Goal: Task Accomplishment & Management: Use online tool/utility

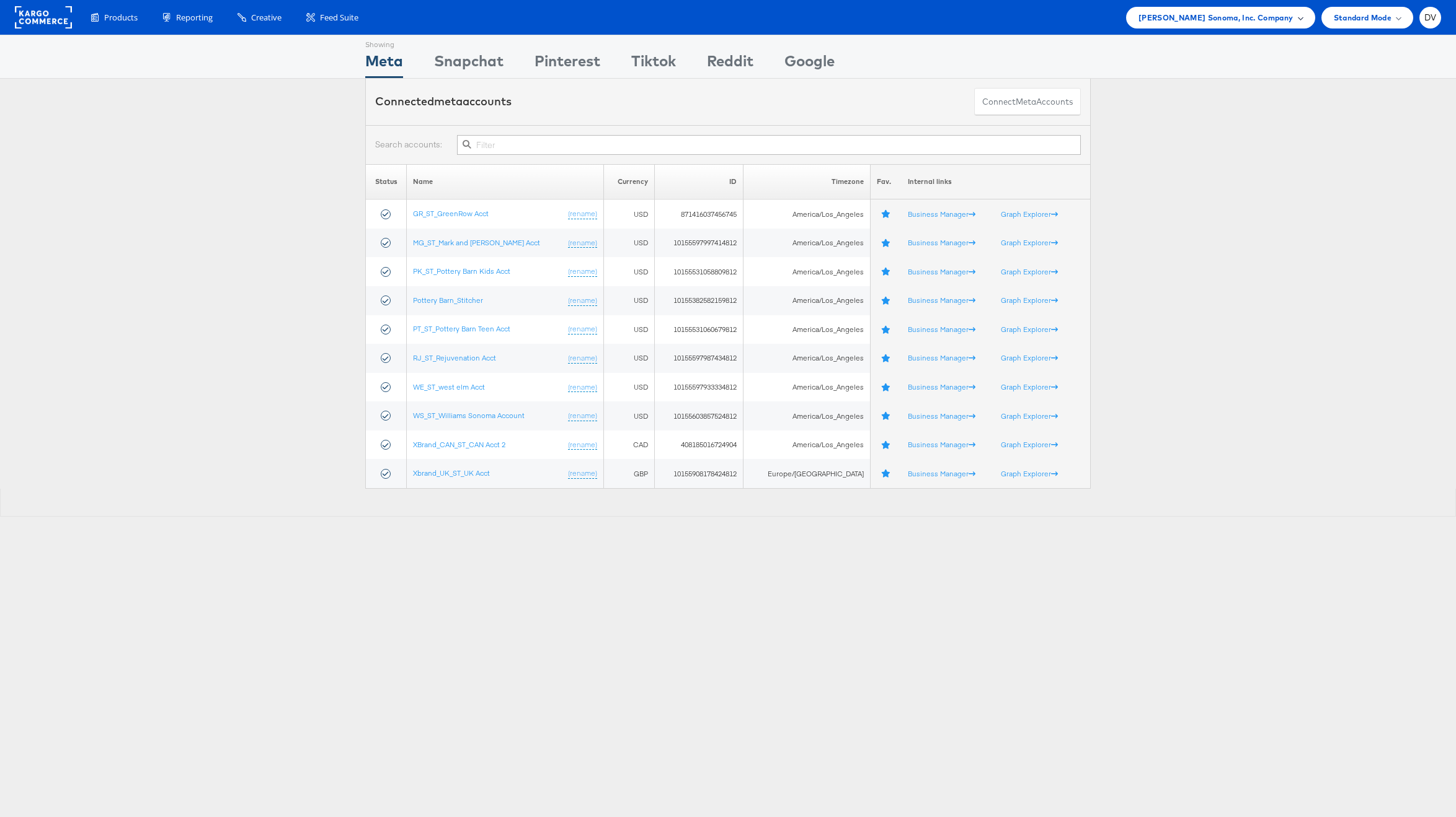
click at [1182, 14] on span "[PERSON_NAME] Sonoma, Inc. Company" at bounding box center [1215, 17] width 155 height 13
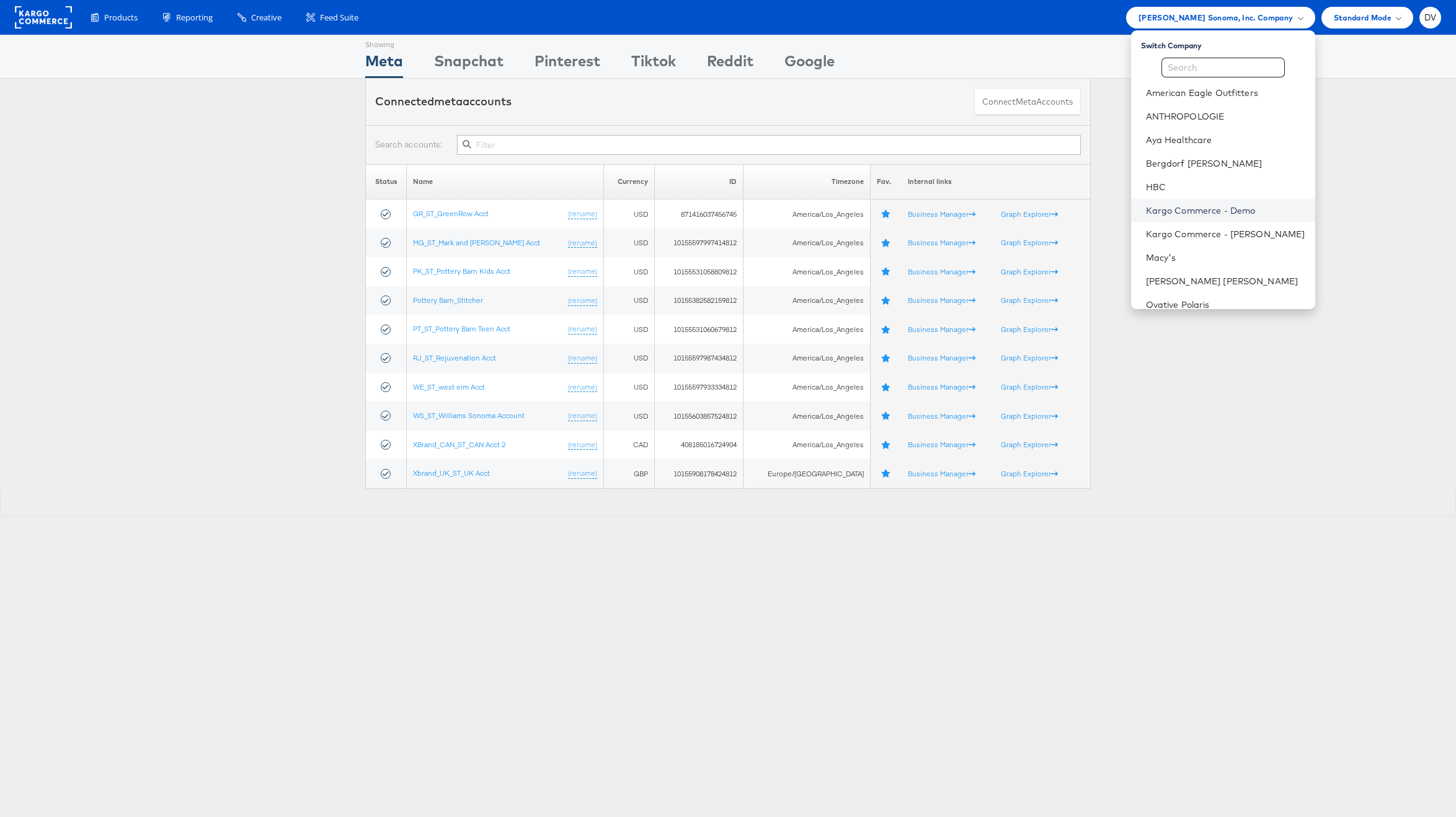
scroll to position [174, 0]
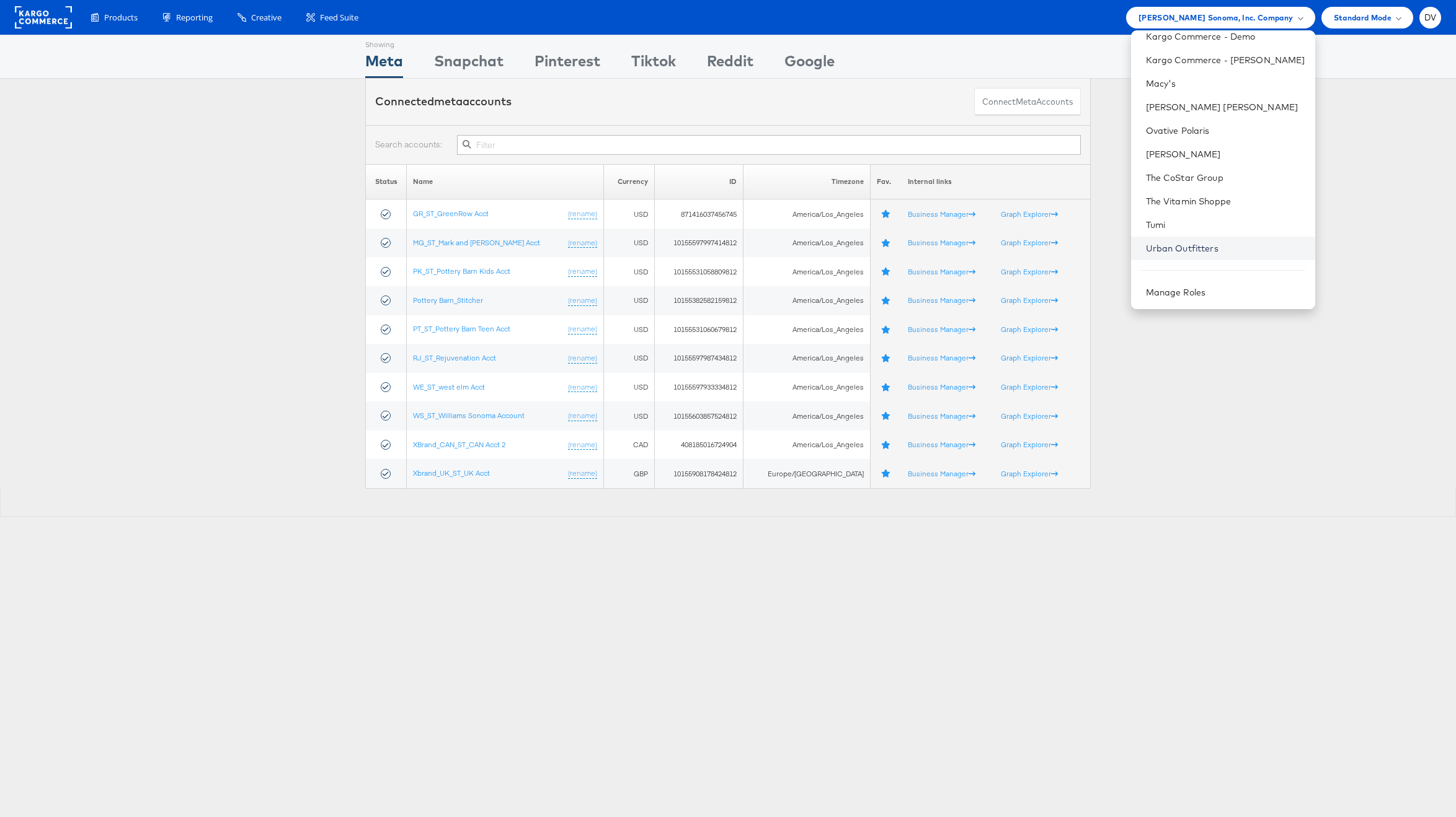
click at [1195, 246] on link "Urban Outfitters" at bounding box center [1225, 249] width 159 height 12
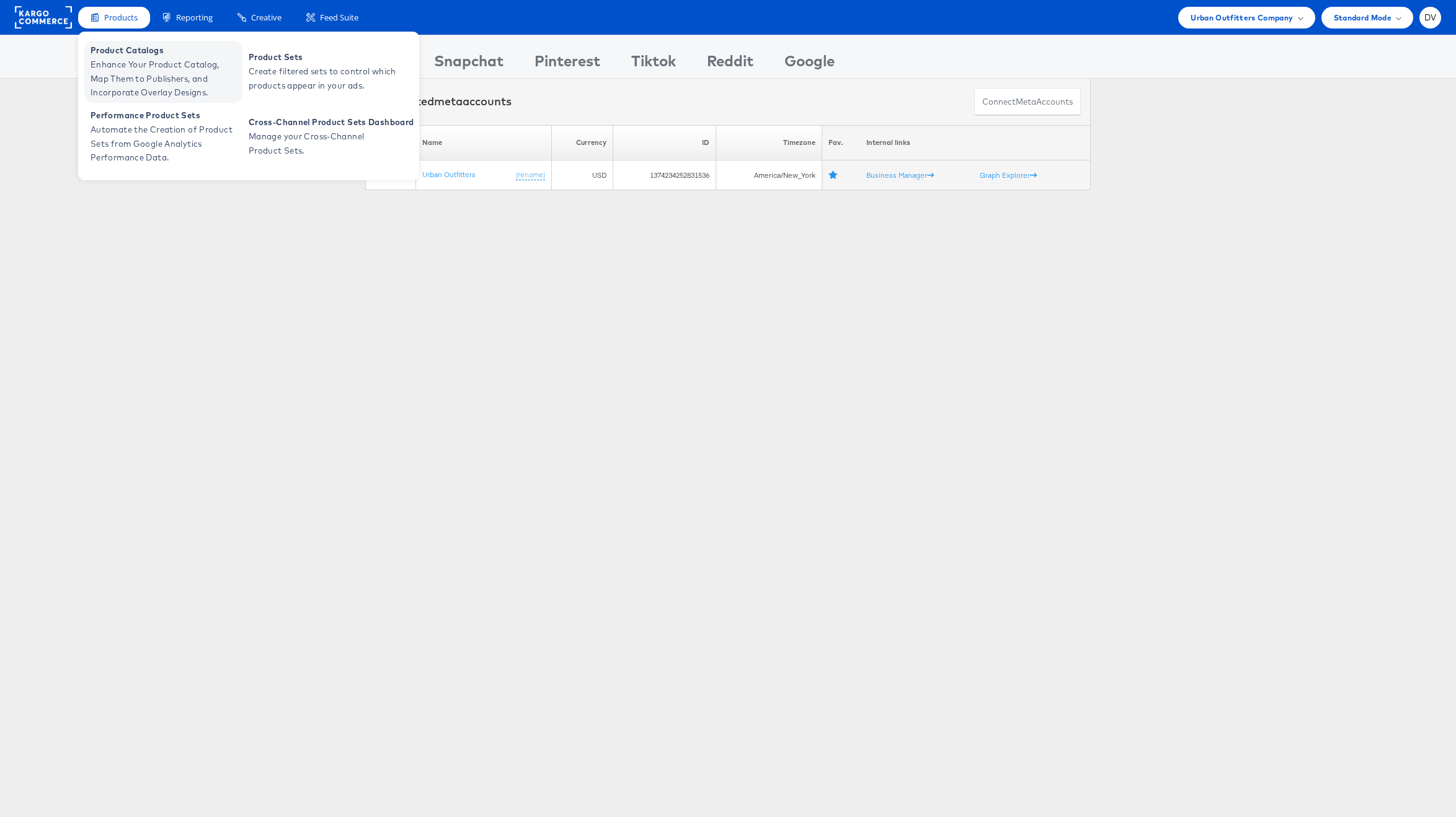
click at [109, 57] on span "Enhance Your Product Catalog, Map Them to Publishers, and Incorporate Overlay D…" at bounding box center [165, 78] width 149 height 42
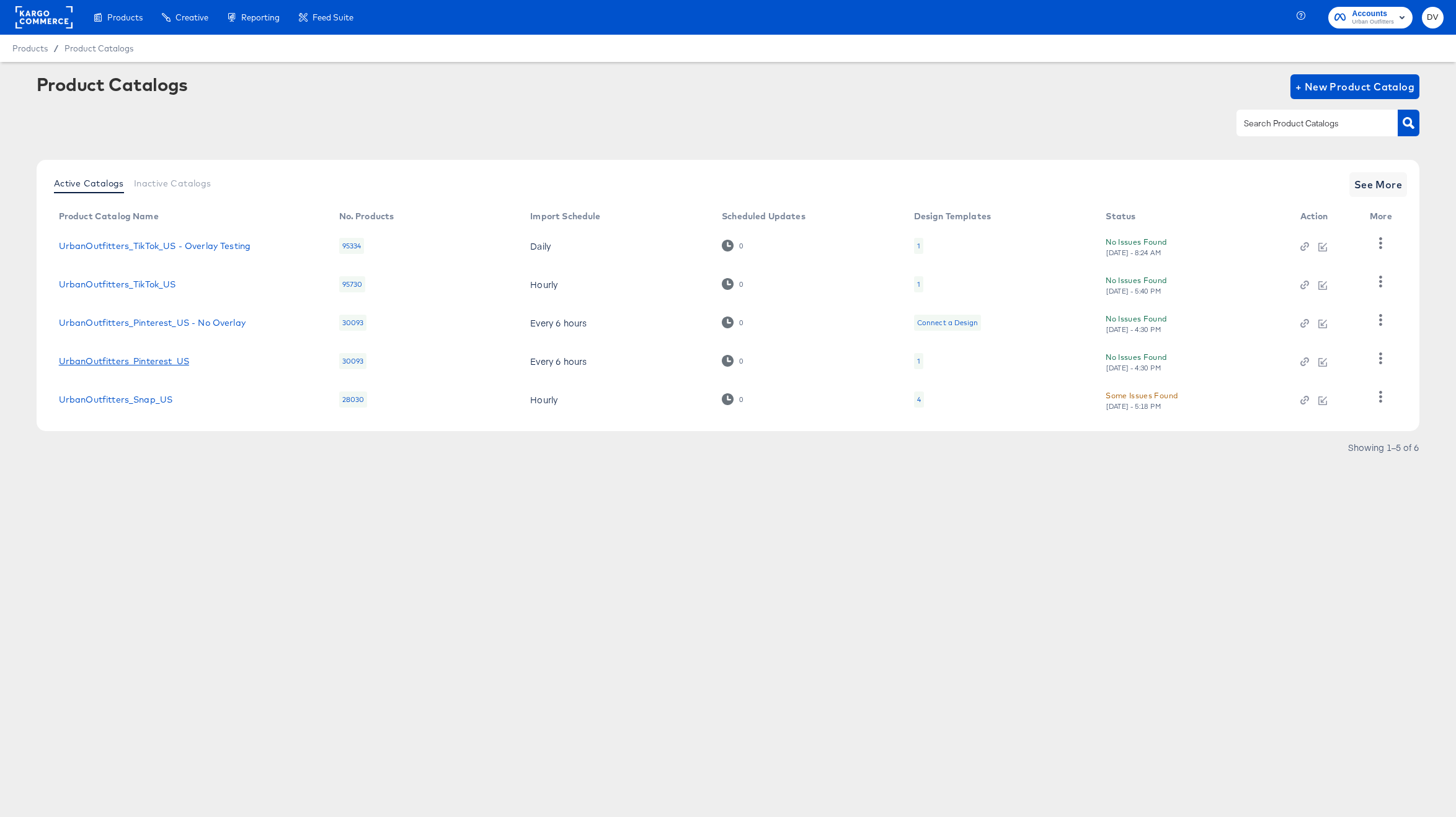
click at [141, 362] on link "UrbanOutfitters_Pinterest_US" at bounding box center [124, 361] width 131 height 10
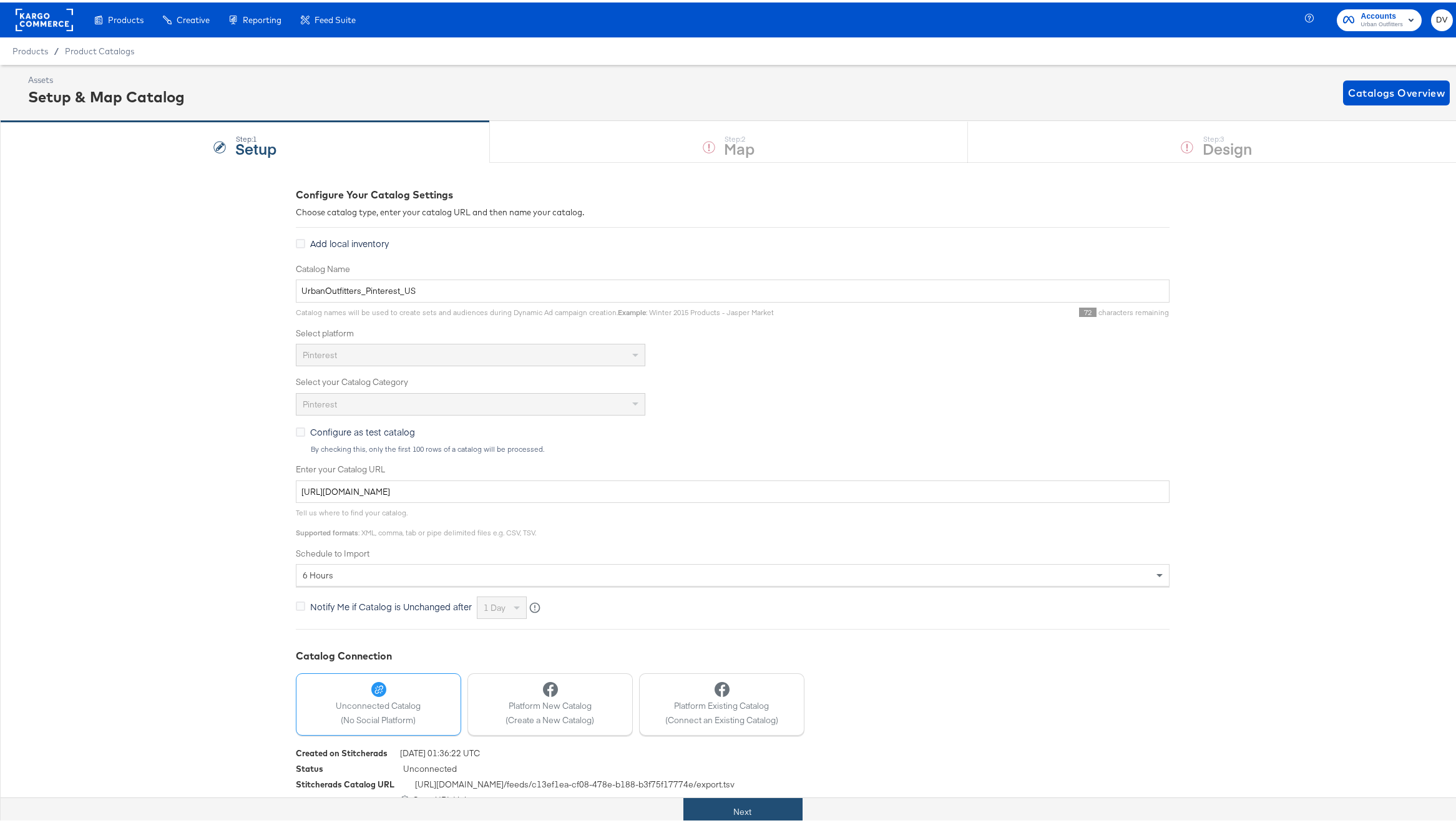
click at [731, 802] on button "Next" at bounding box center [743, 810] width 119 height 28
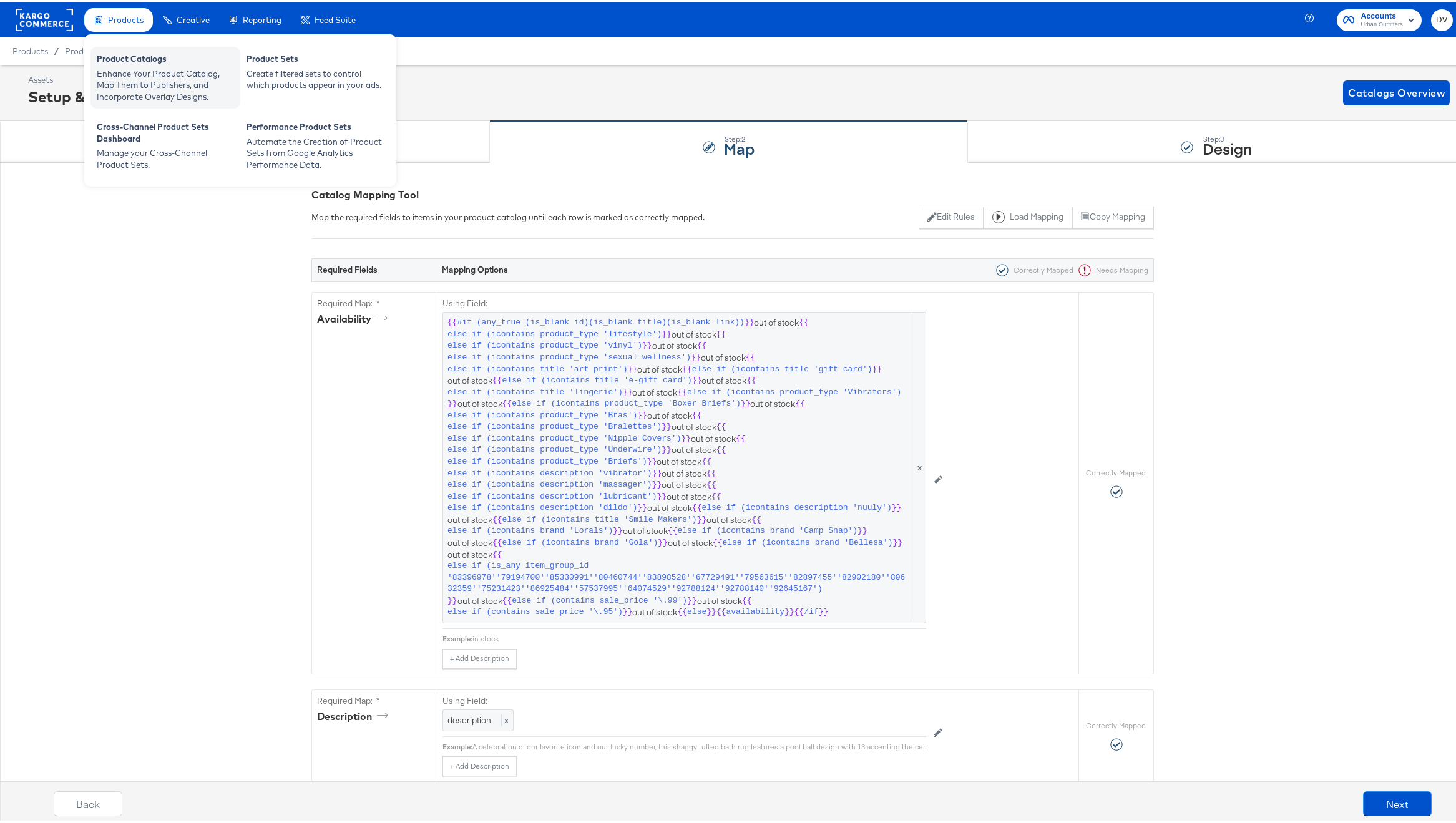
click at [125, 52] on div "Product Catalogs" at bounding box center [166, 58] width 138 height 15
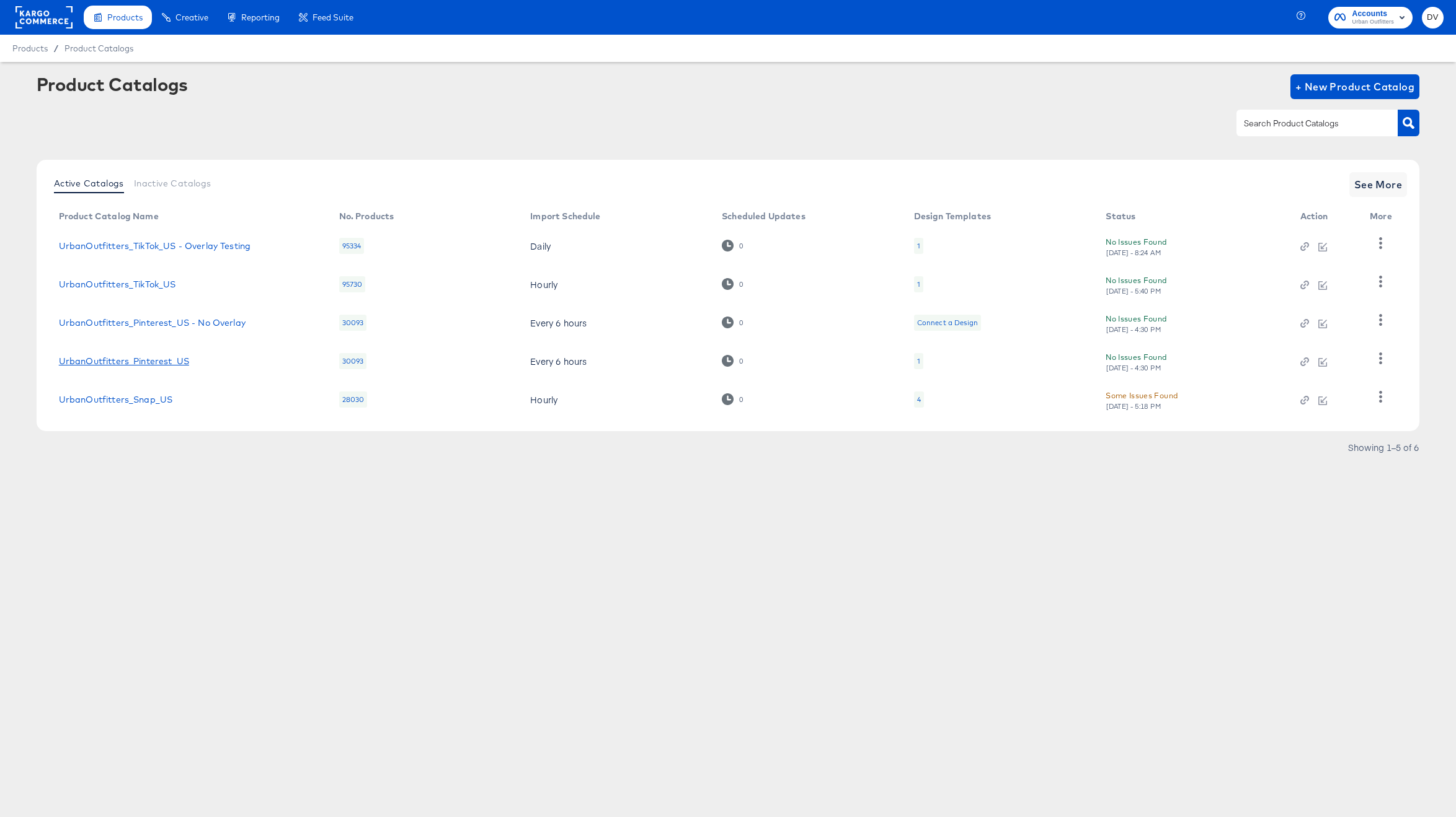
click at [171, 358] on link "UrbanOutfitters_Pinterest_US" at bounding box center [124, 361] width 131 height 10
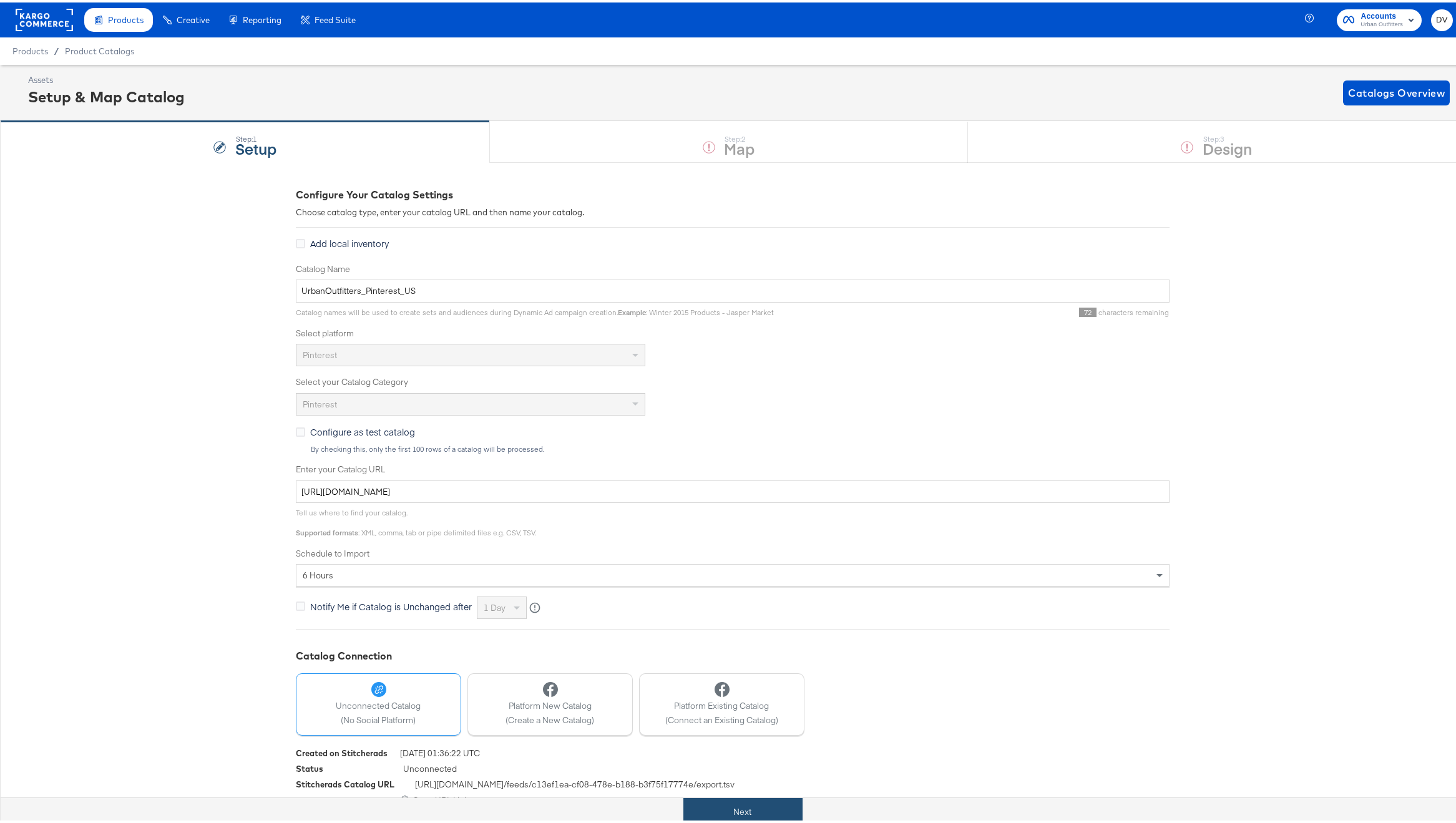
click at [776, 807] on button "Next" at bounding box center [743, 810] width 119 height 28
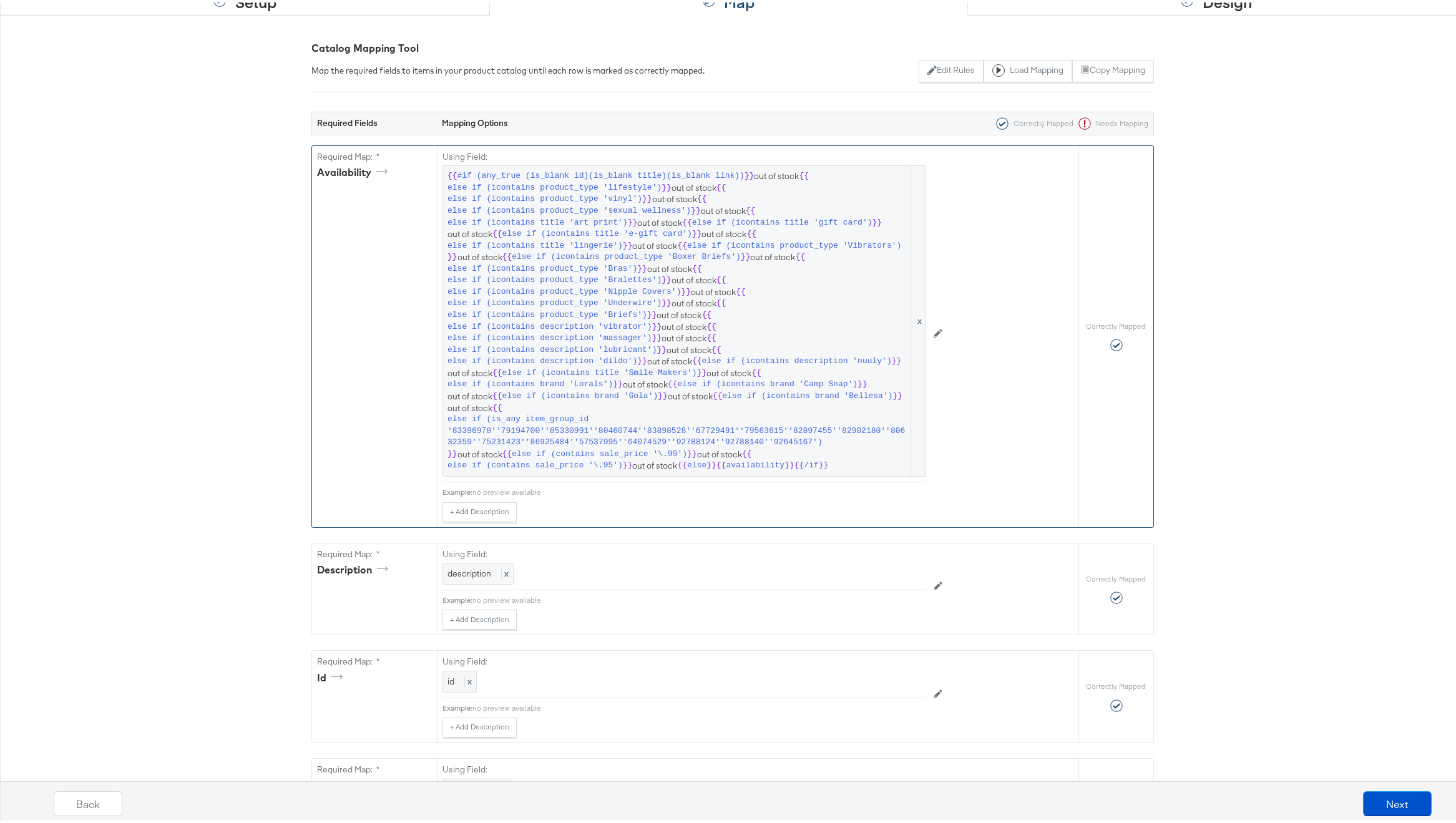
scroll to position [546, 0]
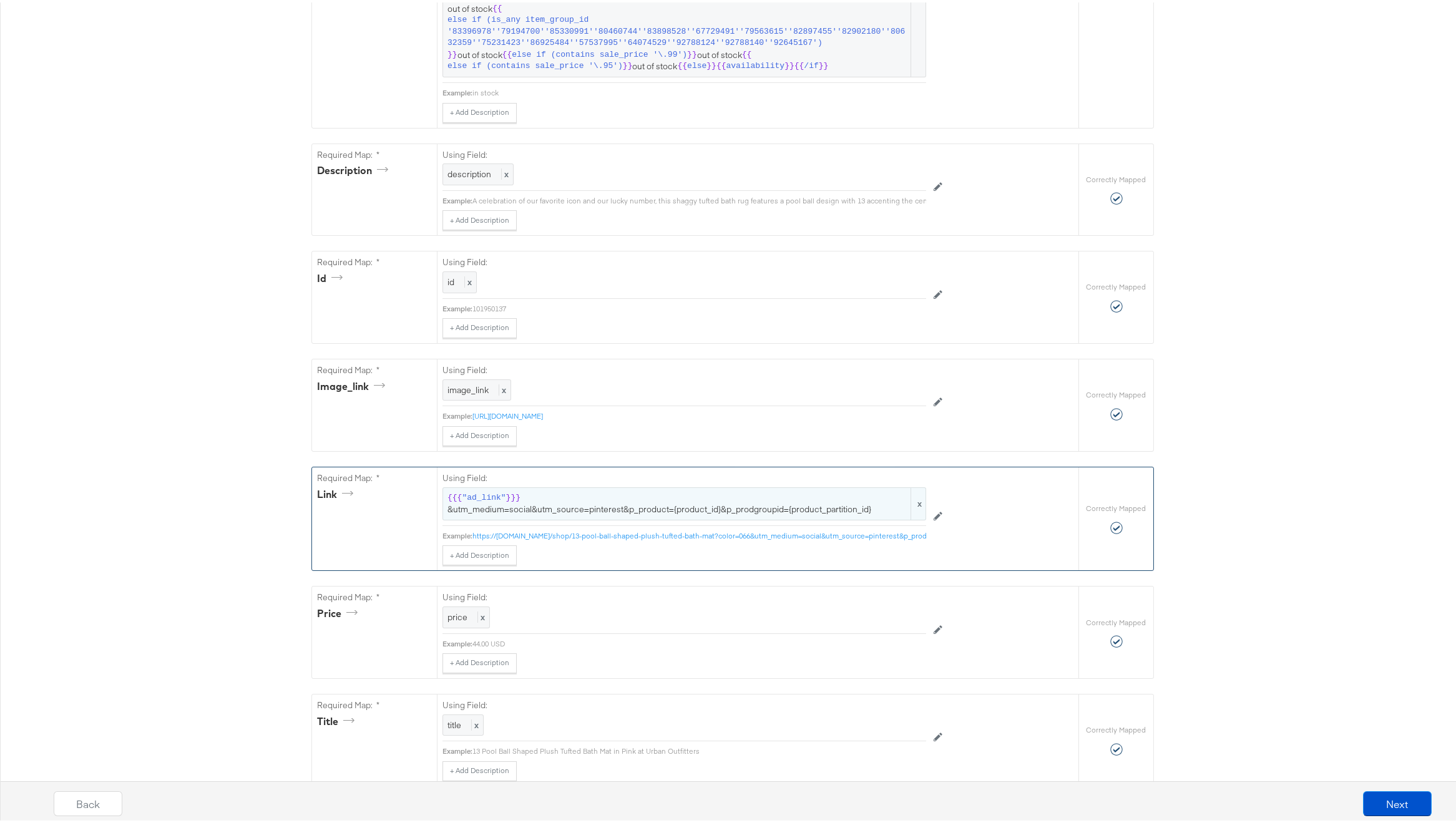
click at [510, 502] on span "}}}" at bounding box center [513, 495] width 14 height 12
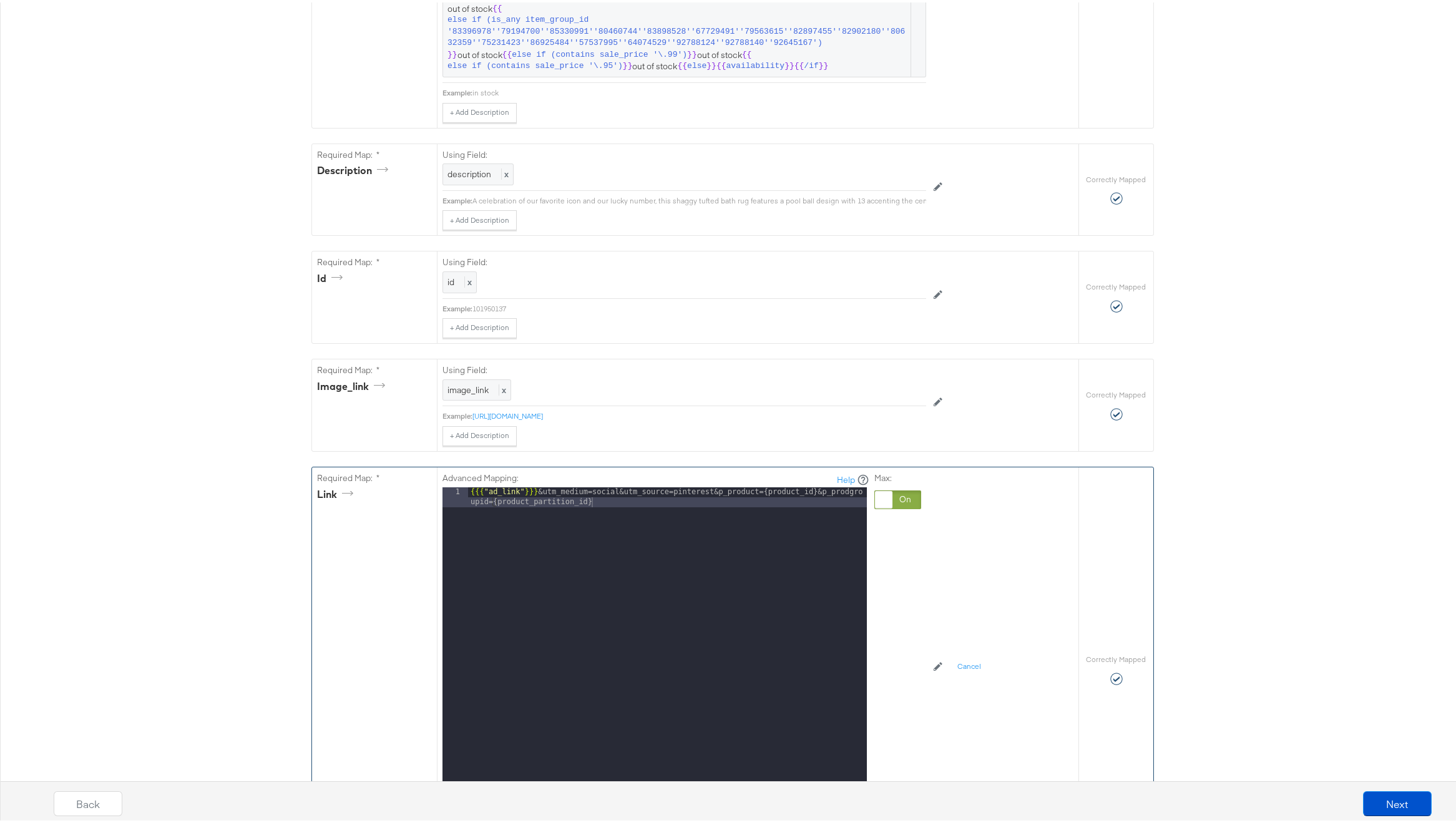
click at [533, 498] on div "{{{ "ad_link" }}} &utm_medium=social&utm_source=pinterest&p_product={product_id…" at bounding box center [667, 661] width 399 height 352
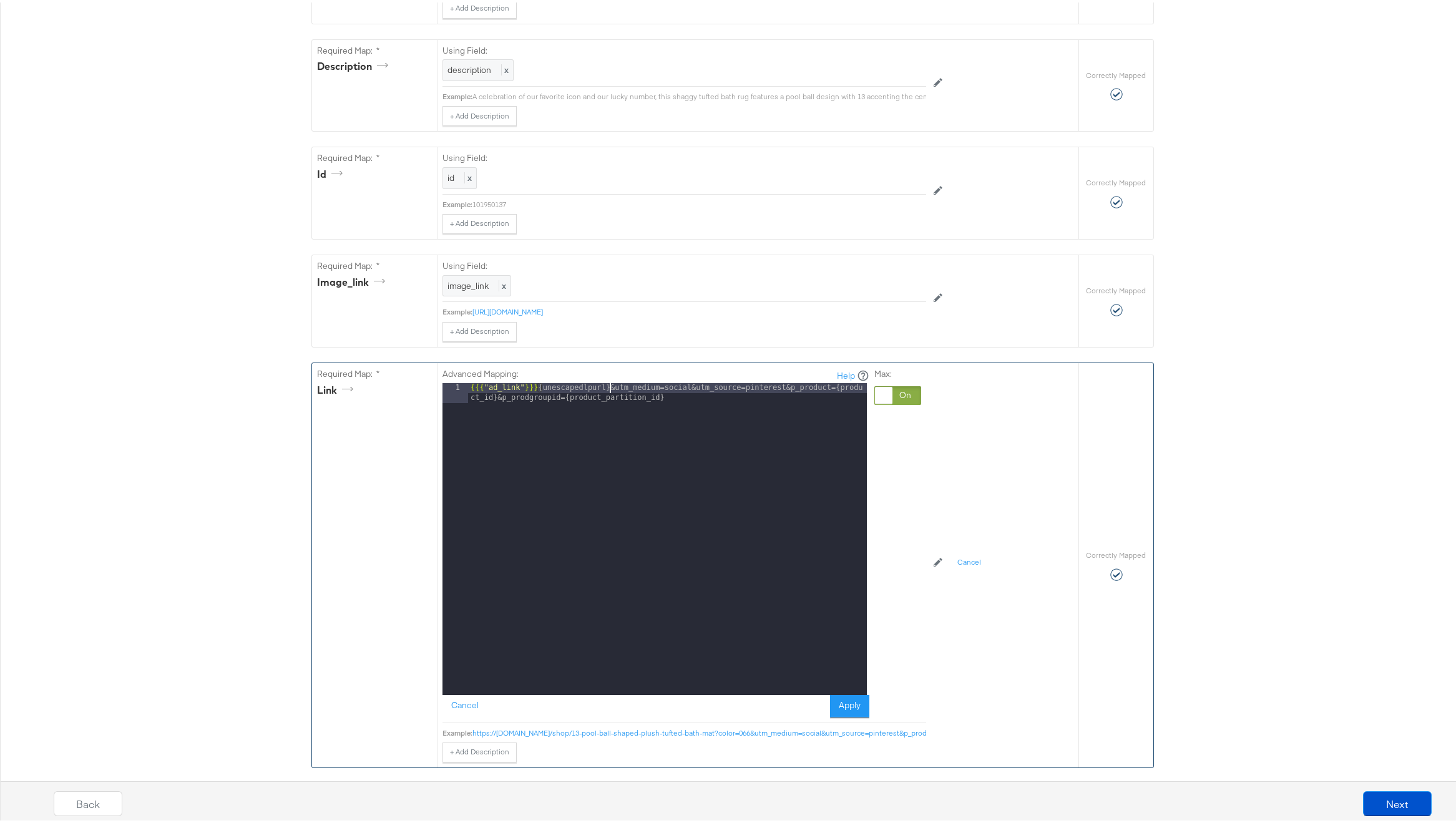
scroll to position [808, 0]
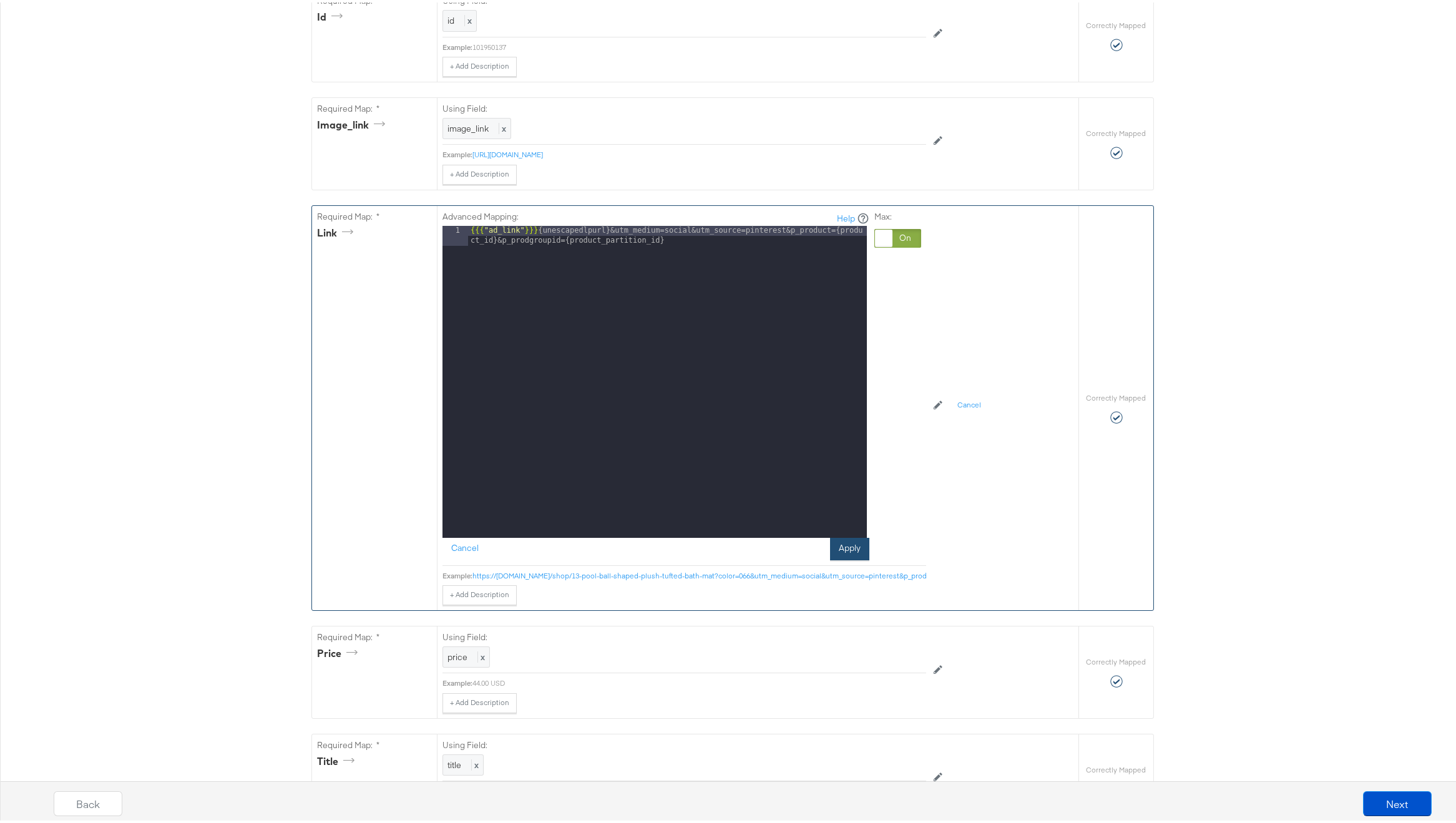
click at [835, 556] on button "Apply" at bounding box center [849, 547] width 39 height 23
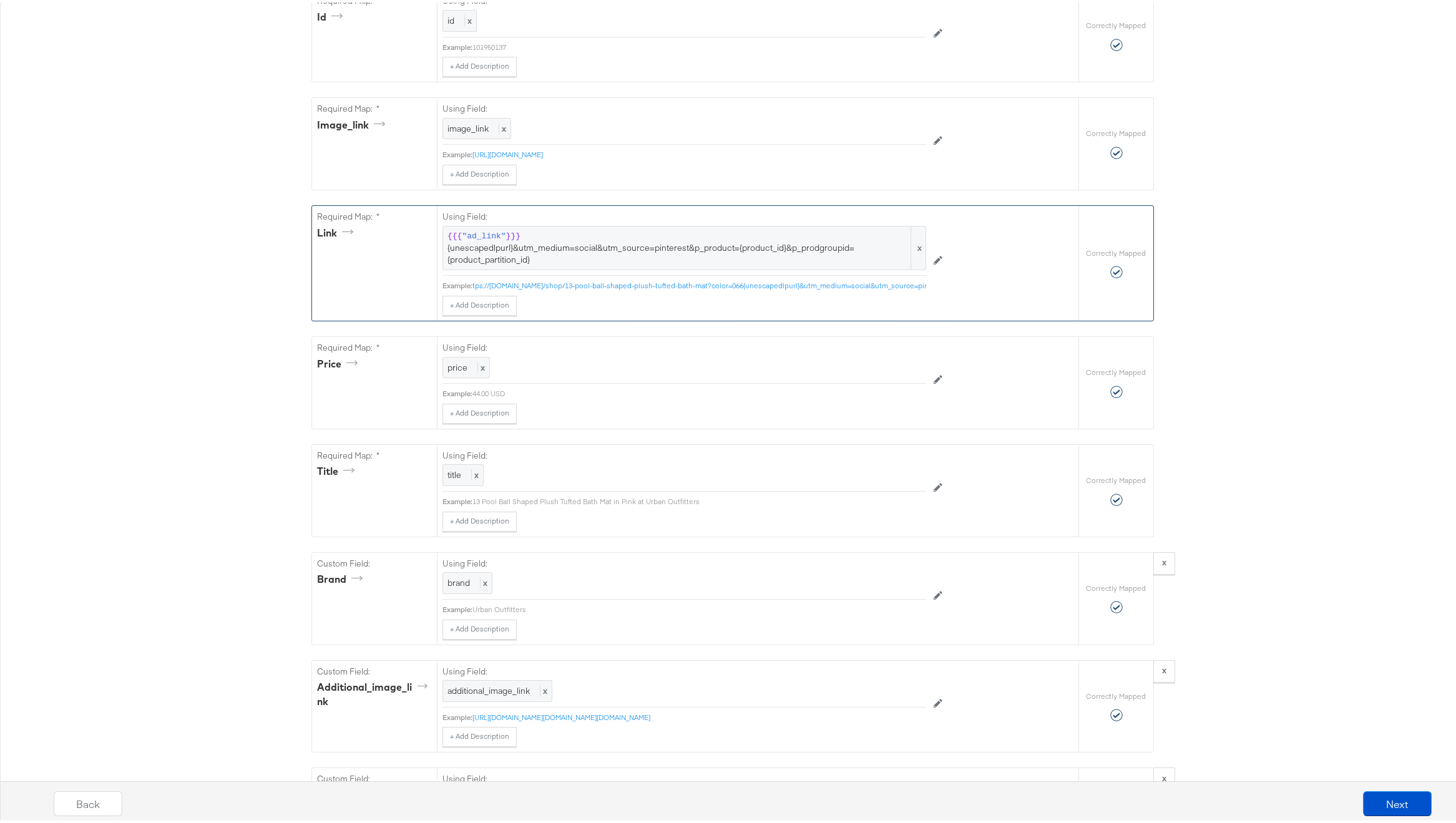
scroll to position [0, 0]
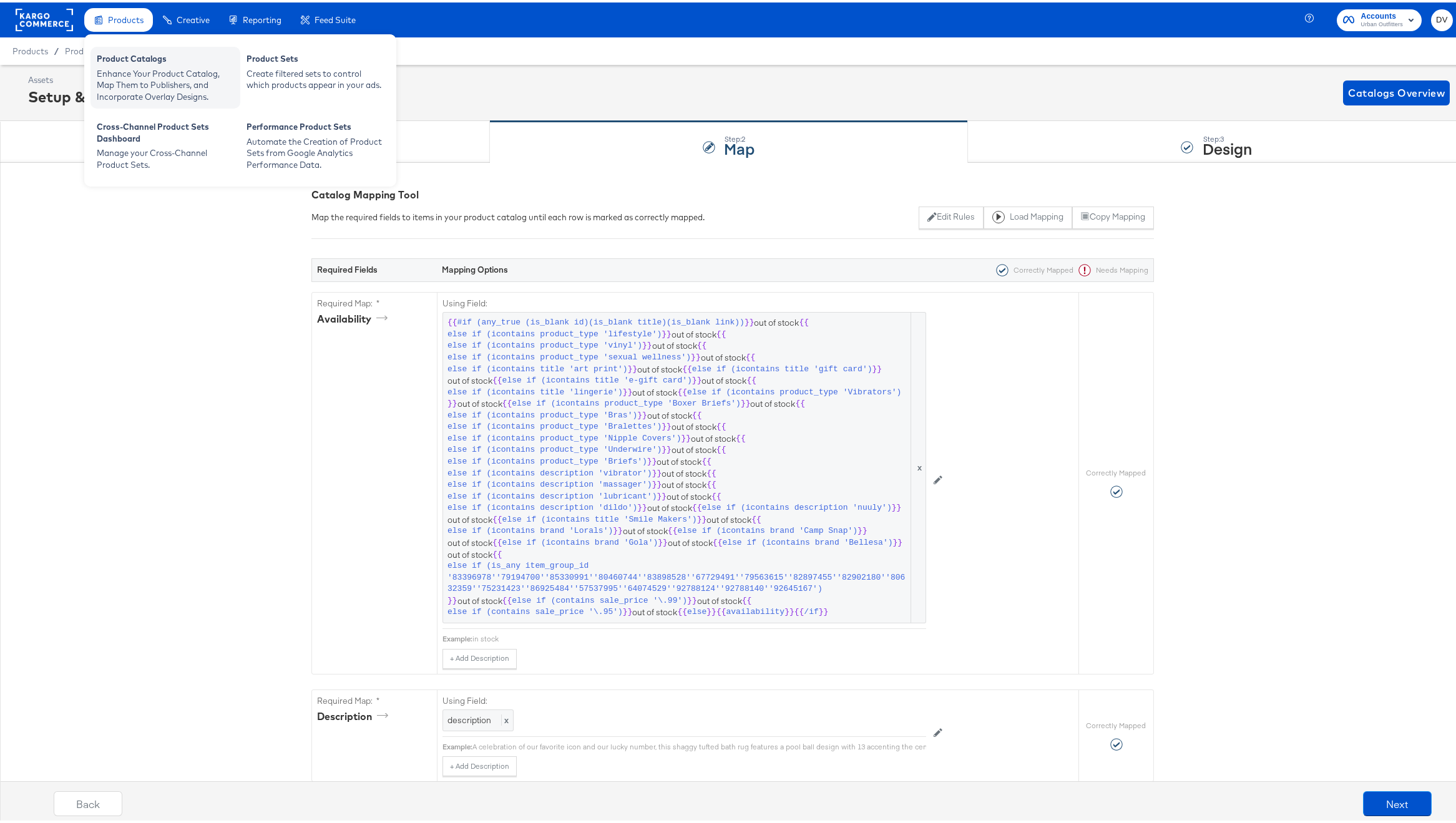
click at [127, 52] on div "Product Catalogs" at bounding box center [166, 58] width 138 height 15
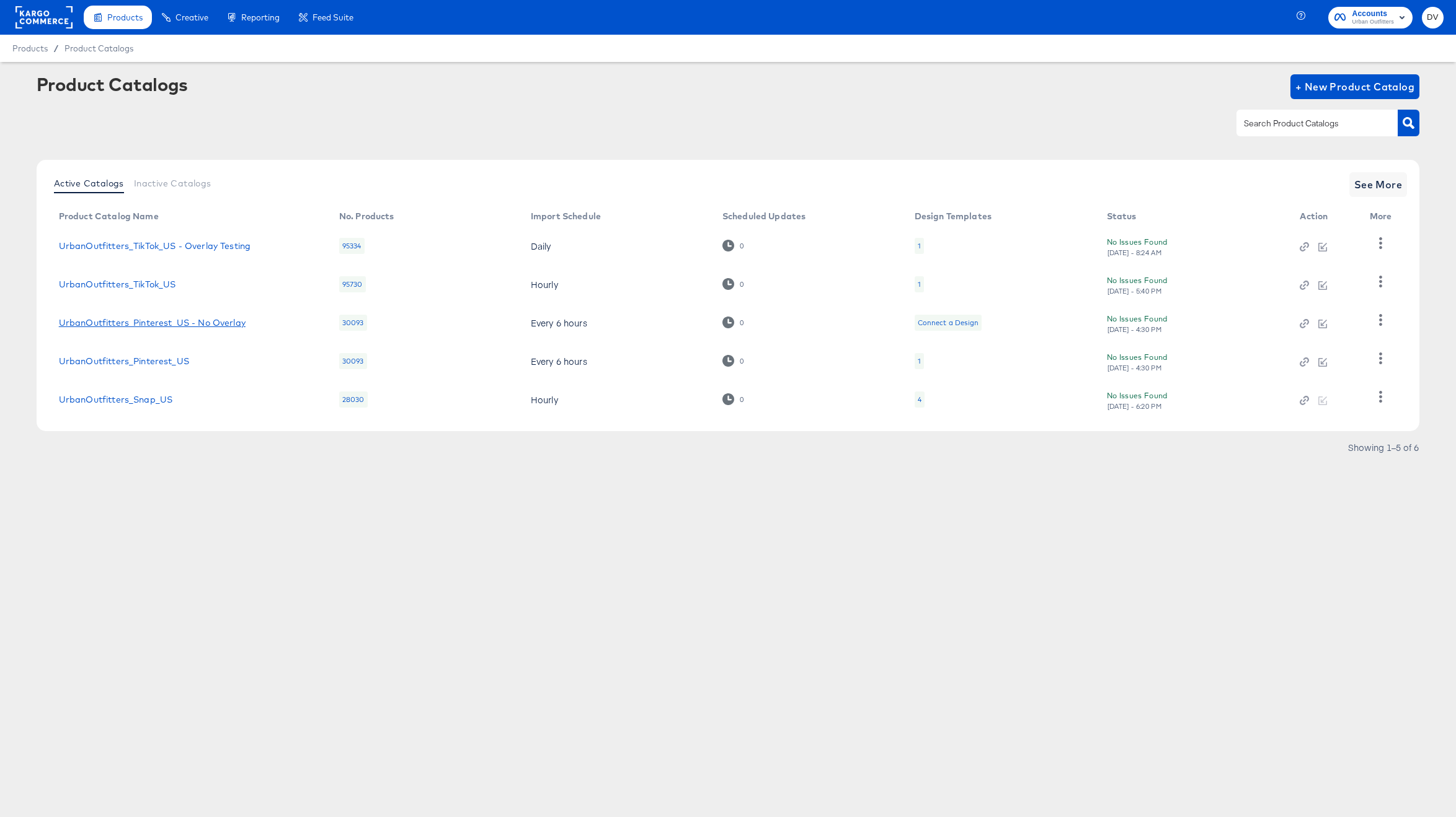
click at [183, 327] on link "UrbanOutfitters_Pinterest_US - No Overlay" at bounding box center [152, 322] width 186 height 10
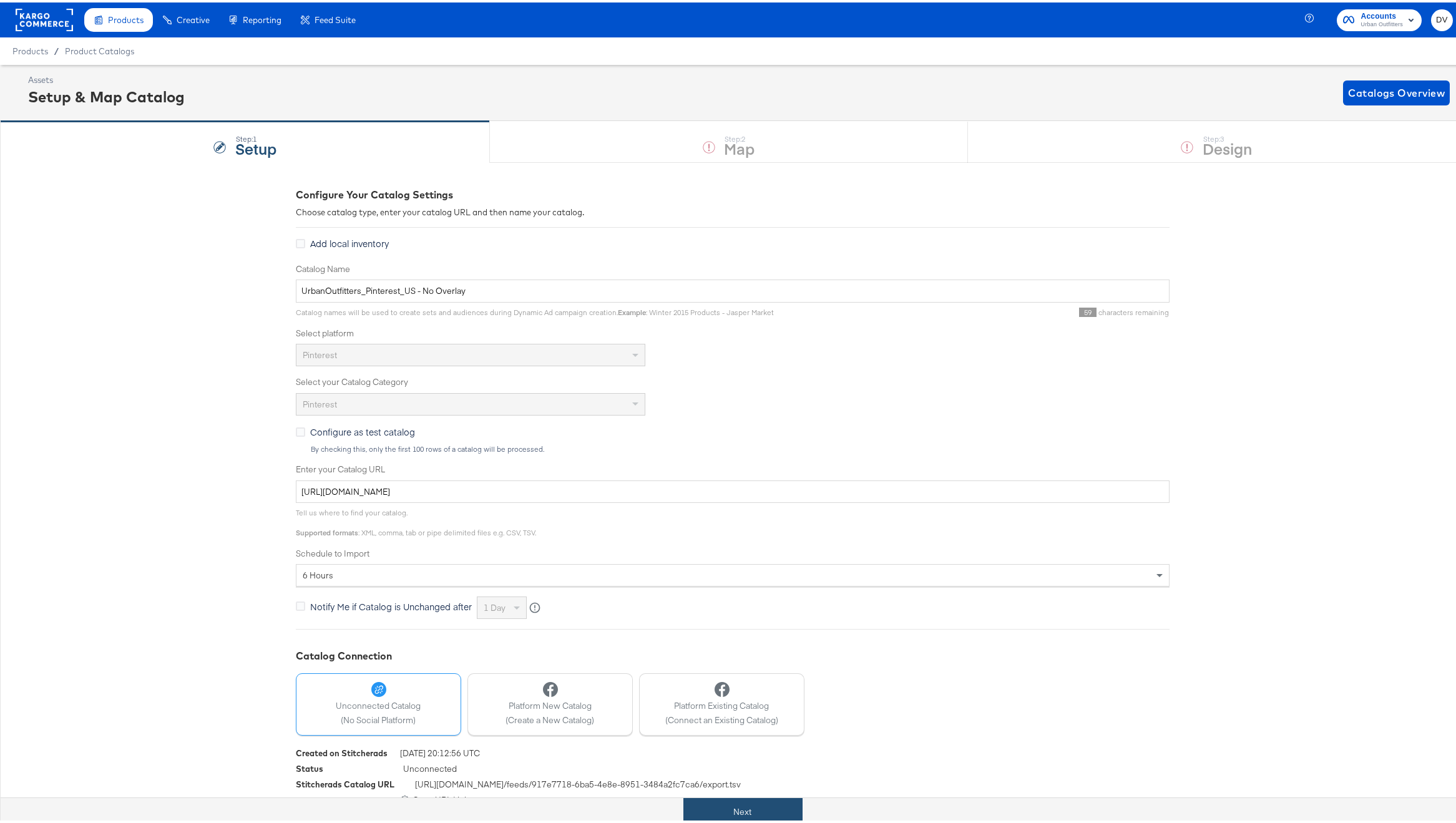
click at [719, 802] on button "Next" at bounding box center [743, 810] width 119 height 28
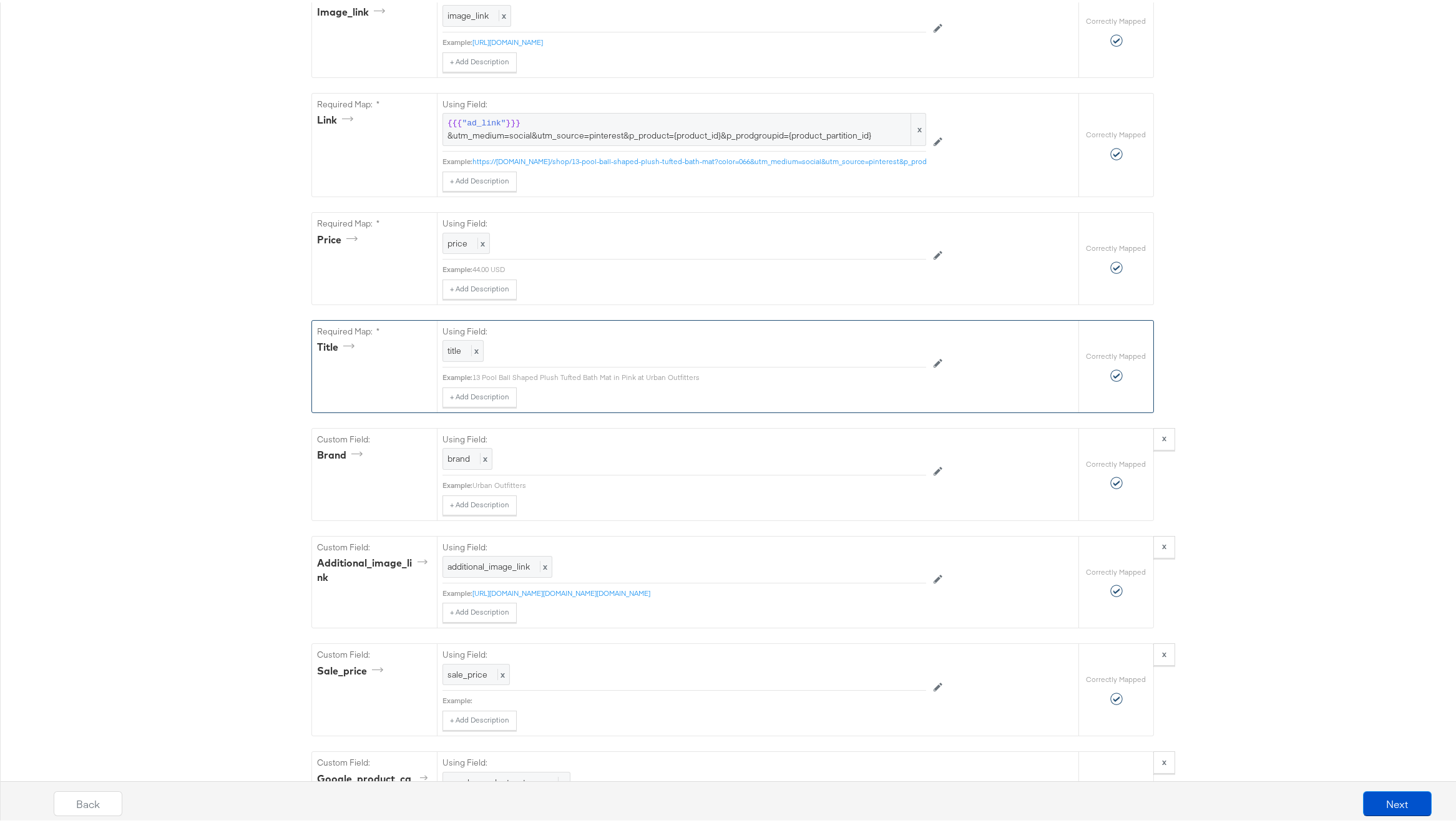
scroll to position [836, 0]
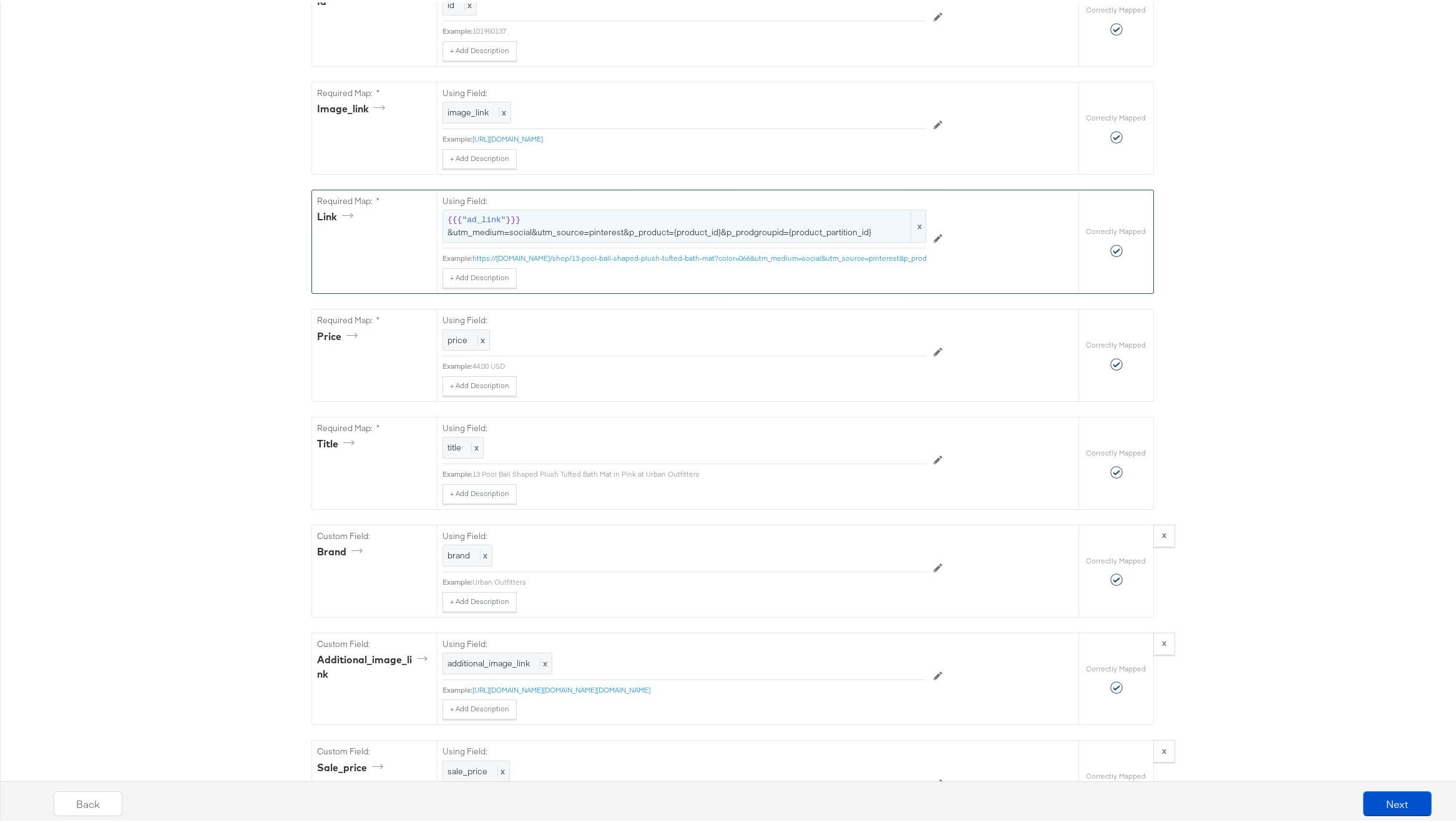
click at [609, 235] on span "{{{ "ad_link" }}} &utm_medium=social&utm_source=pinterest&p_product={product_id…" at bounding box center [684, 224] width 474 height 23
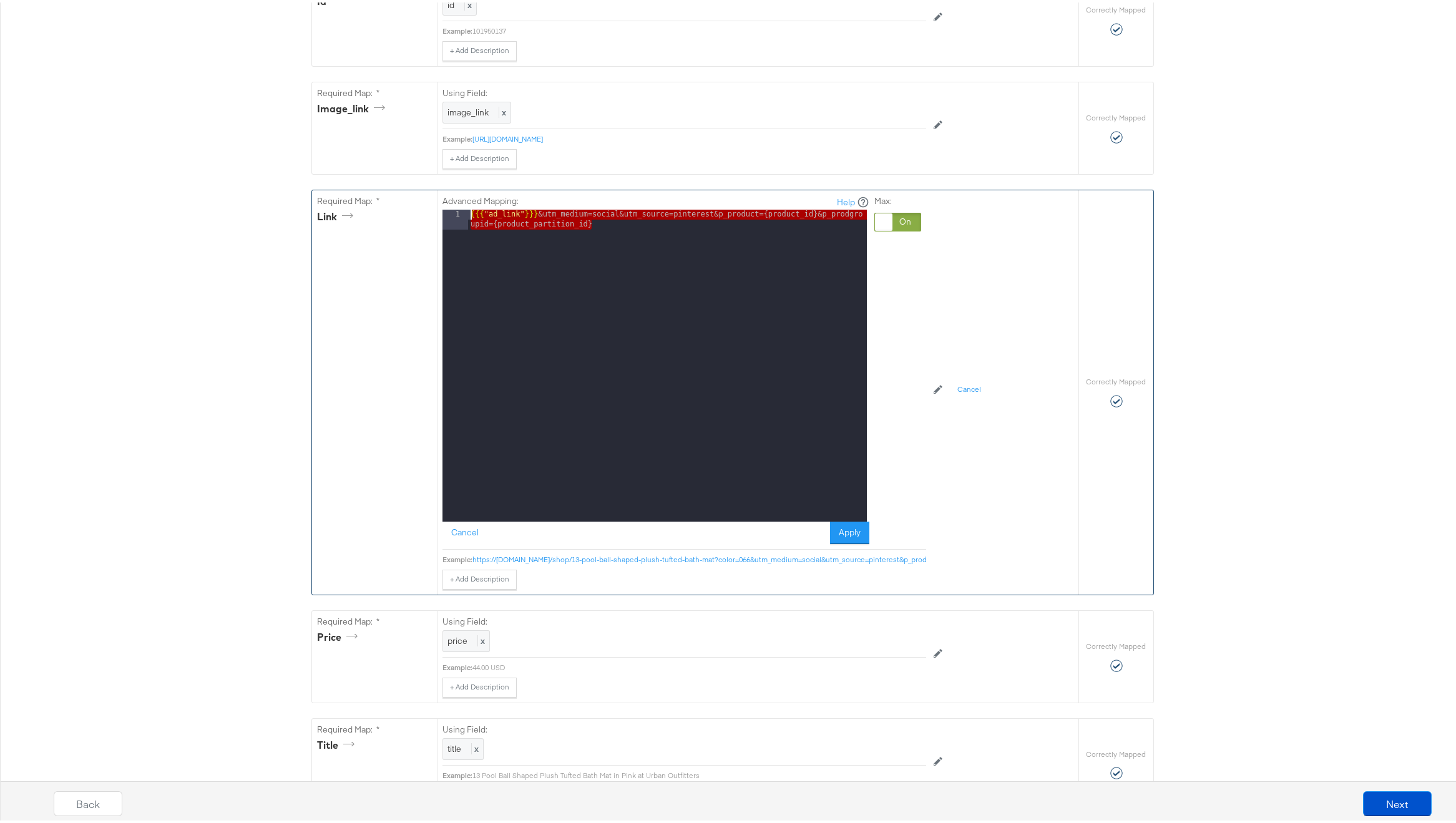
drag, startPoint x: 603, startPoint y: 233, endPoint x: 446, endPoint y: 224, distance: 157.3
click at [446, 224] on div "1 {{{ "ad_link" }}} &utm_medium=social&utm_source=pinterest&p_product={product_…" at bounding box center [654, 363] width 425 height 312
click at [461, 542] on button "Cancel" at bounding box center [464, 530] width 45 height 23
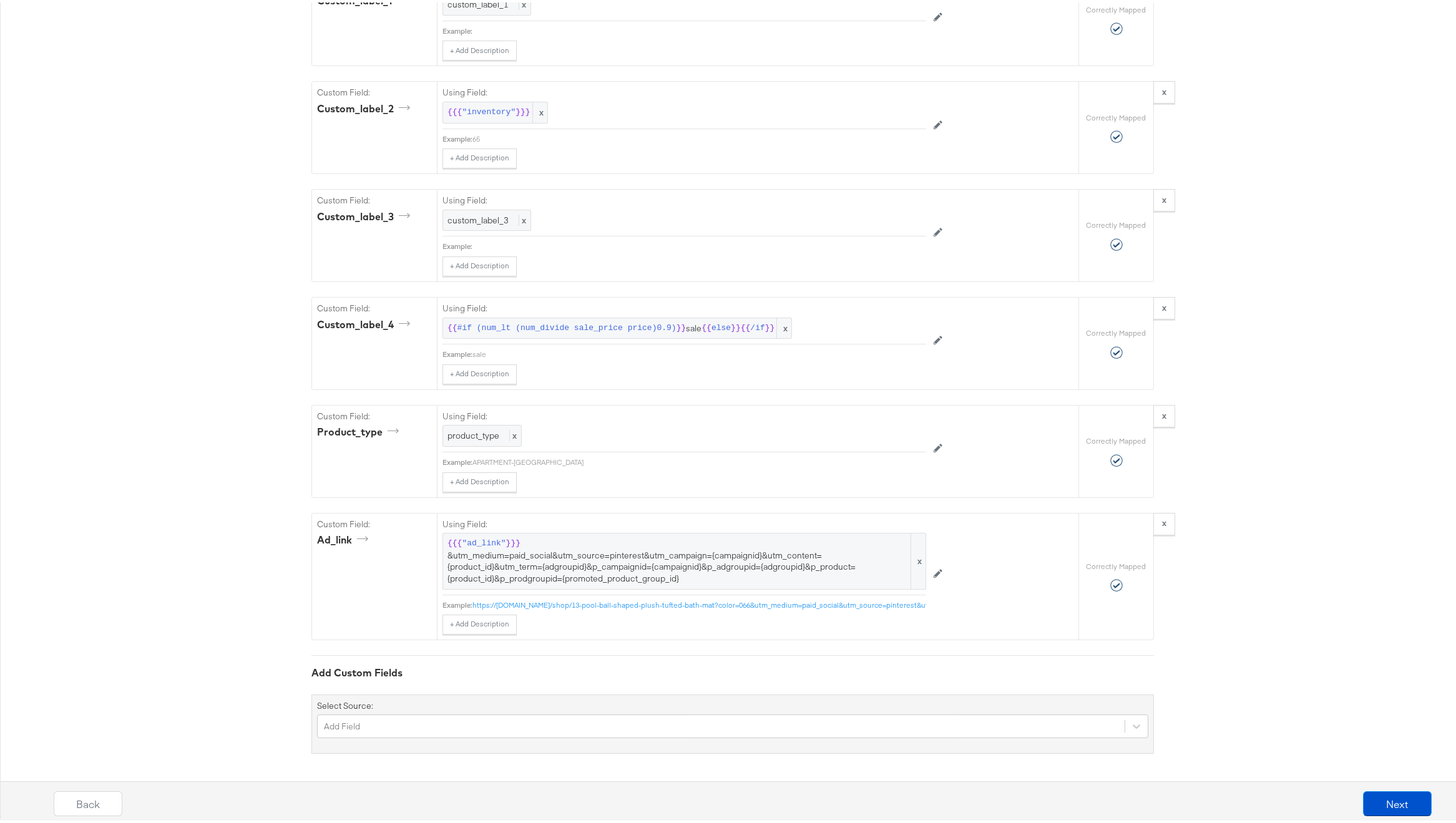
scroll to position [2719, 0]
click at [547, 568] on span "{{{ "ad_link" }}} &utm_medium=paid_social&utm_source=pinterest&utm_campaign={ca…" at bounding box center [684, 559] width 474 height 46
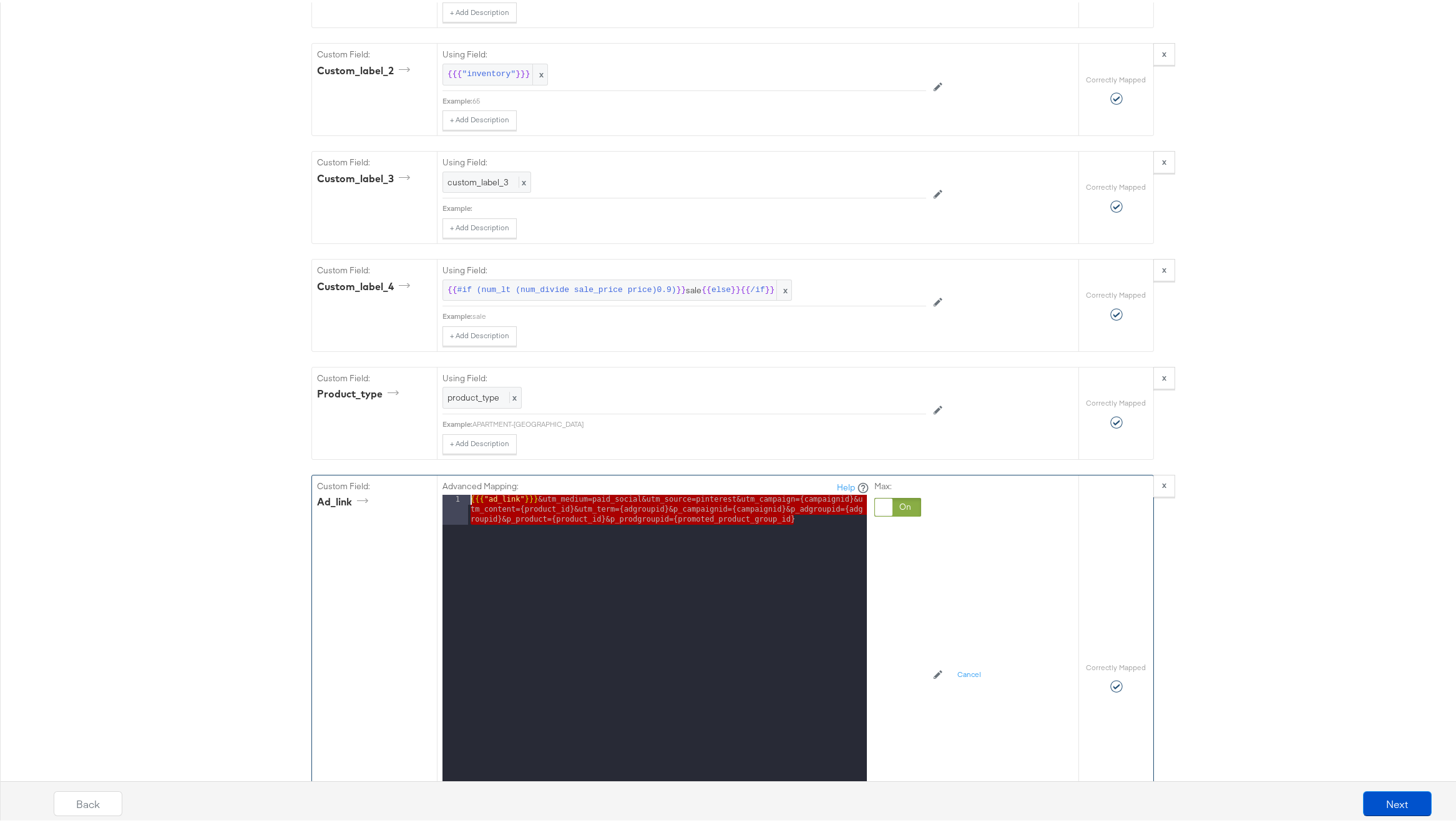
drag, startPoint x: 727, startPoint y: 546, endPoint x: 414, endPoint y: 522, distance: 313.9
click at [414, 522] on div "Custom Field: ad_link Advanced Mapping: Help 1 {{{ "ad_link" }}} &utm_medium=pa…" at bounding box center [695, 675] width 766 height 404
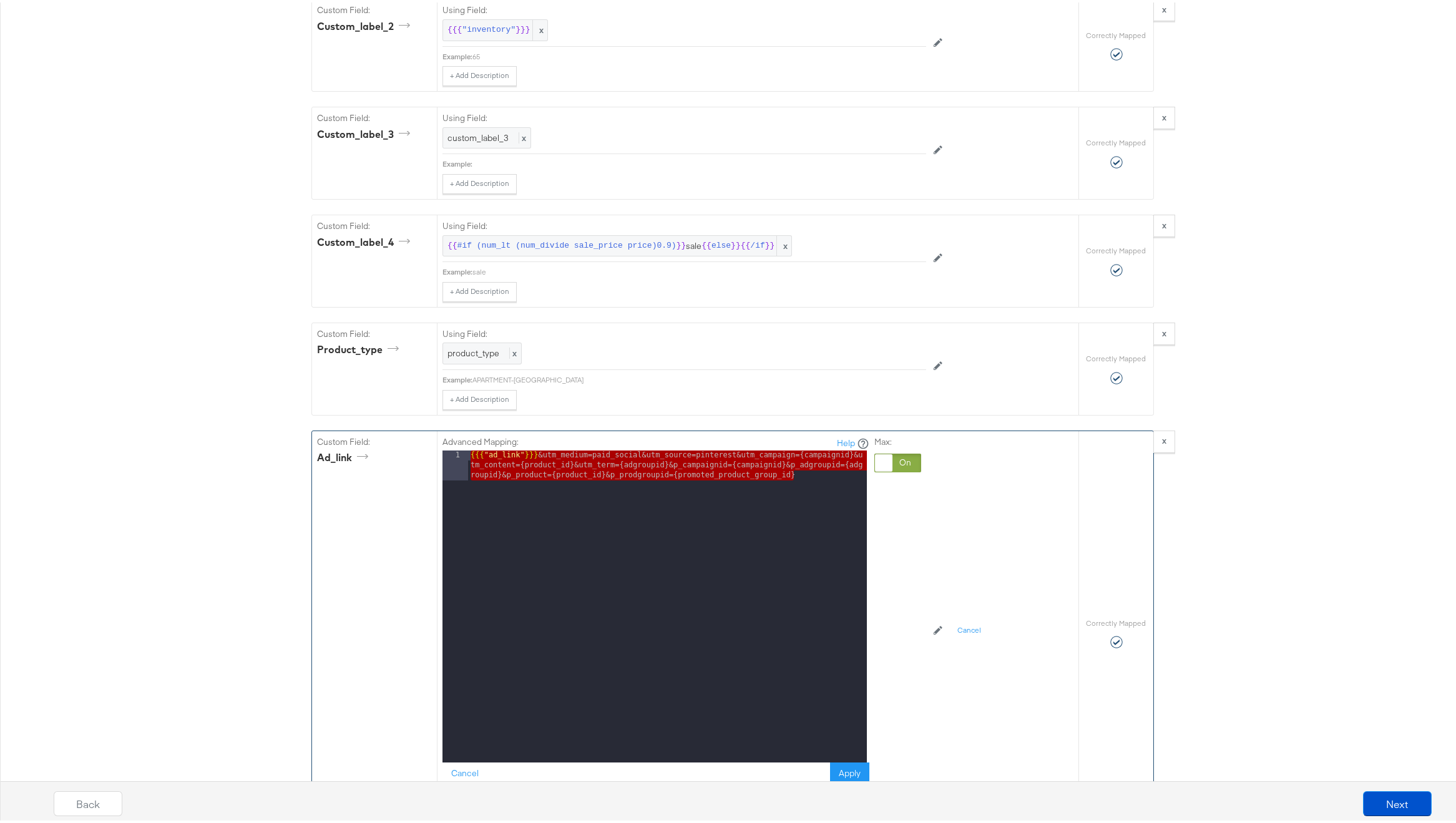
scroll to position [2997, 0]
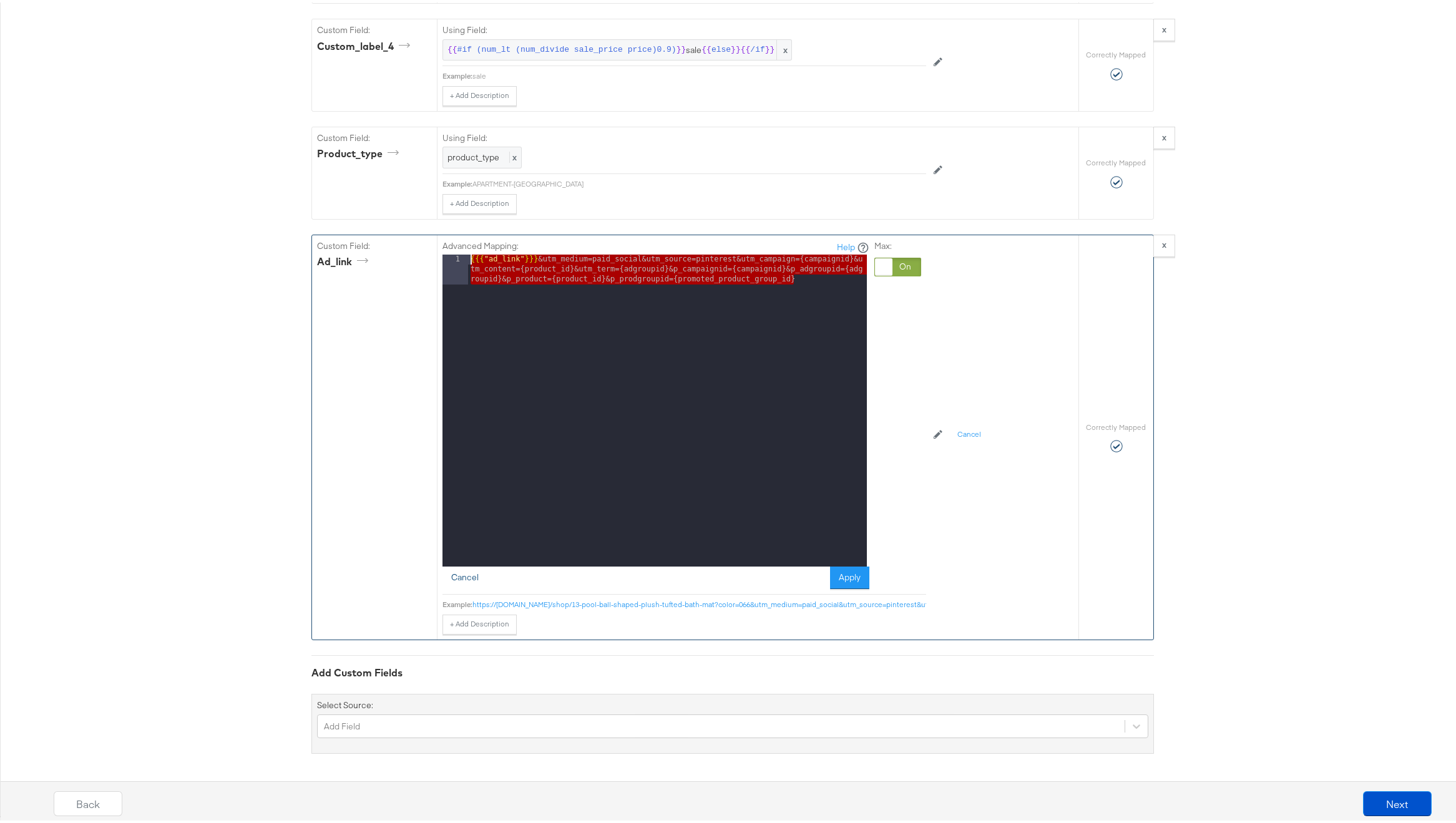
click at [459, 571] on button "Cancel" at bounding box center [464, 575] width 45 height 23
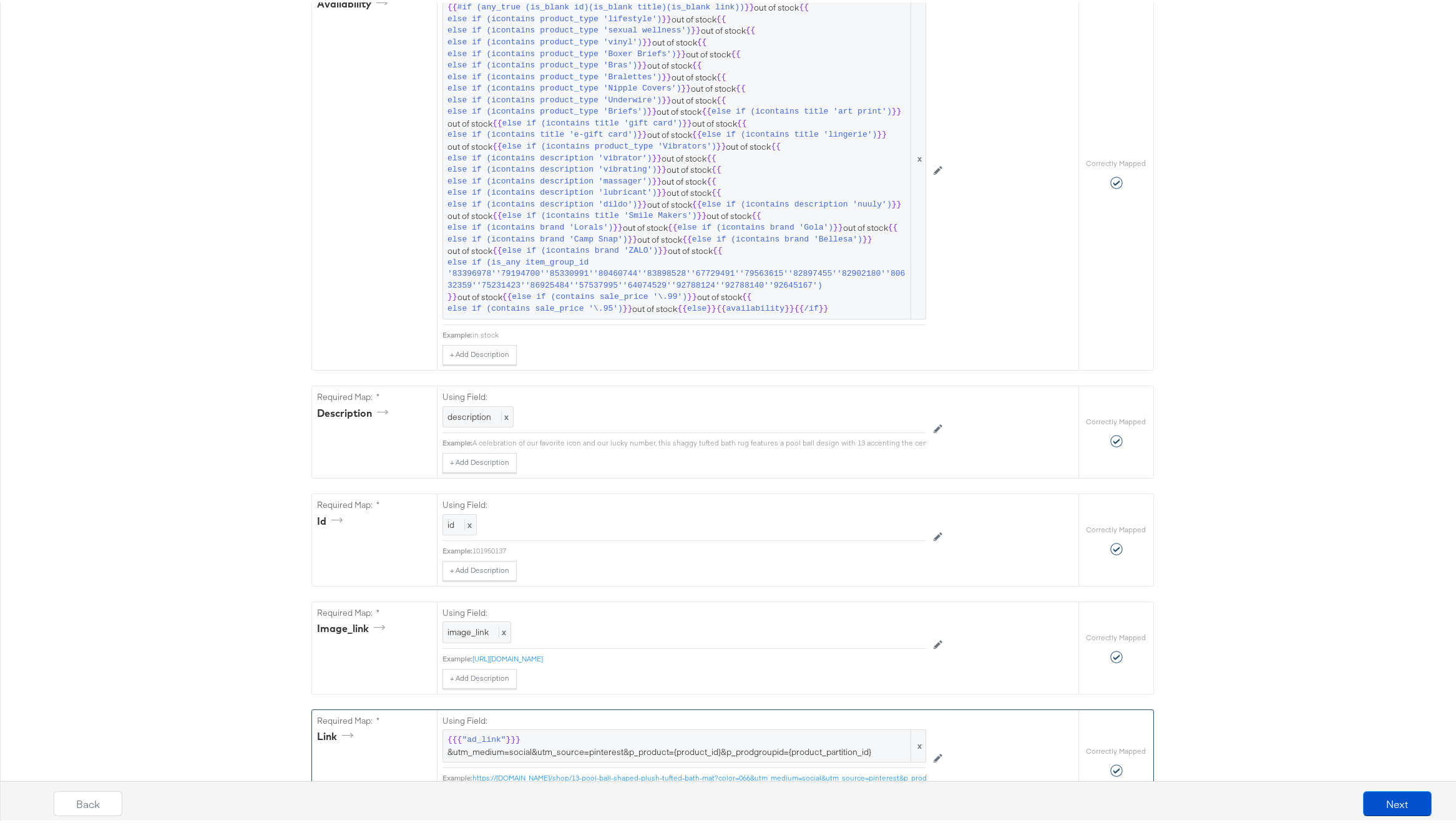
scroll to position [0, 0]
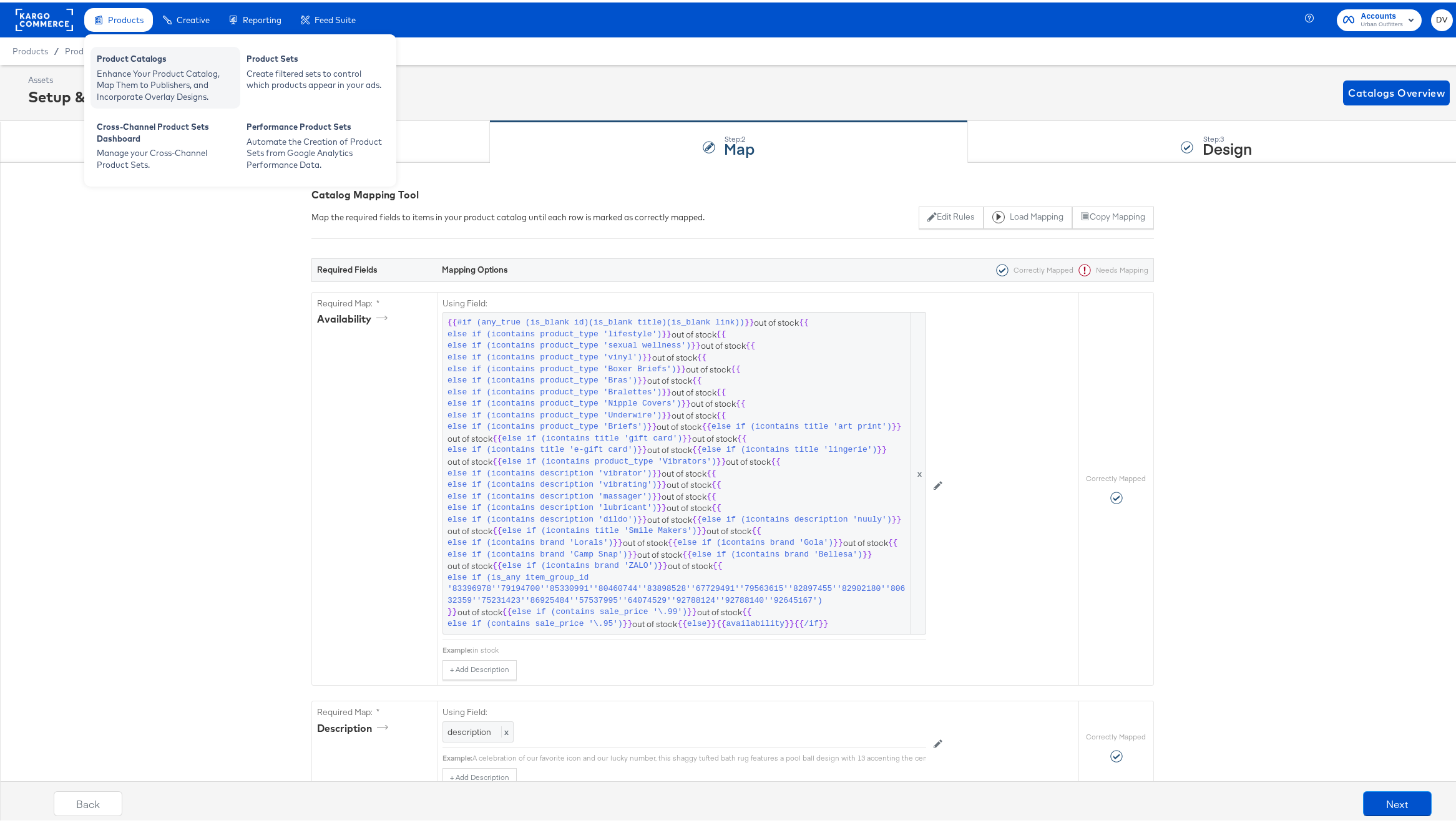
click at [136, 55] on div "Product Catalogs" at bounding box center [166, 58] width 138 height 15
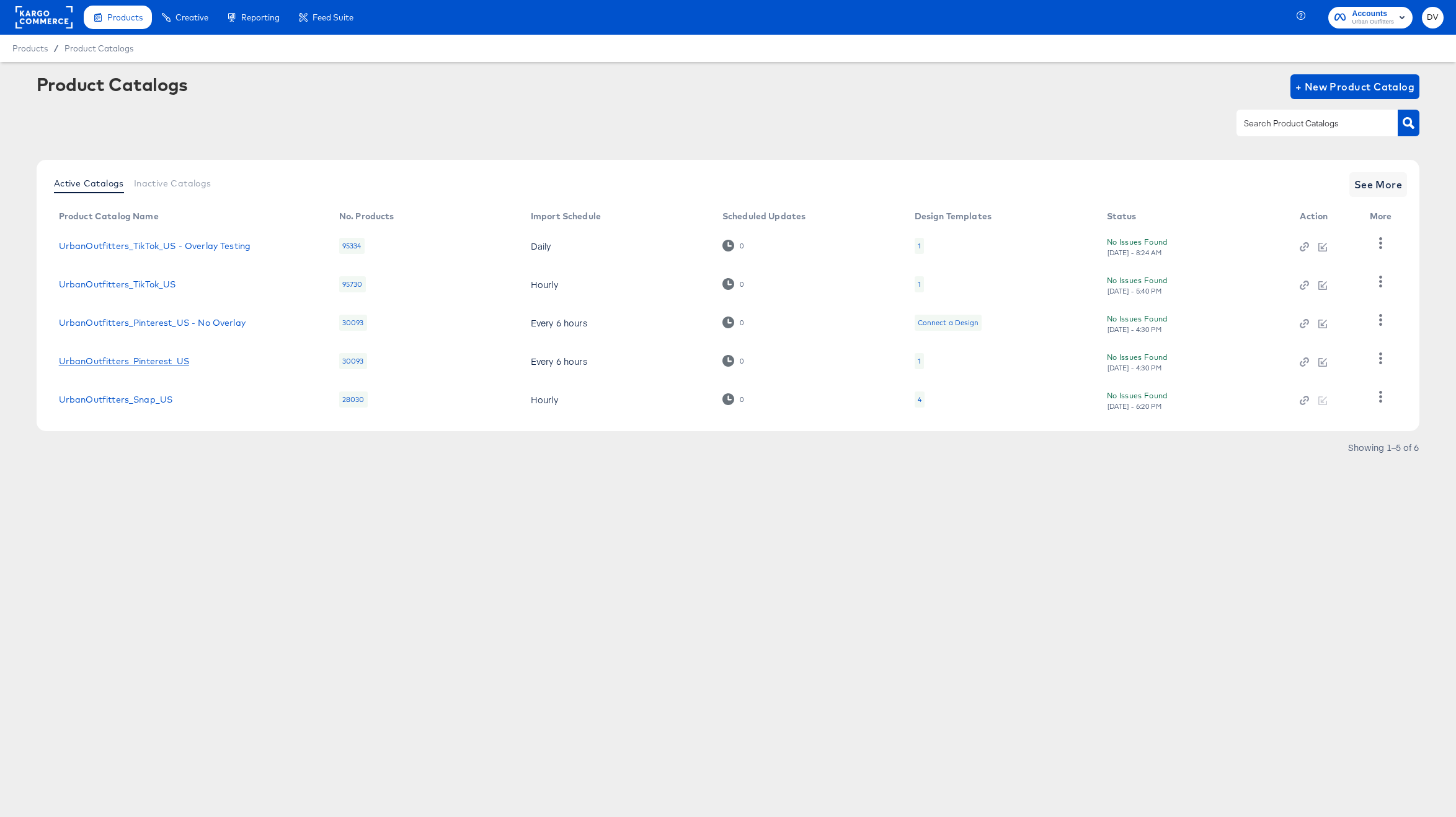
click at [158, 362] on link "UrbanOutfitters_Pinterest_US" at bounding box center [124, 361] width 131 height 10
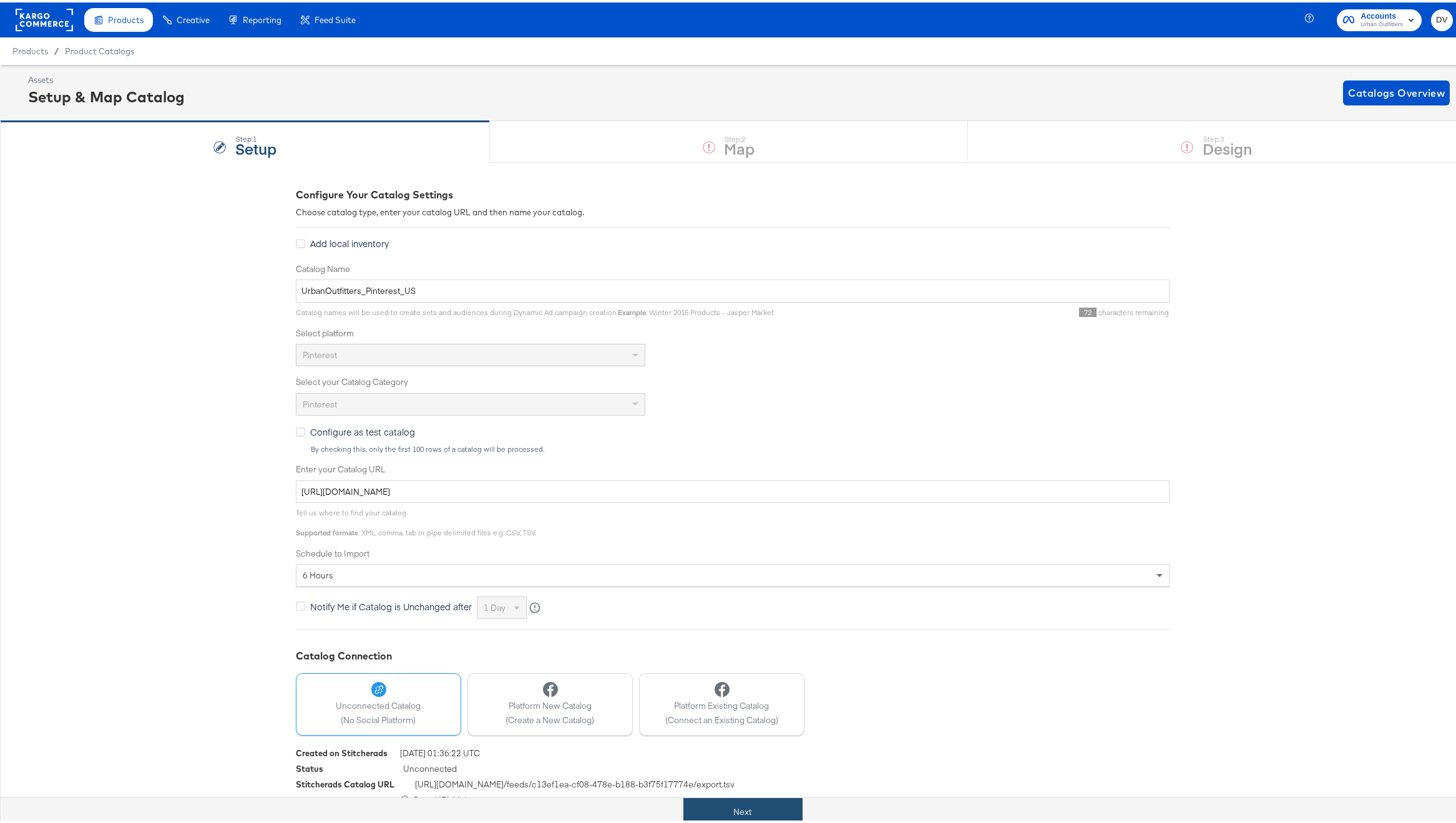
click at [701, 810] on button "Next" at bounding box center [743, 810] width 119 height 28
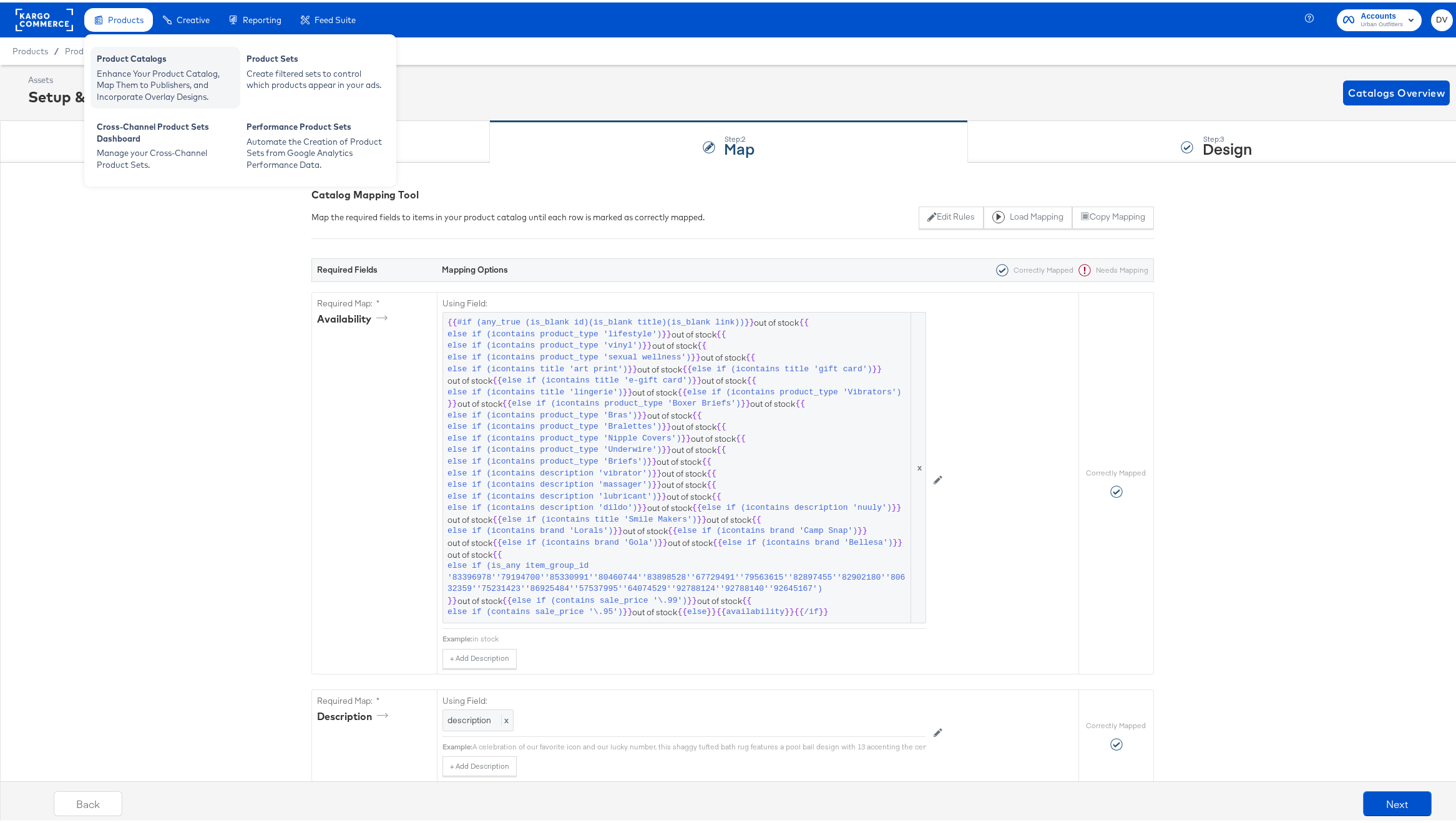
click at [135, 63] on div "Product Catalogs" at bounding box center [166, 58] width 138 height 15
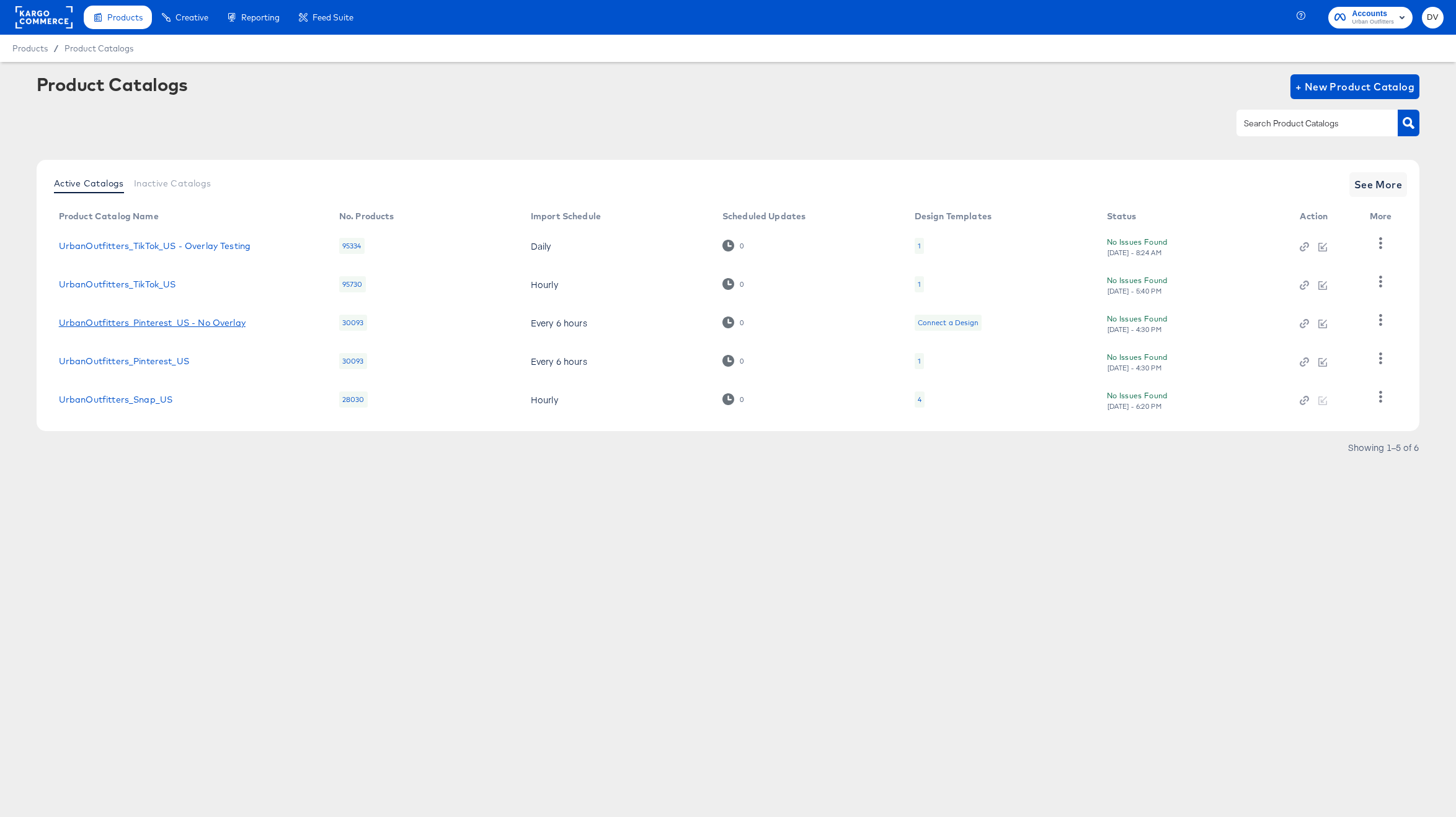
click at [232, 318] on link "UrbanOutfitters_Pinterest_US - No Overlay" at bounding box center [152, 322] width 186 height 10
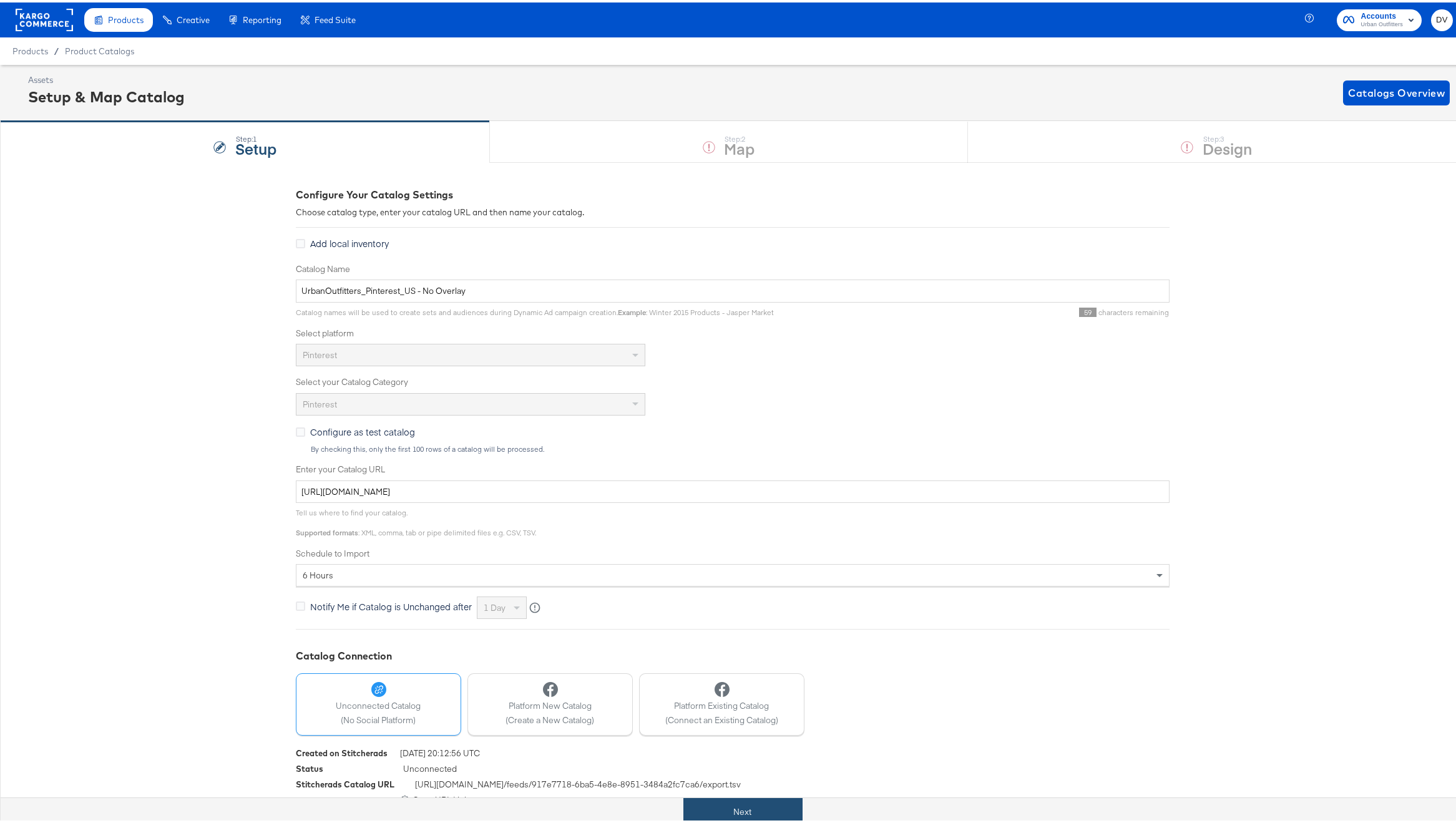
click at [784, 818] on button "Next" at bounding box center [743, 810] width 119 height 28
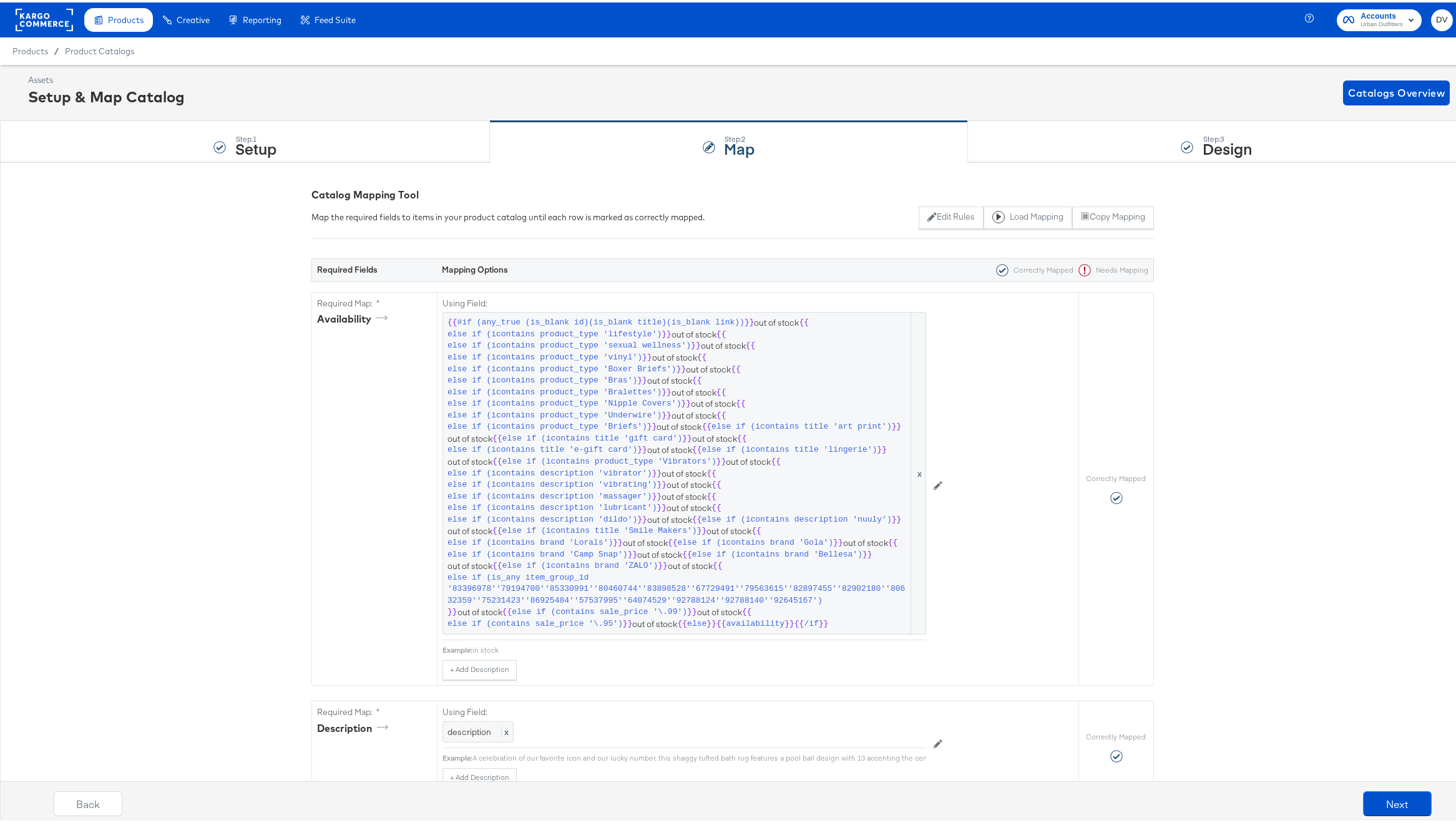
click at [52, 23] on rect at bounding box center [44, 17] width 57 height 23
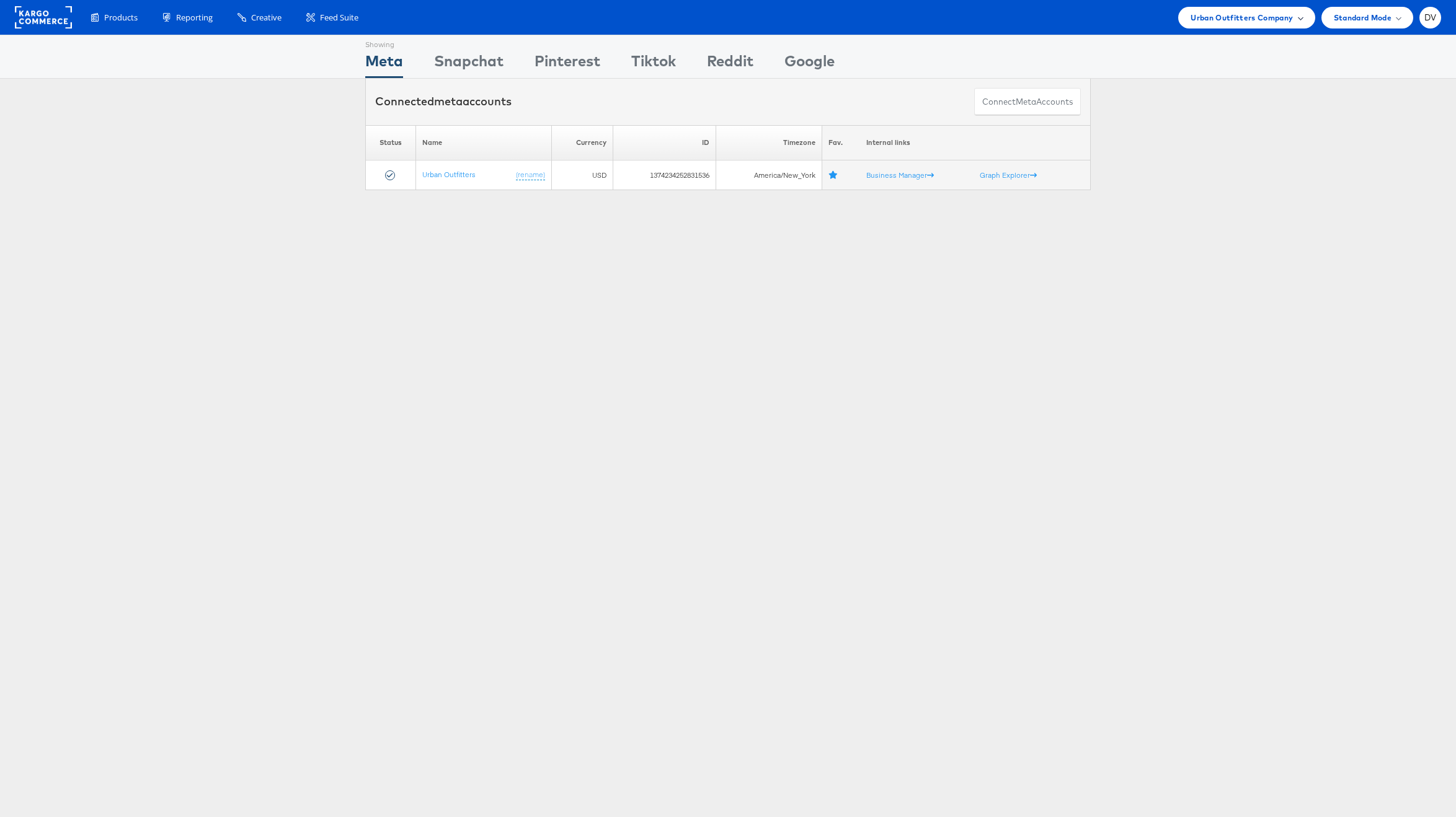
click at [1203, 22] on span "Urban Outfitters Company" at bounding box center [1242, 17] width 103 height 13
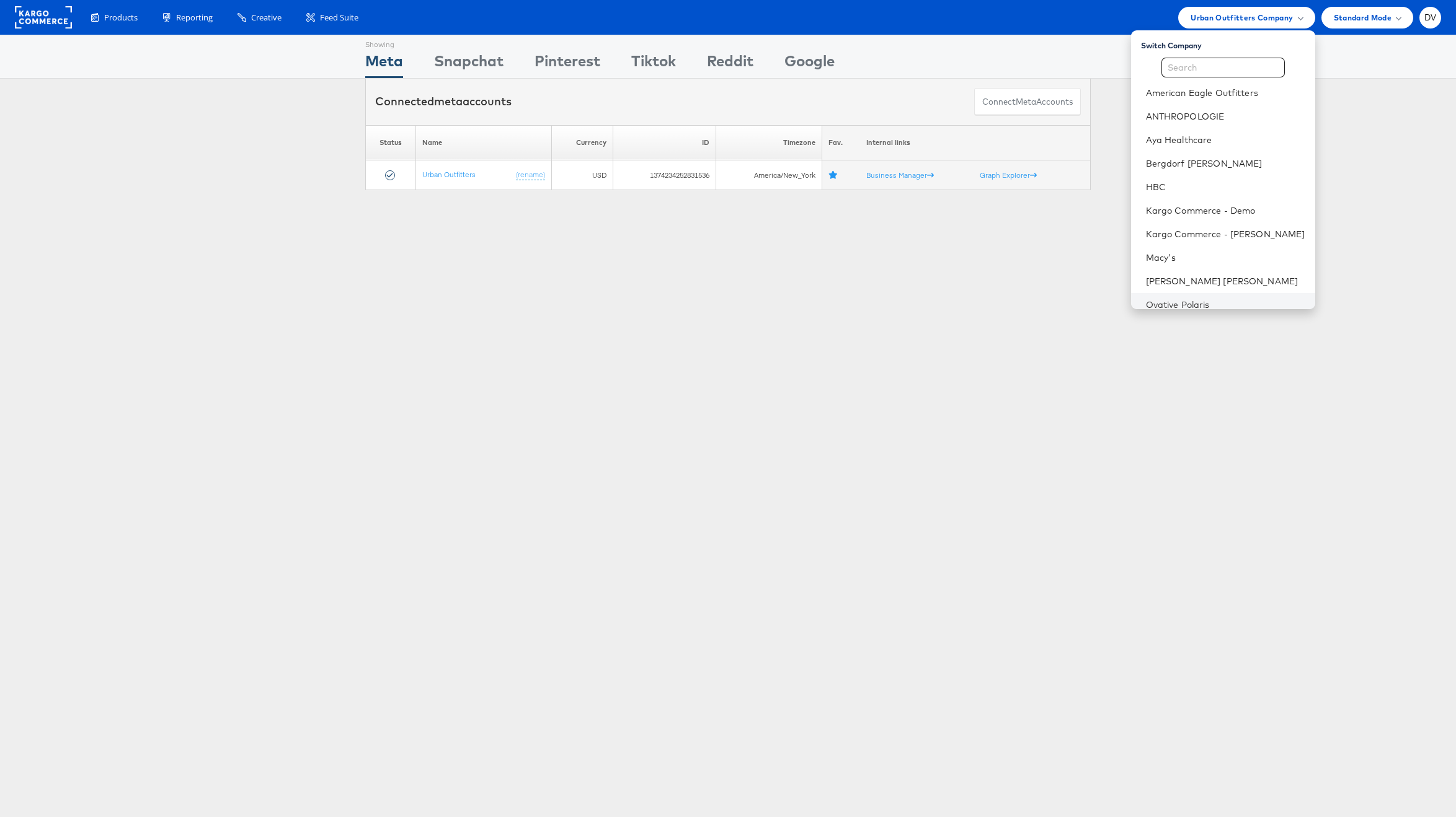
scroll to position [174, 0]
click at [1179, 250] on link "Williams Sonoma, Inc." at bounding box center [1225, 249] width 159 height 12
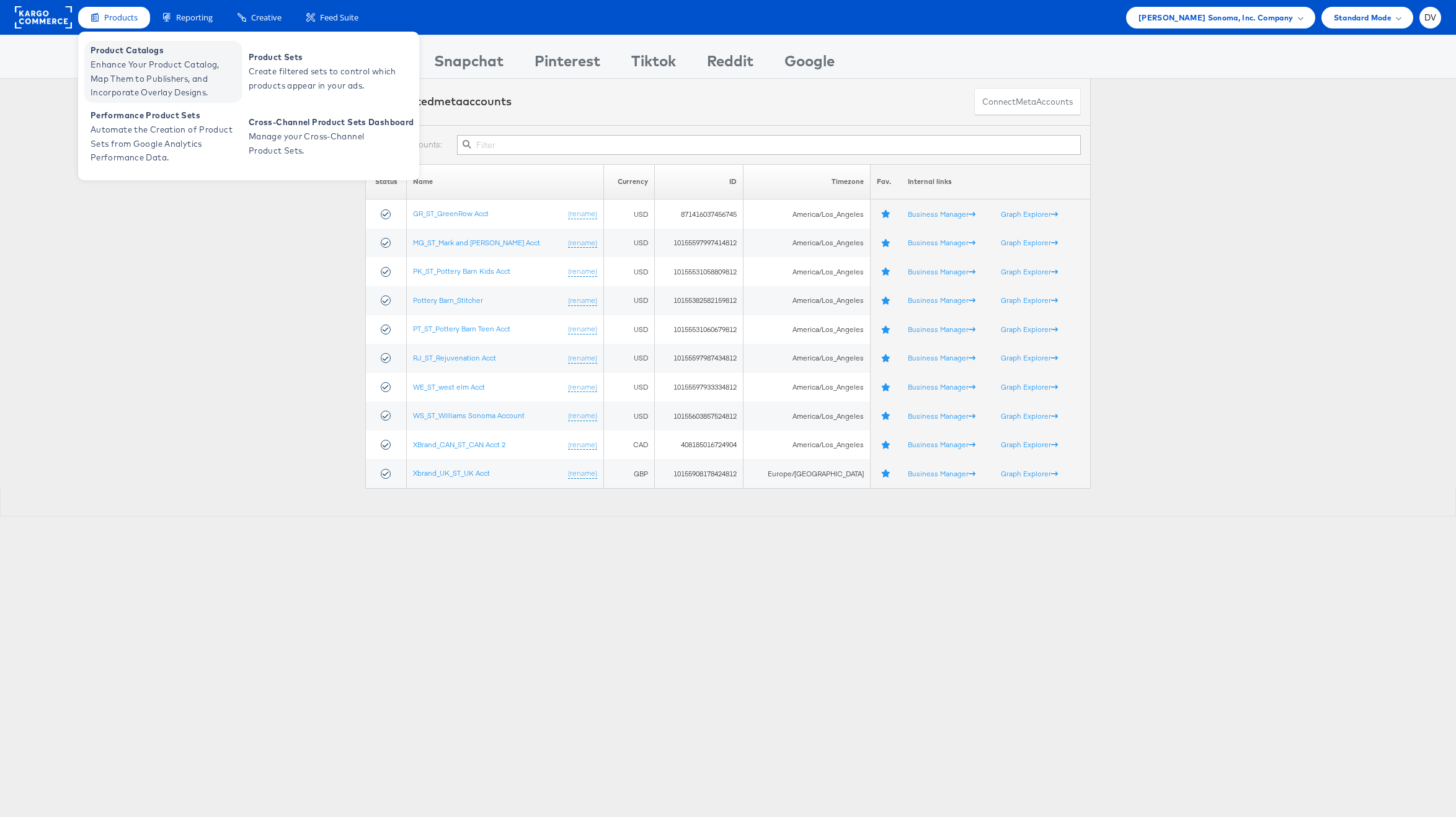
click at [140, 57] on span "Enhance Your Product Catalog, Map Them to Publishers, and Incorporate Overlay D…" at bounding box center [165, 78] width 149 height 42
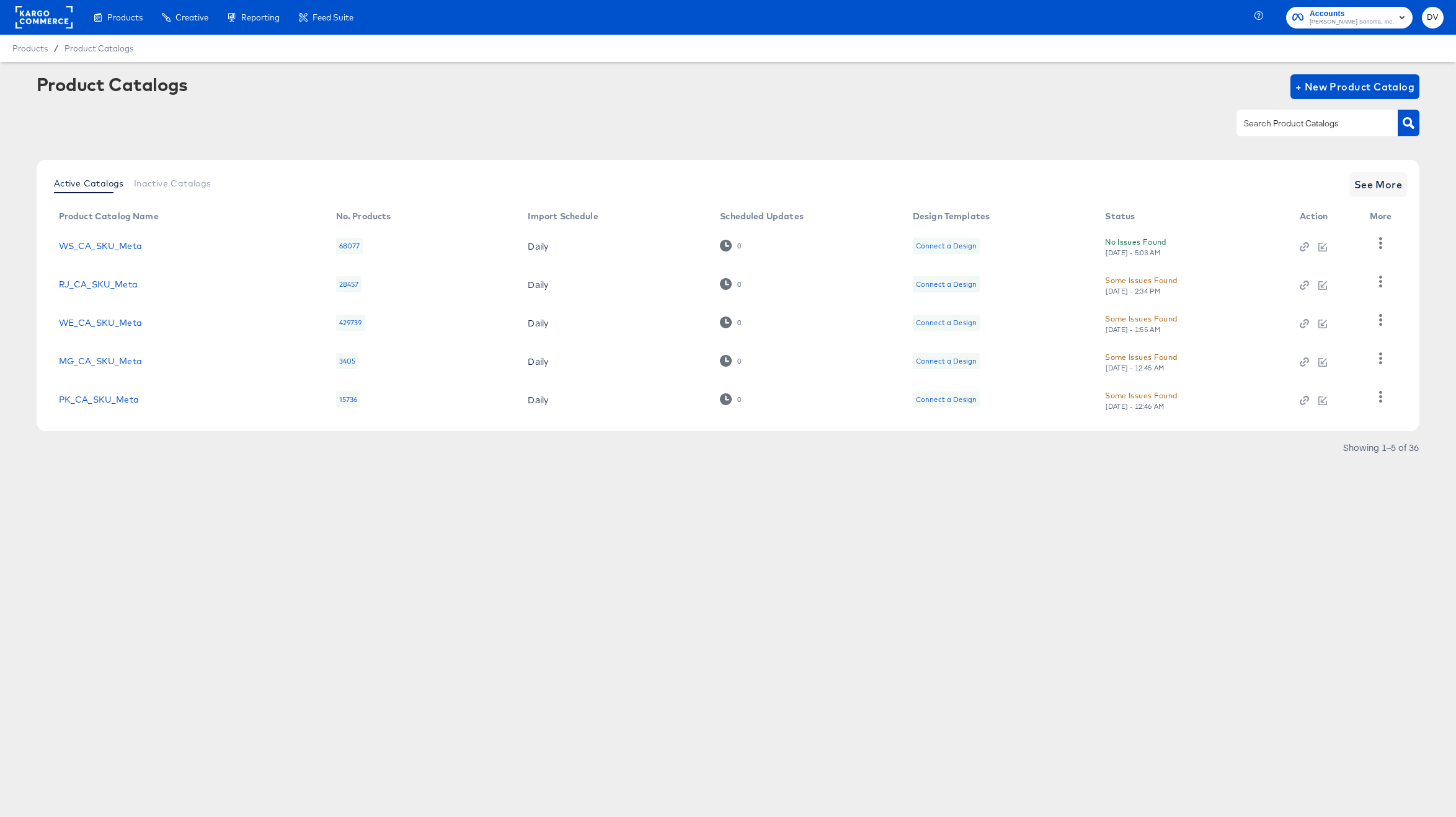
click at [1256, 130] on input "text" at bounding box center [1307, 123] width 132 height 14
type input "PIN"
click at [105, 395] on link "PK_US_SKU_PIN" at bounding box center [95, 399] width 72 height 10
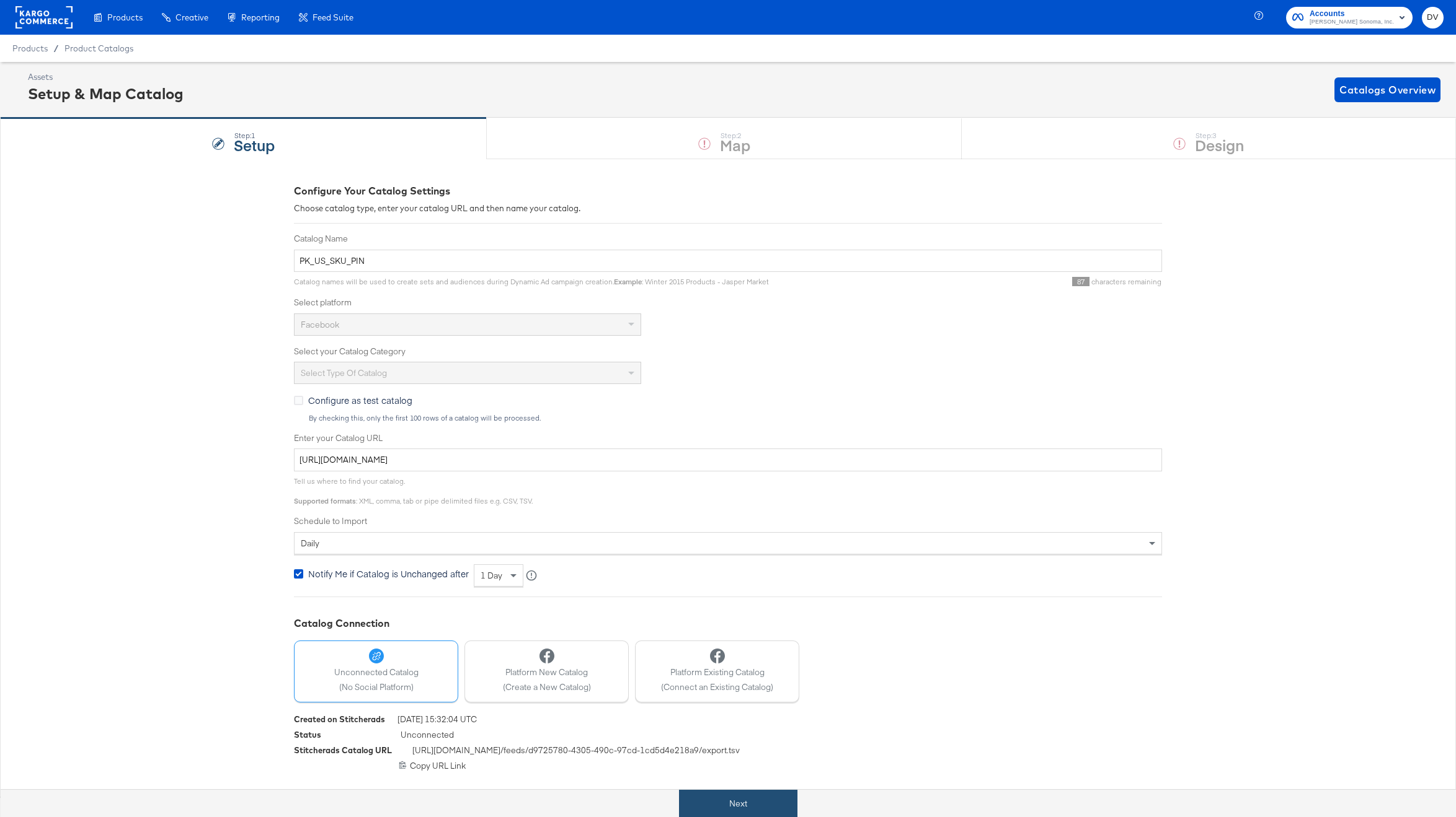
click at [744, 798] on button "Next" at bounding box center [738, 804] width 118 height 28
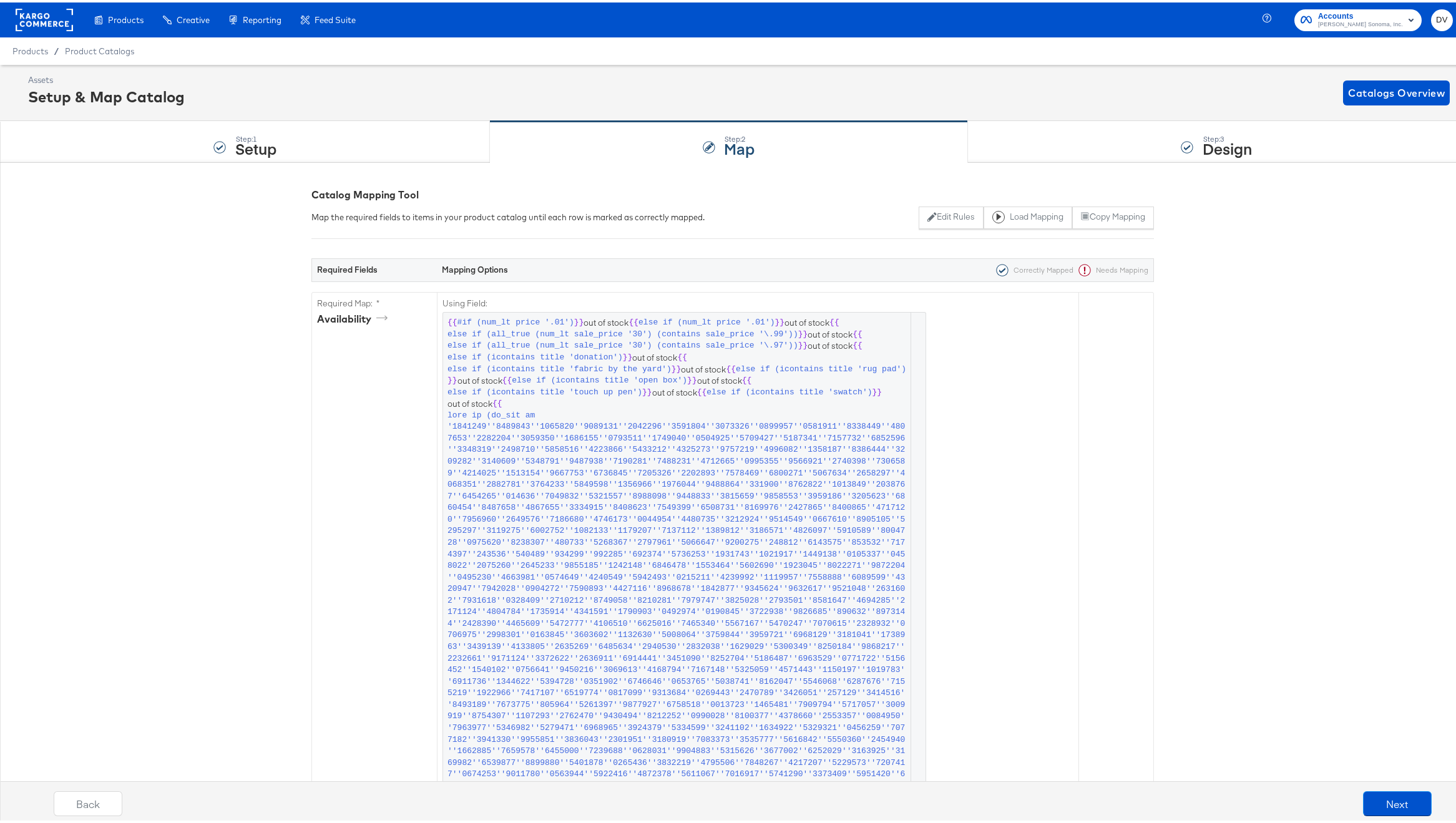
click at [34, 6] on rect at bounding box center [44, 17] width 57 height 23
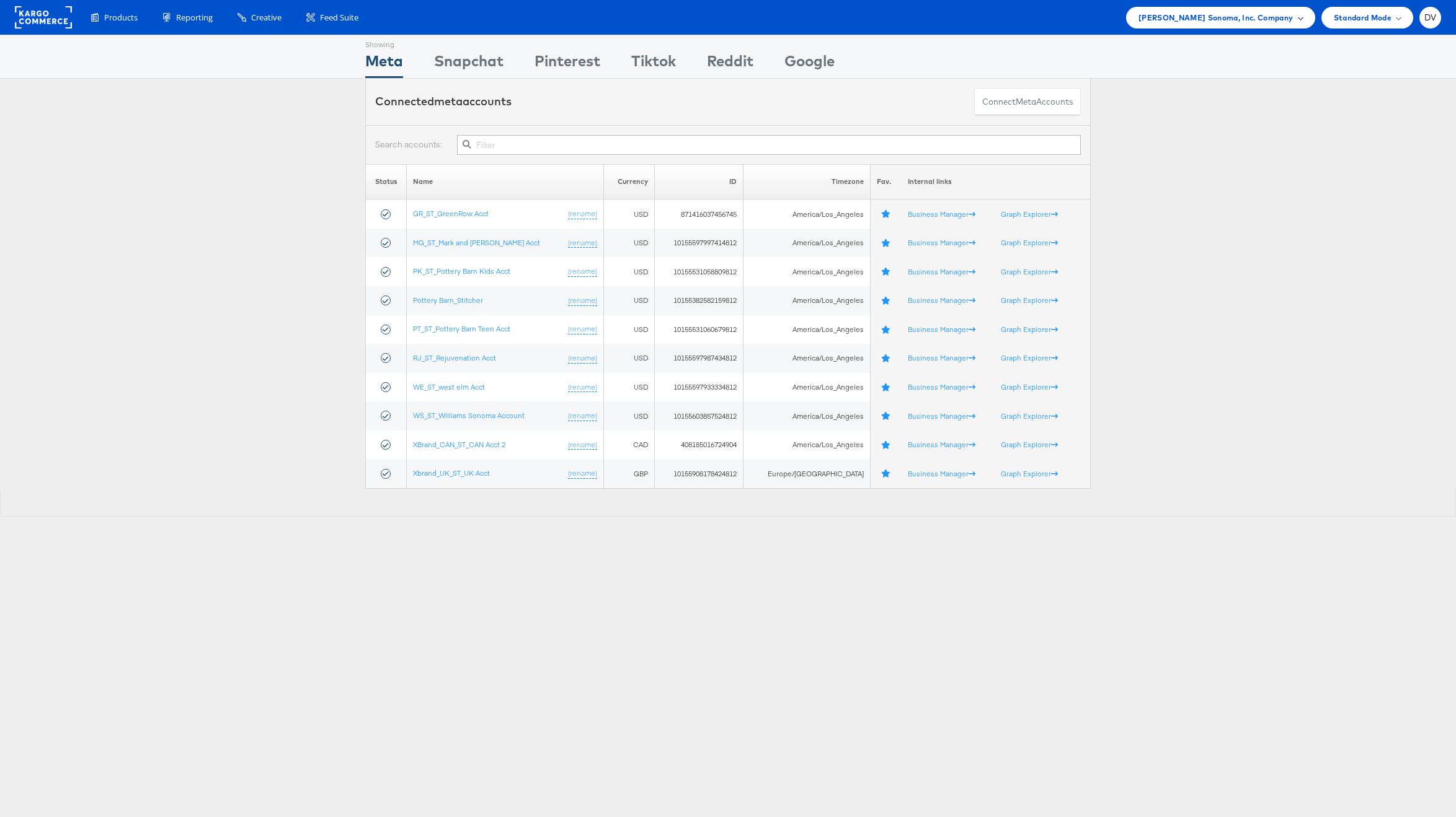
click at [1270, 18] on span "Williams Sonoma, Inc. Company" at bounding box center [1215, 17] width 155 height 13
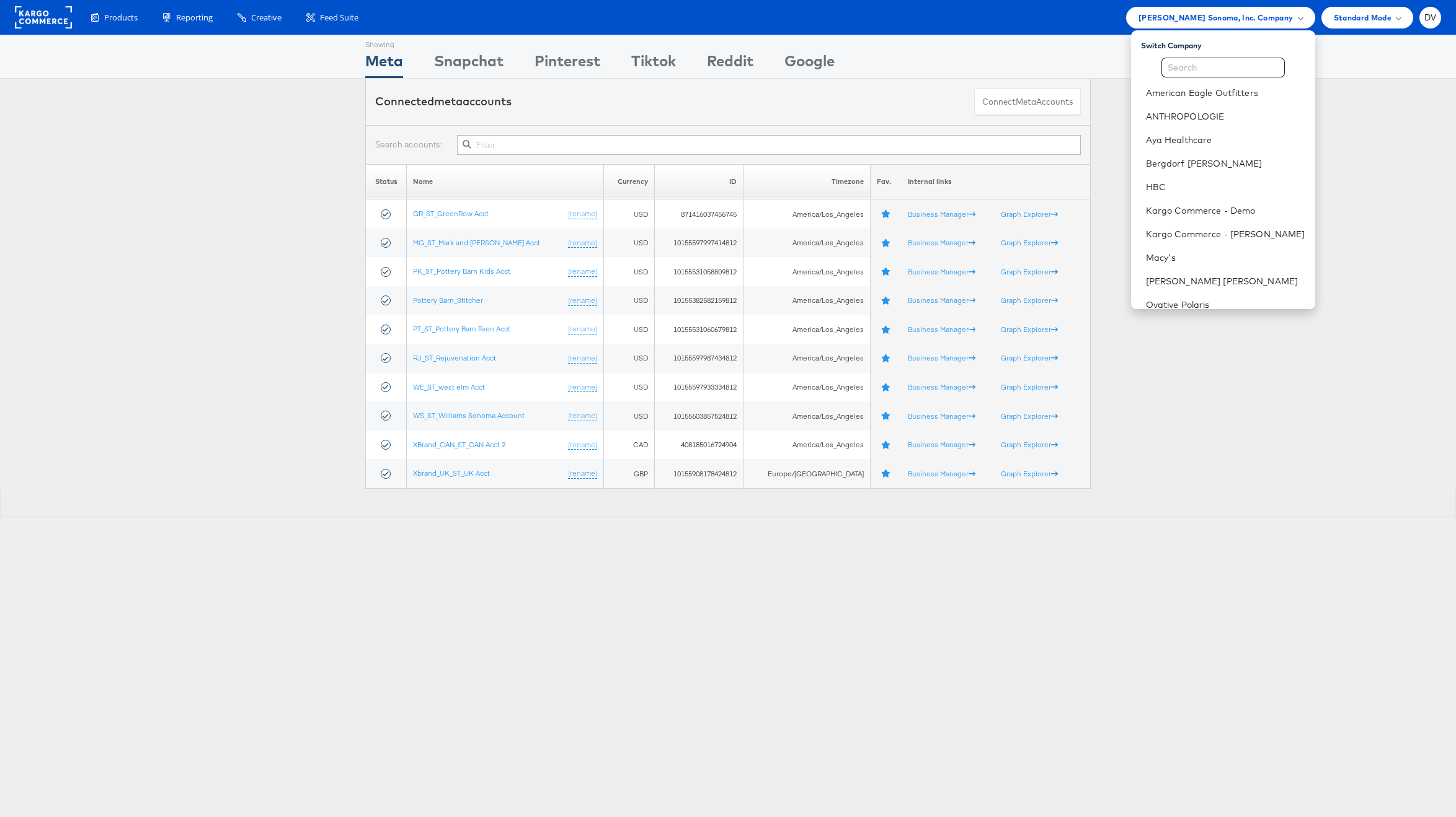
scroll to position [174, 0]
click at [1203, 253] on link "Urban Outfitters" at bounding box center [1225, 249] width 159 height 12
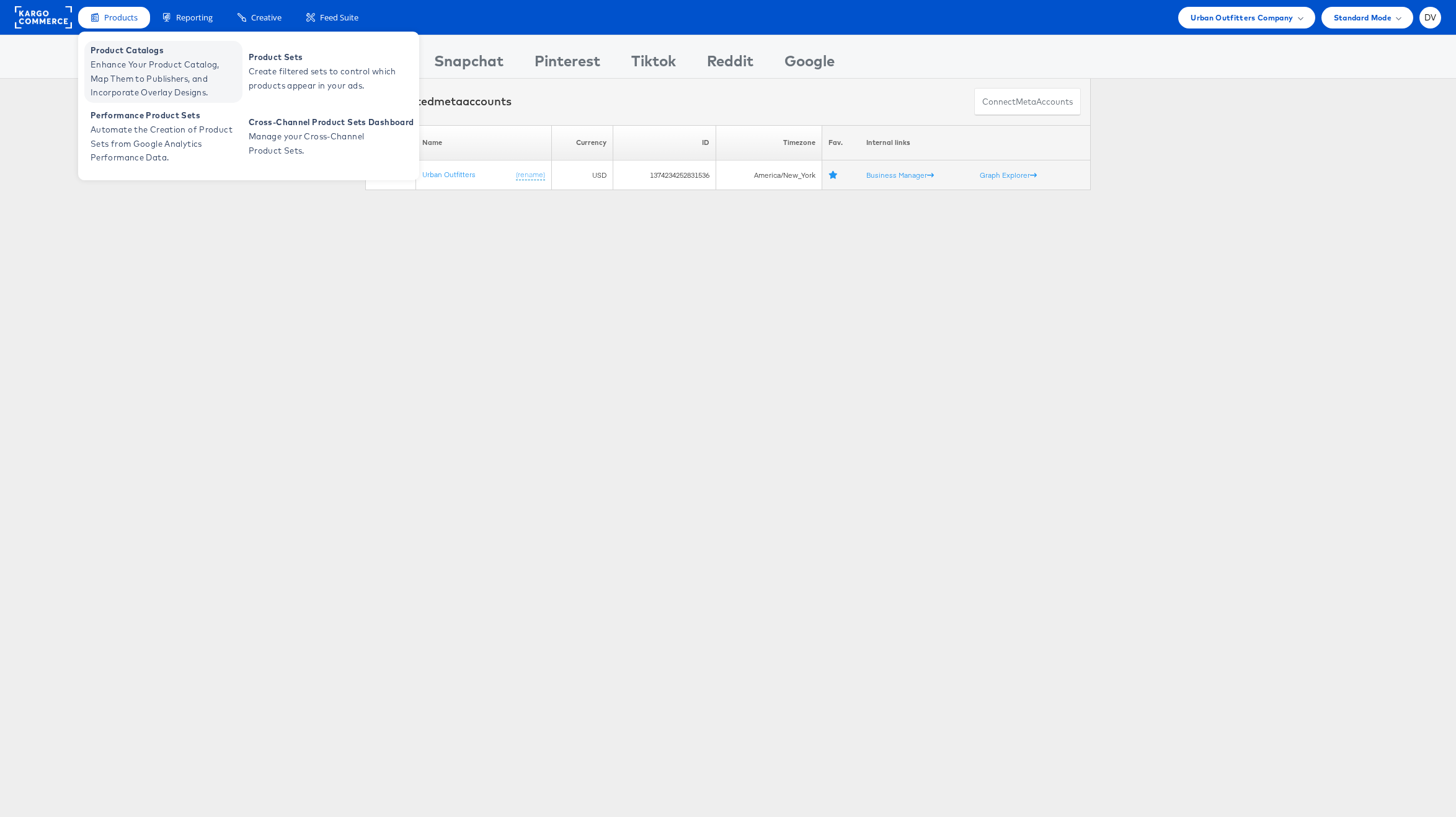
click at [128, 72] on span "Enhance Your Product Catalog, Map Them to Publishers, and Incorporate Overlay D…" at bounding box center [165, 78] width 149 height 42
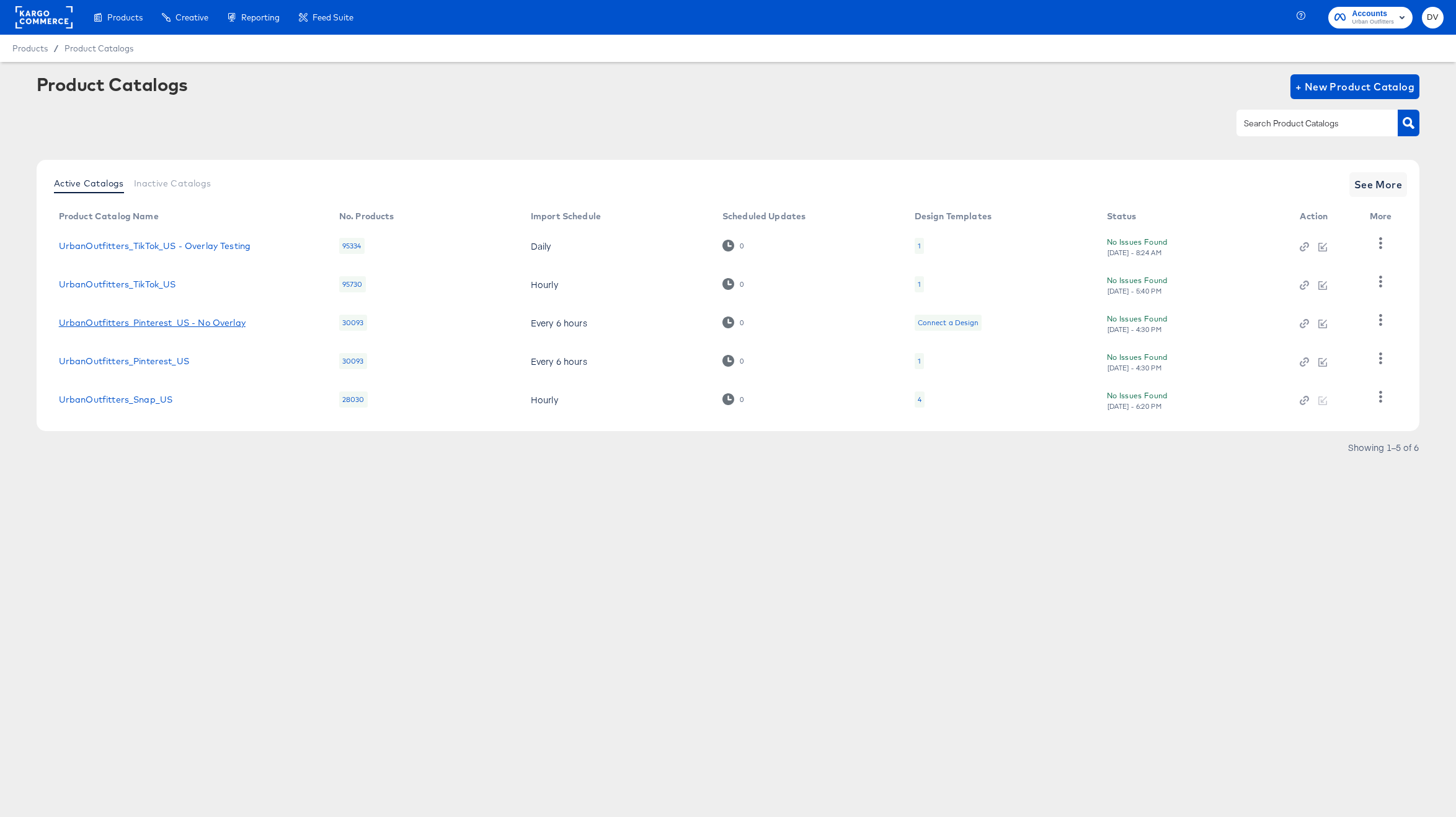
click at [228, 327] on link "UrbanOutfitters_Pinterest_US - No Overlay" at bounding box center [152, 322] width 186 height 10
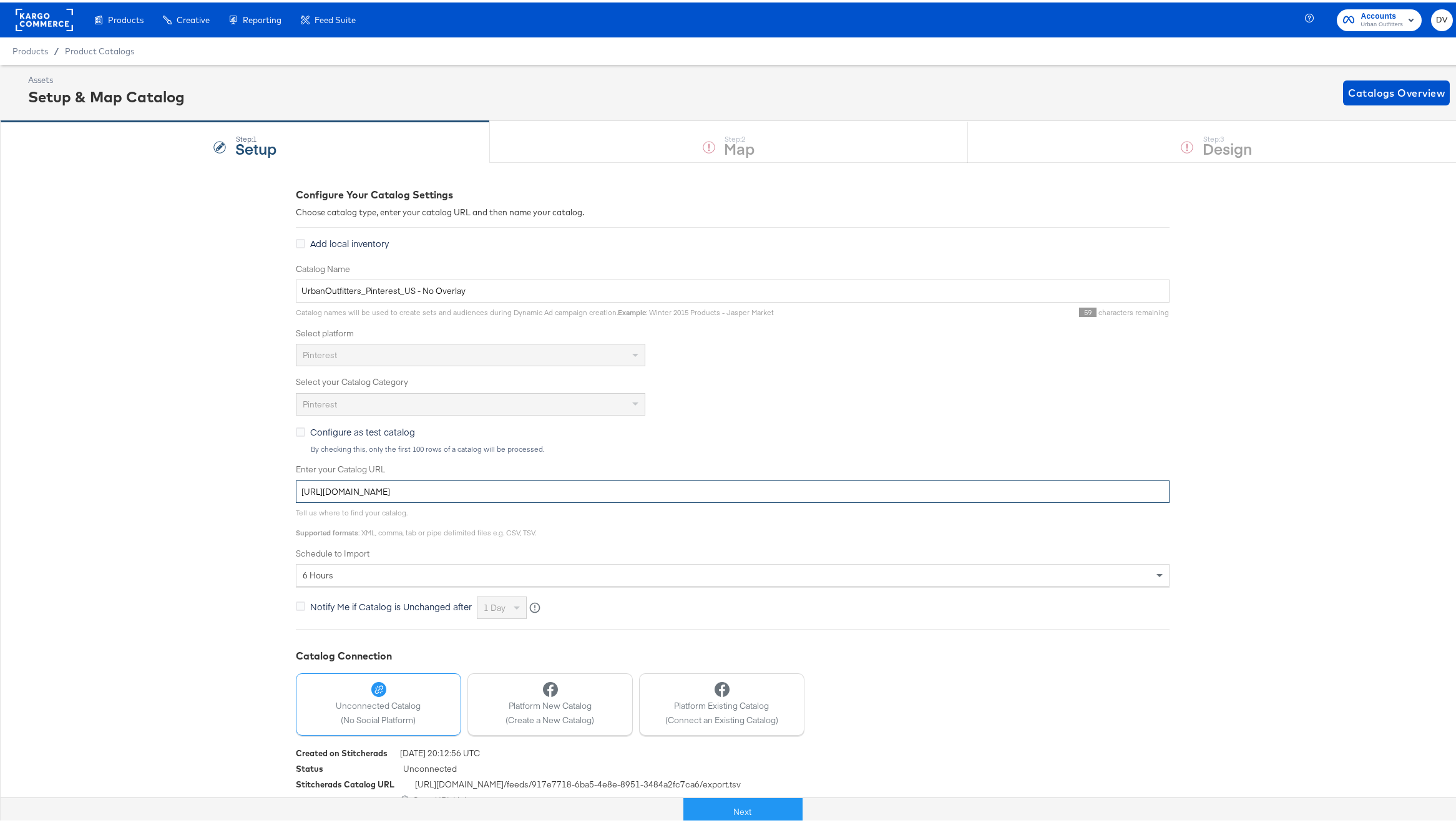
click at [422, 491] on input "https://ace.stitcherads.com/exports/874/universal/none/universal/export.tsv.gz" at bounding box center [732, 490] width 873 height 23
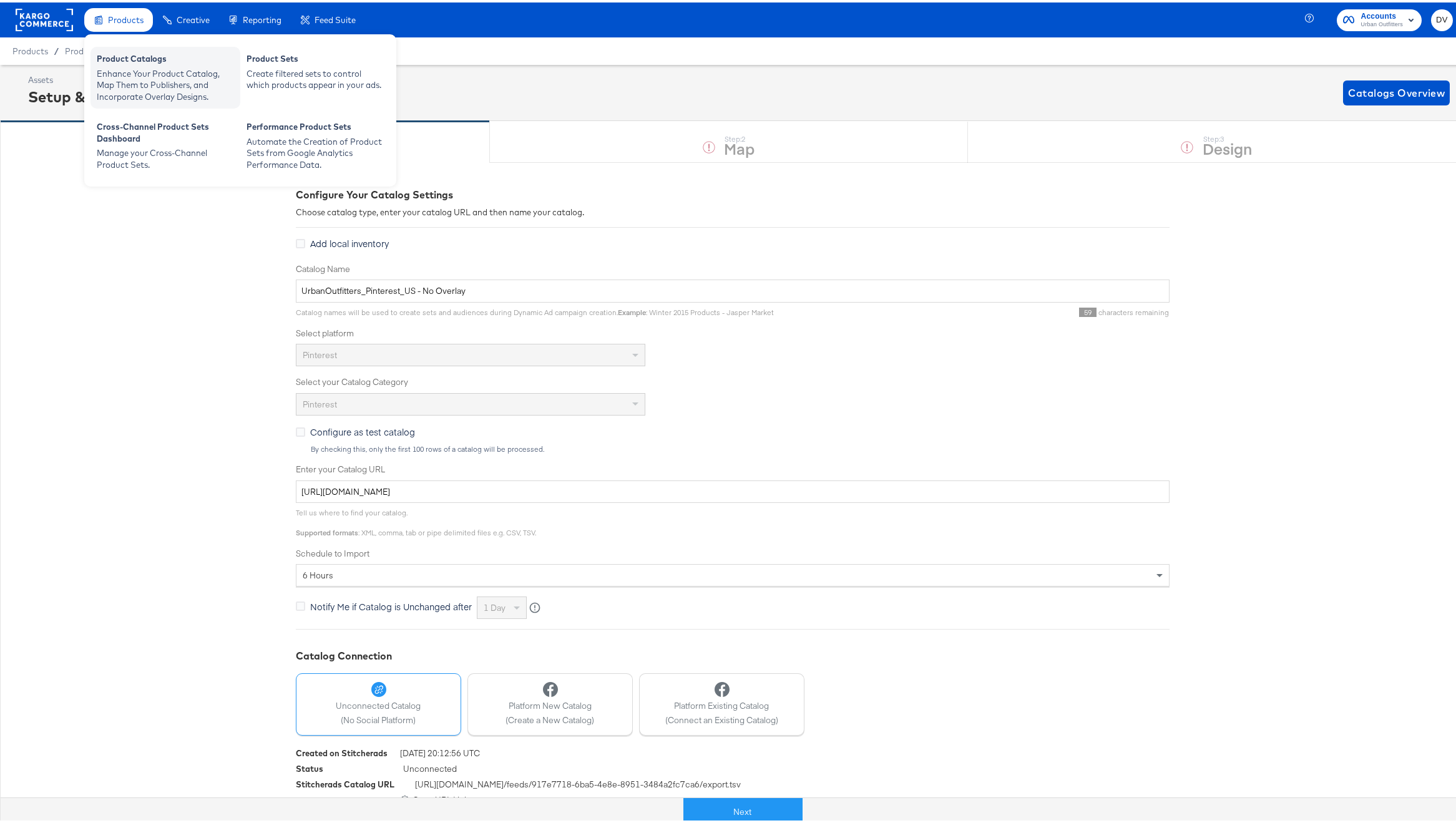
click at [130, 63] on div "Product Catalogs" at bounding box center [166, 58] width 138 height 15
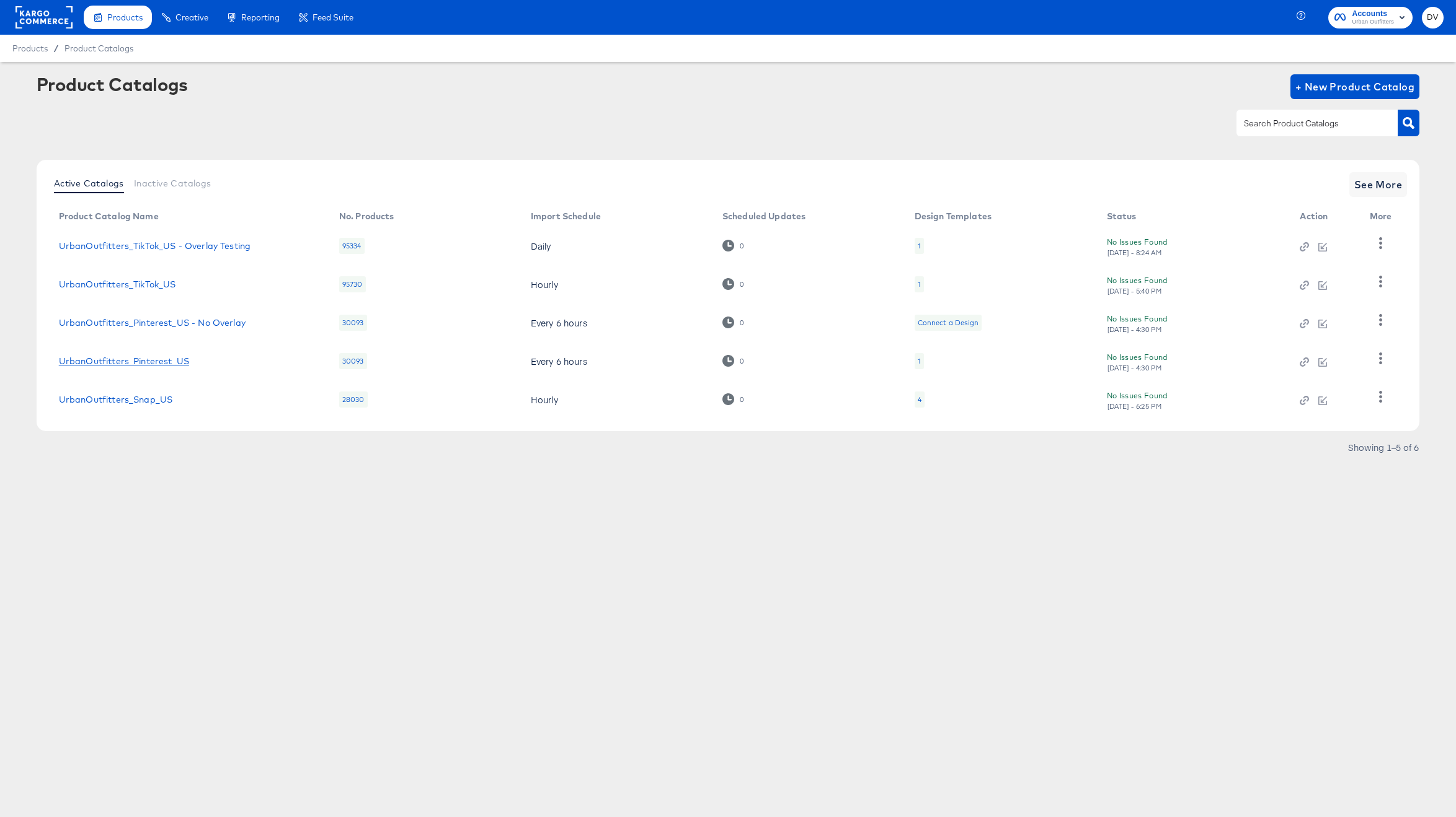
click at [160, 363] on link "UrbanOutfitters_Pinterest_US" at bounding box center [124, 361] width 131 height 10
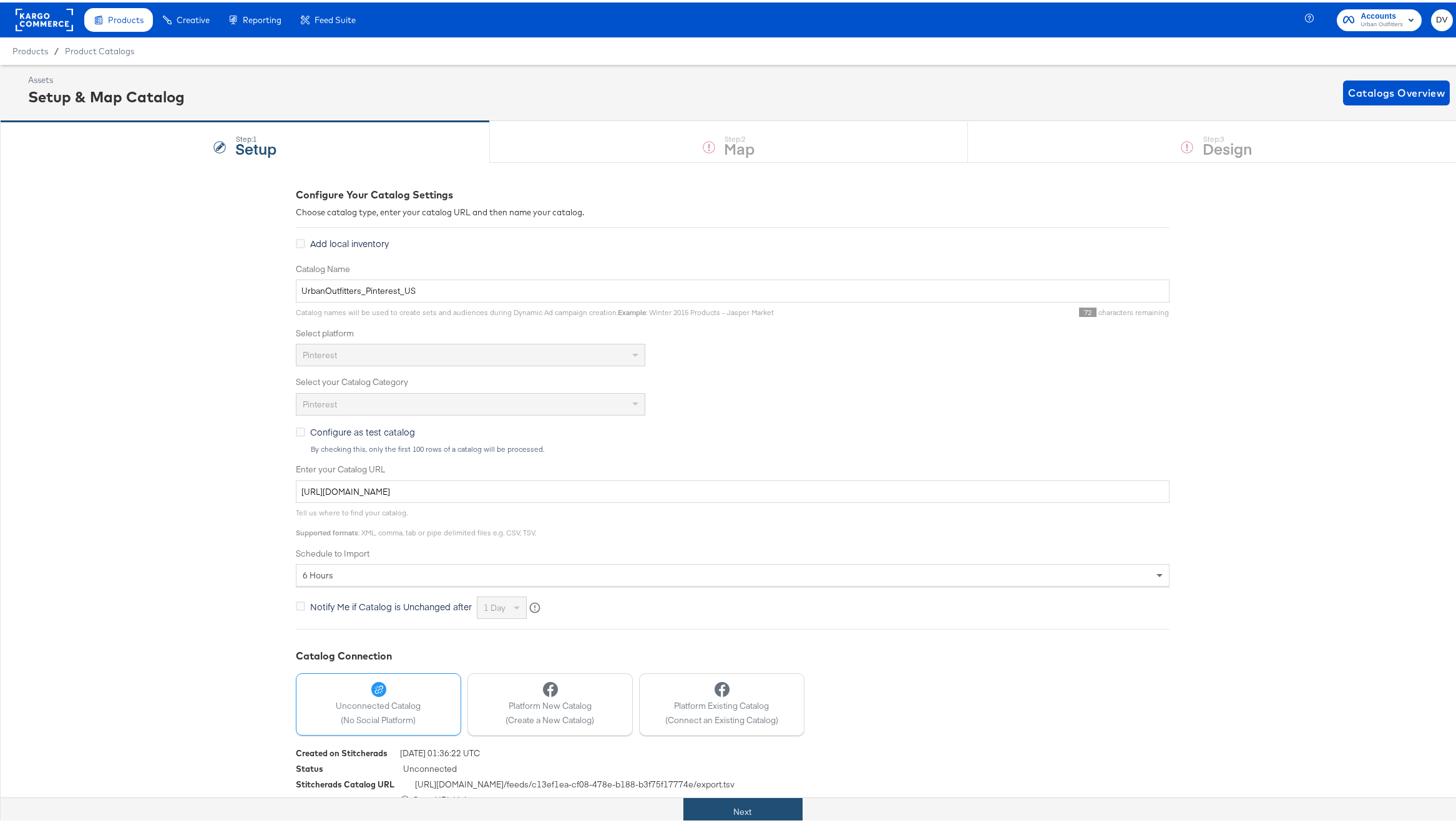
click at [781, 796] on div "Next" at bounding box center [743, 810] width 1484 height 28
click at [780, 807] on button "Next" at bounding box center [743, 810] width 119 height 28
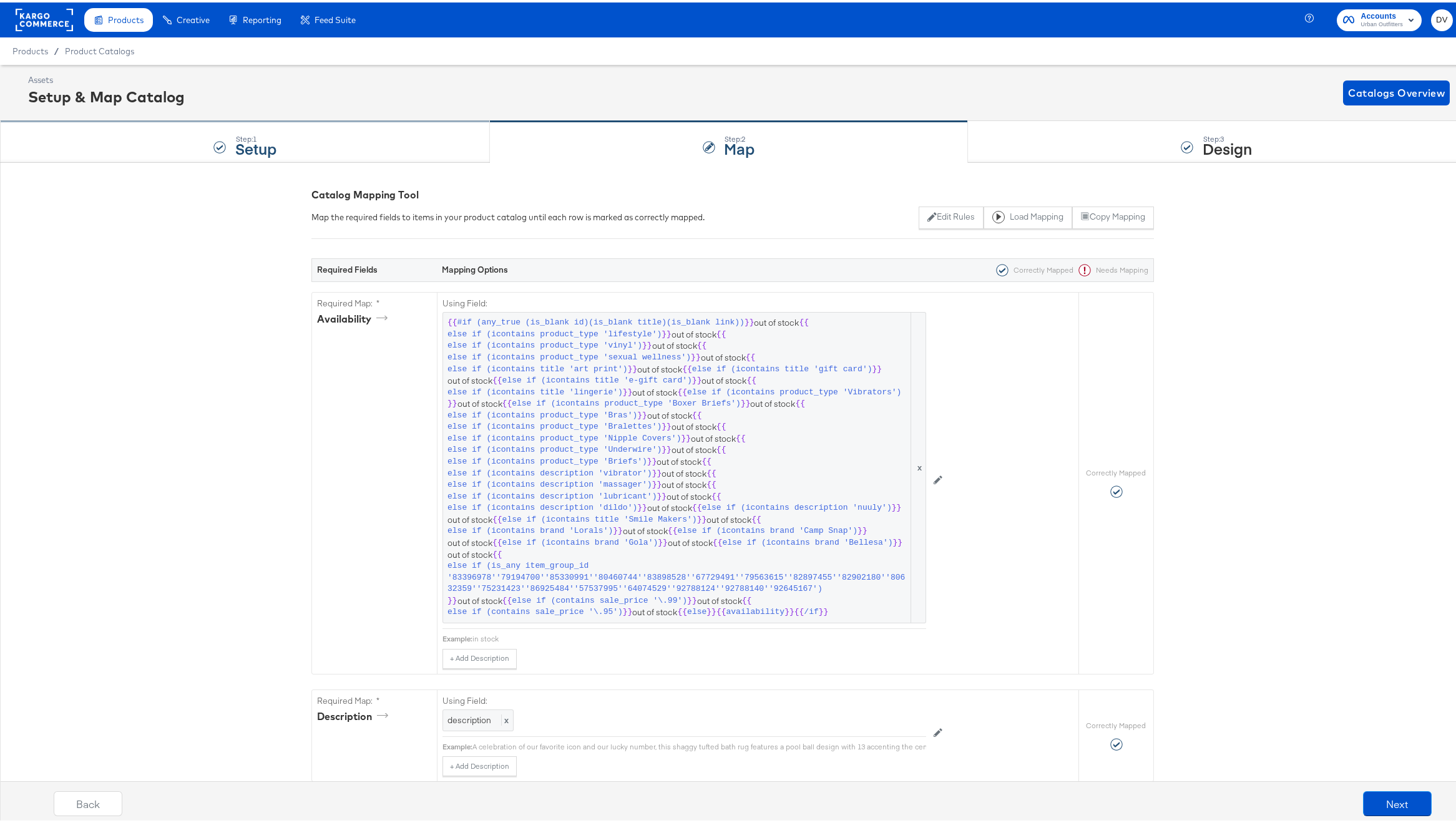
click at [320, 153] on div "Step: 1 Setup" at bounding box center [245, 139] width 490 height 41
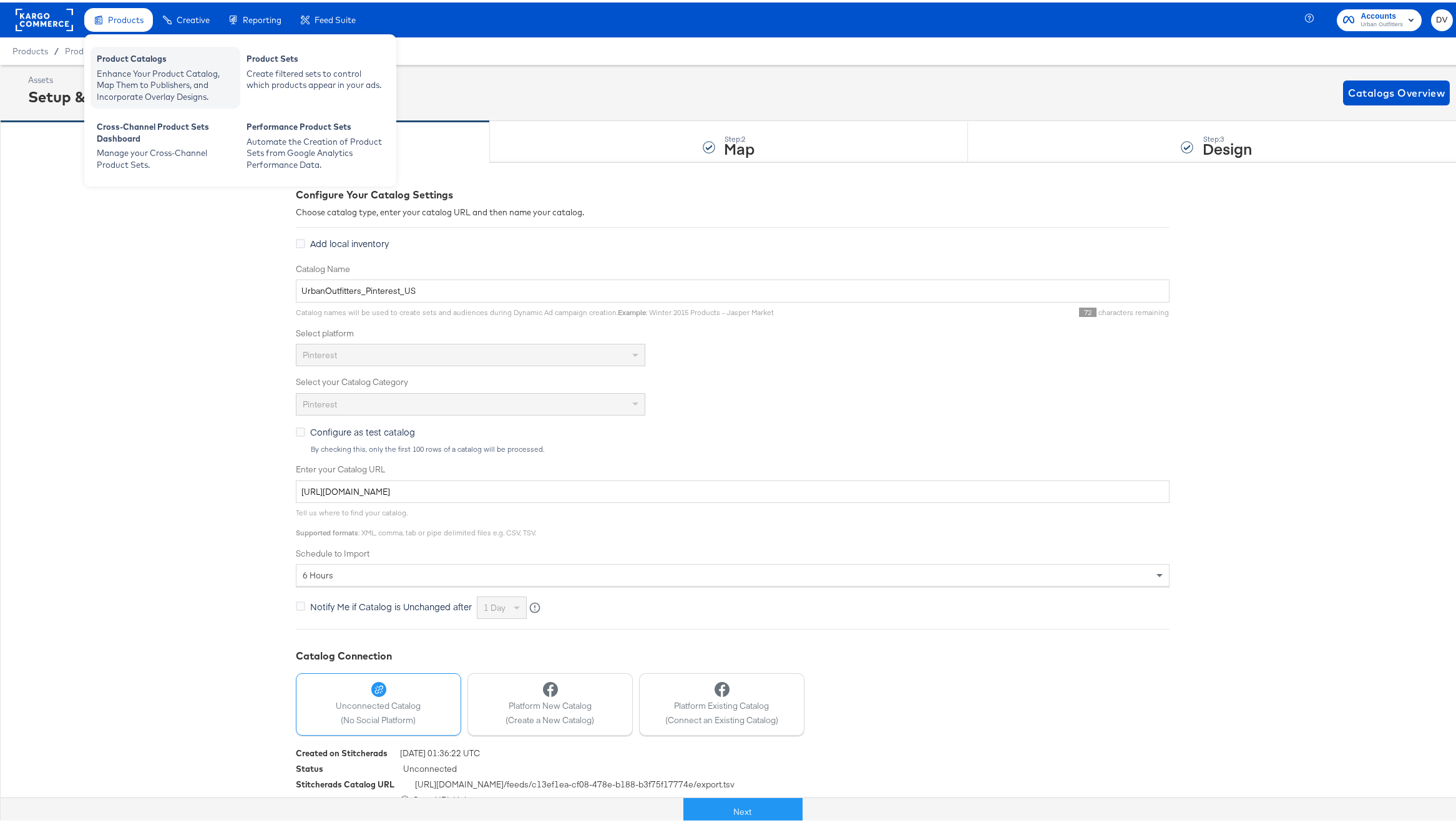
click at [132, 54] on div "Product Catalogs" at bounding box center [166, 58] width 138 height 15
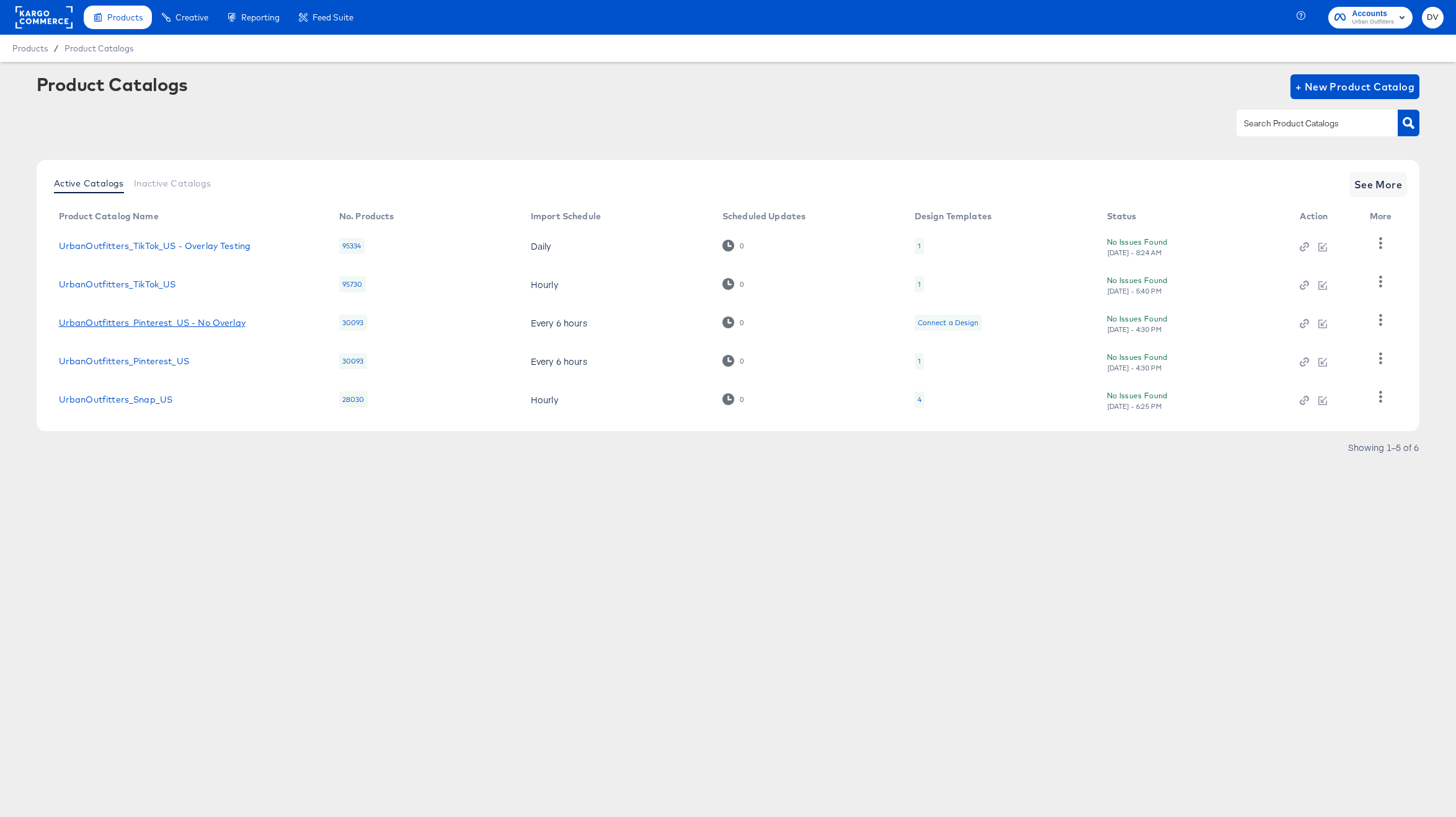
click at [158, 323] on link "UrbanOutfitters_Pinterest_US - No Overlay" at bounding box center [152, 322] width 186 height 10
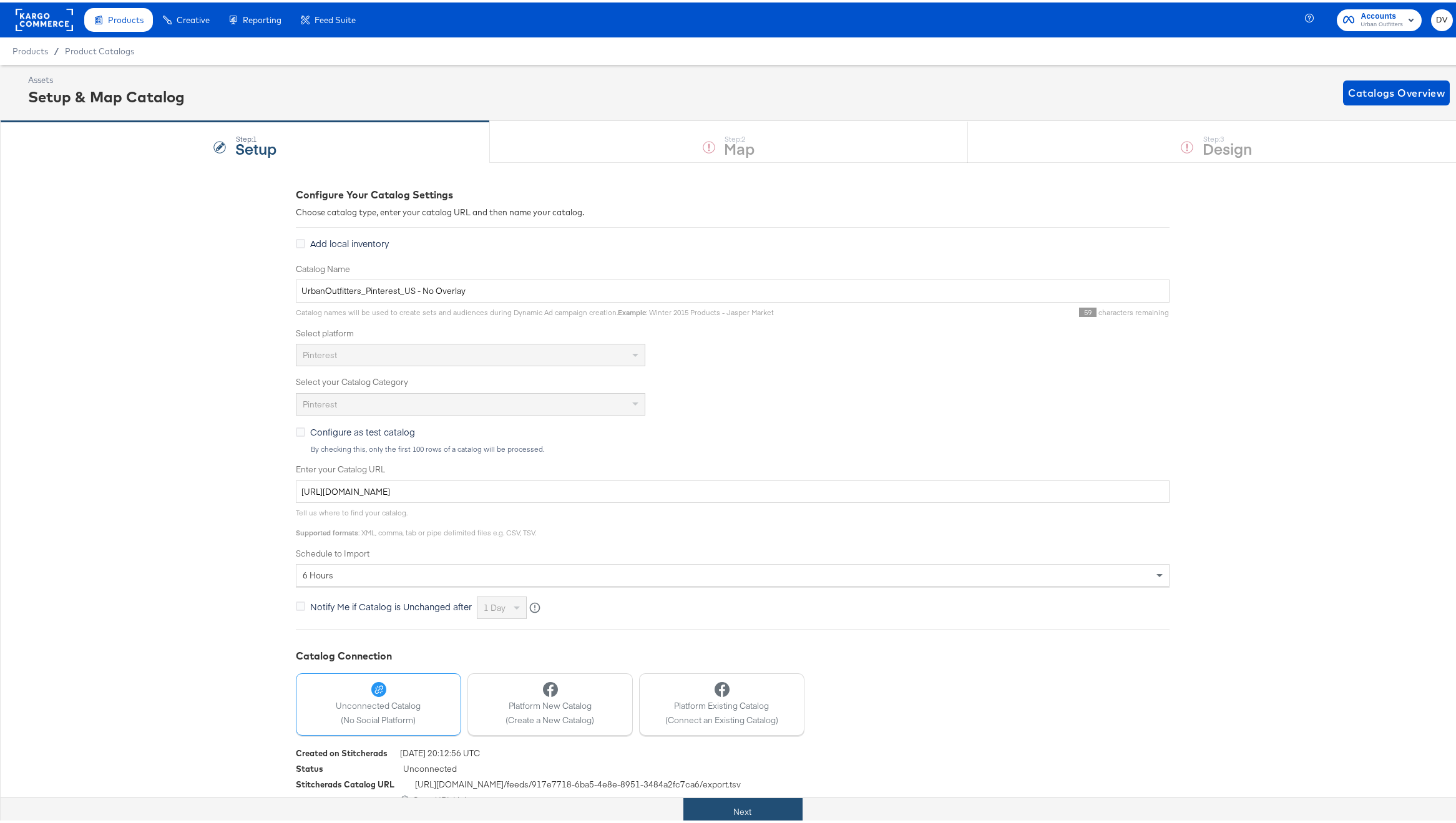
click at [762, 805] on button "Next" at bounding box center [743, 810] width 119 height 28
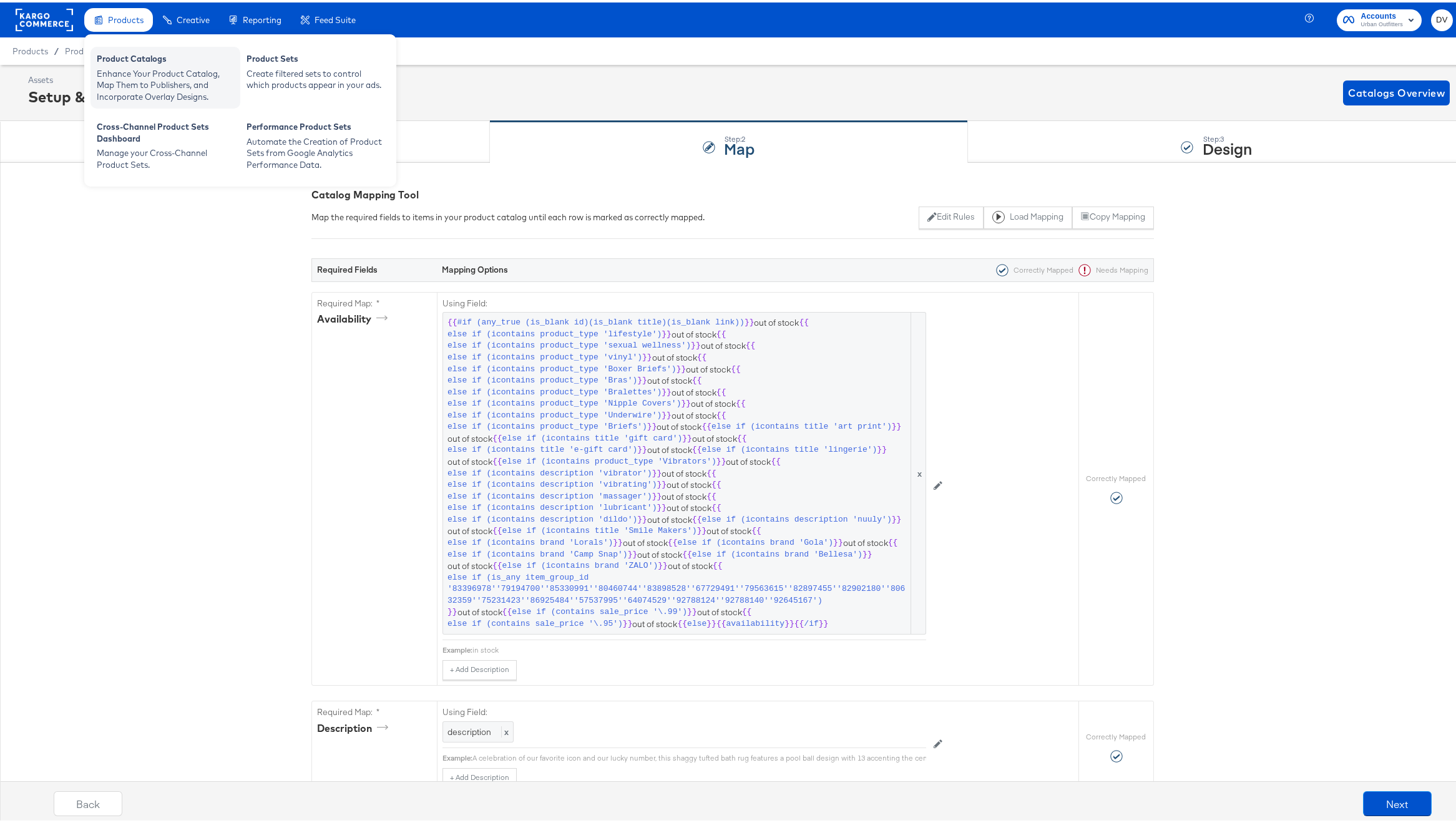
click at [128, 77] on div "Enhance Your Product Catalog, Map Them to Publishers, and Incorporate Overlay D…" at bounding box center [166, 83] width 138 height 35
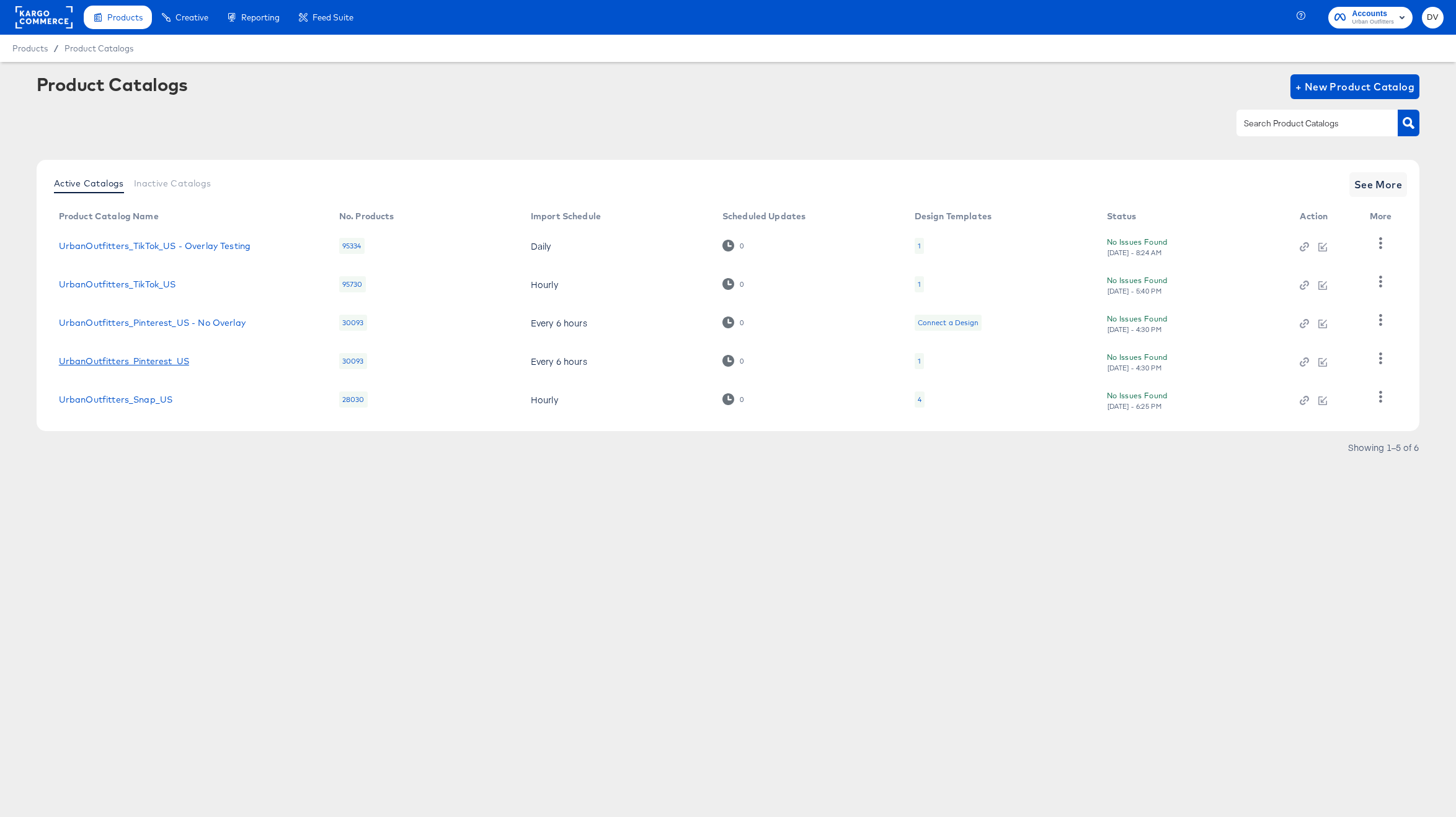
click at [146, 360] on link "UrbanOutfitters_Pinterest_US" at bounding box center [124, 361] width 131 height 10
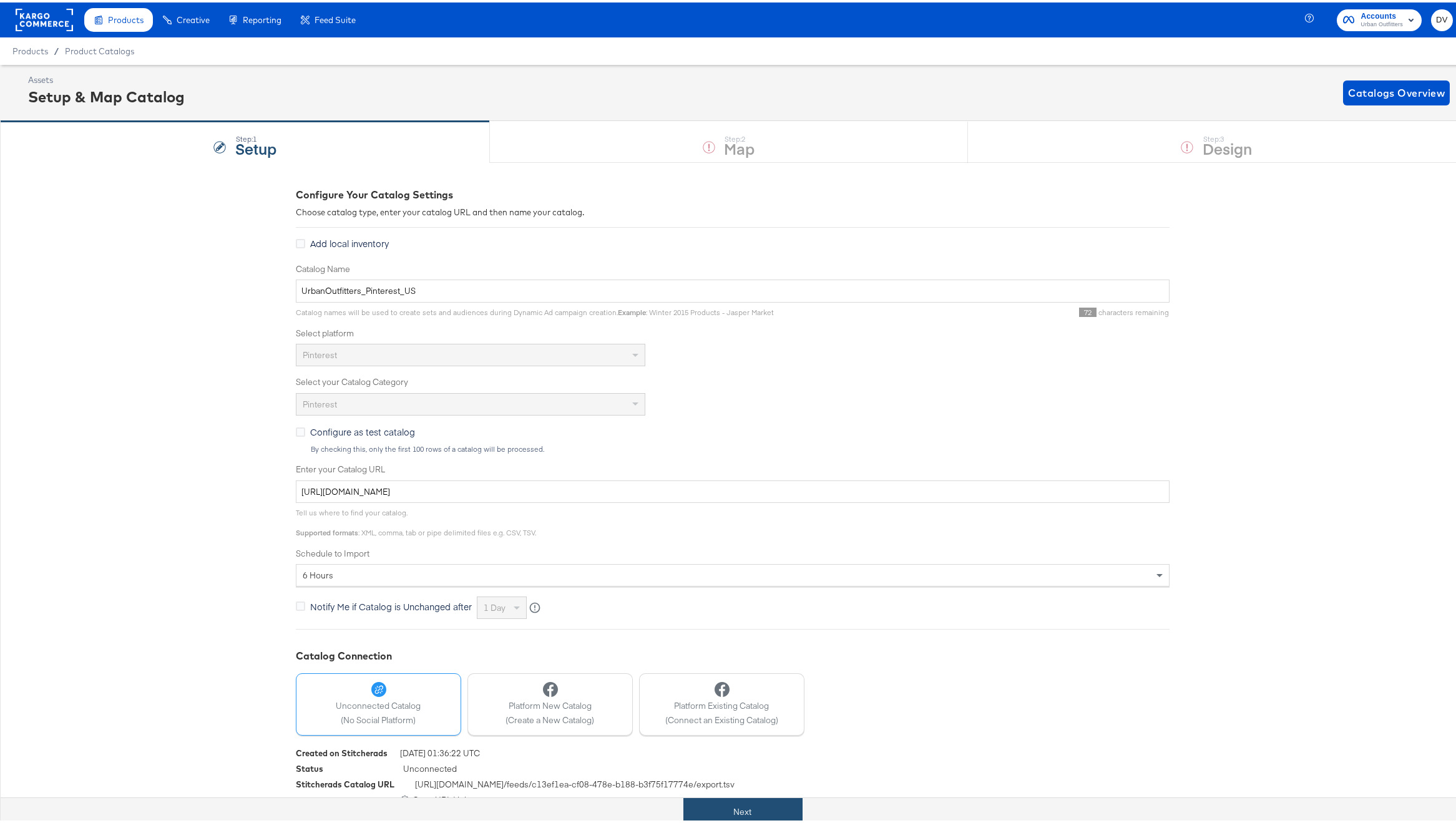
click at [697, 800] on button "Next" at bounding box center [743, 810] width 119 height 28
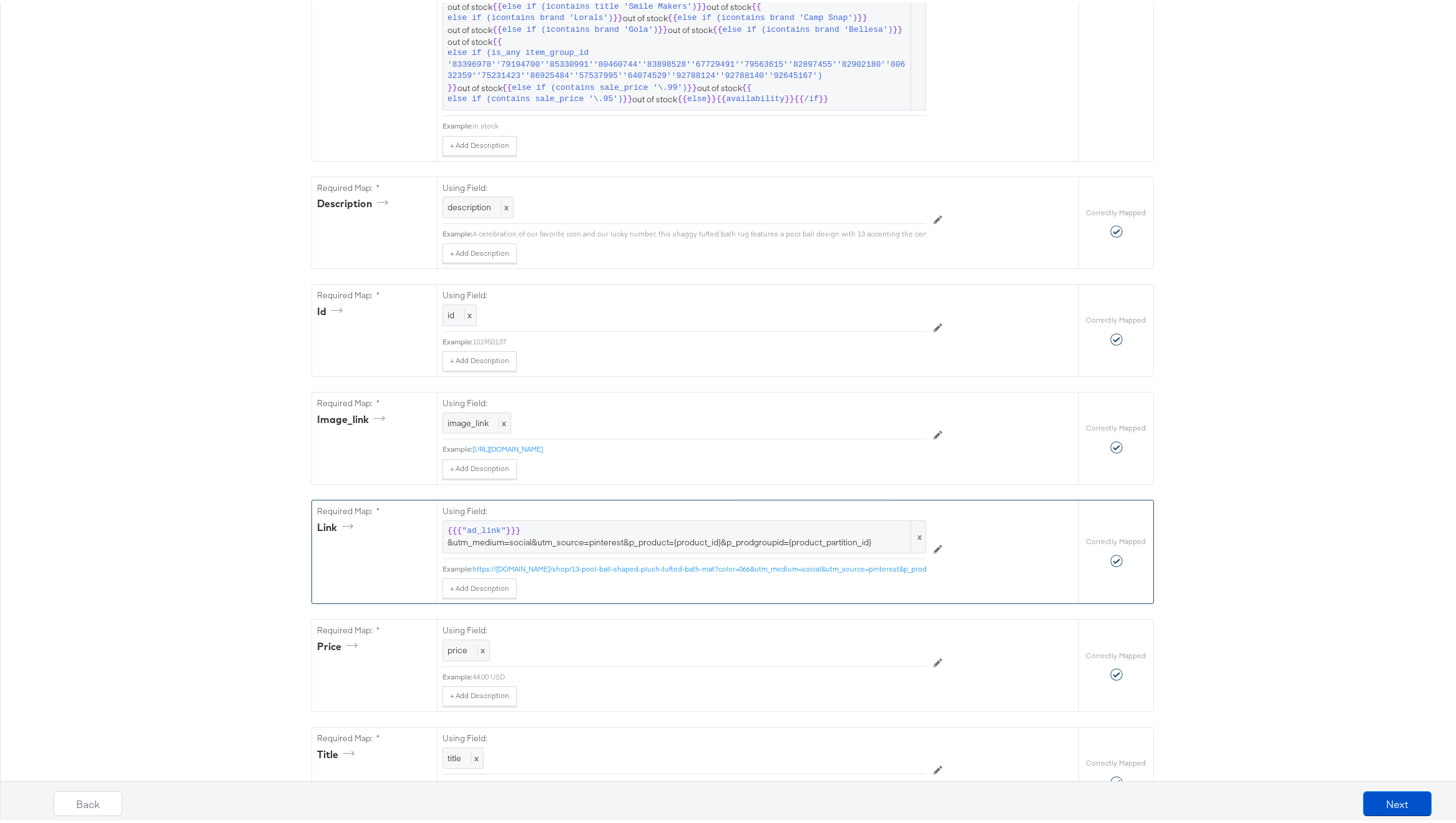
scroll to position [515, 0]
click at [511, 534] on span "}}}" at bounding box center [513, 527] width 14 height 12
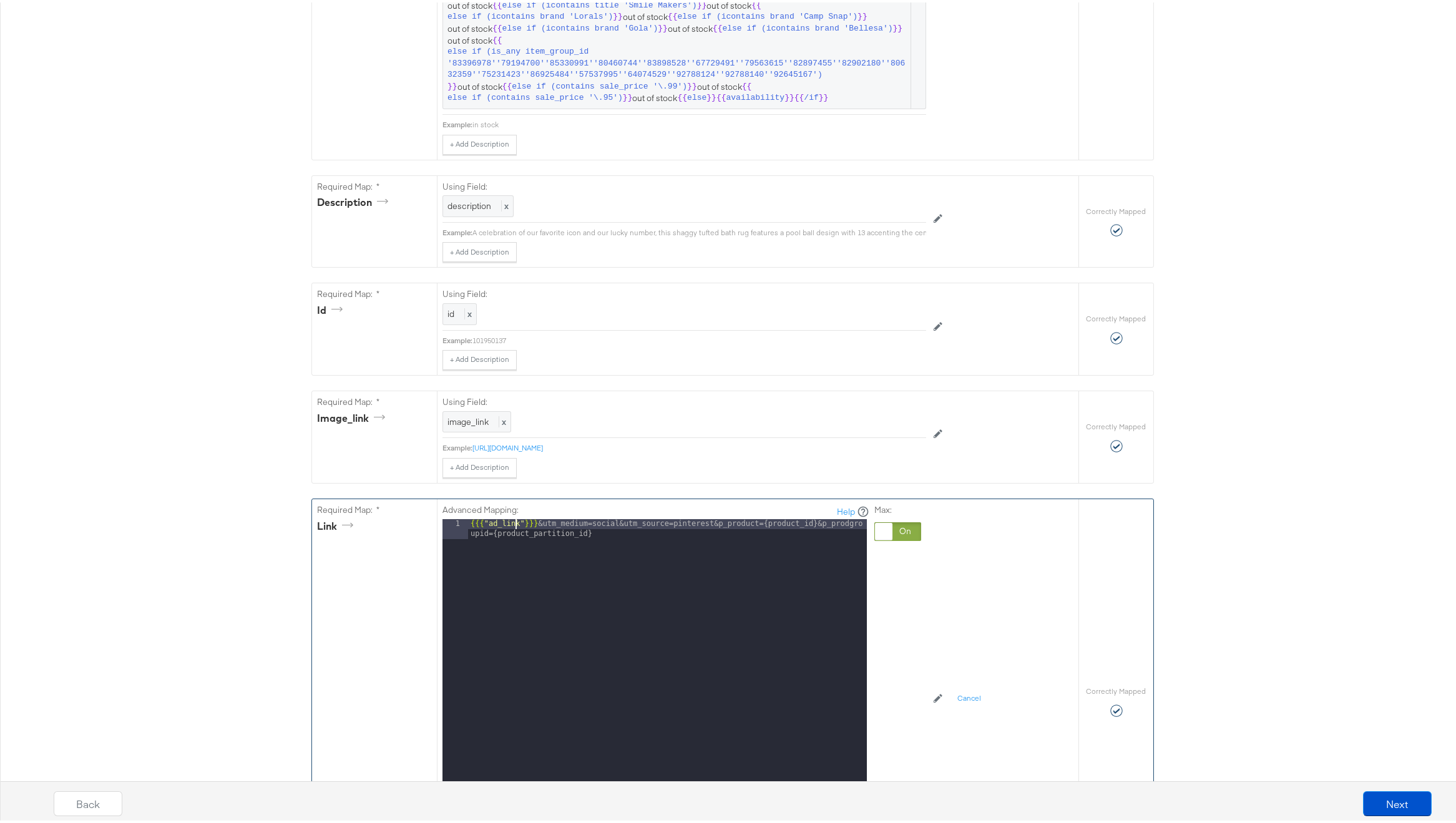
click at [511, 534] on div "{{{ "ad_link" }}} &utm_medium=social&utm_source=pinterest&p_product={product_id…" at bounding box center [667, 693] width 399 height 352
drag, startPoint x: 613, startPoint y: 544, endPoint x: 396, endPoint y: 507, distance: 220.1
click at [396, 507] on div "Required Map: * link Advanced Mapping: Help 1 {{{ "ad_link" }}} &utm_medium=soc…" at bounding box center [695, 699] width 766 height 404
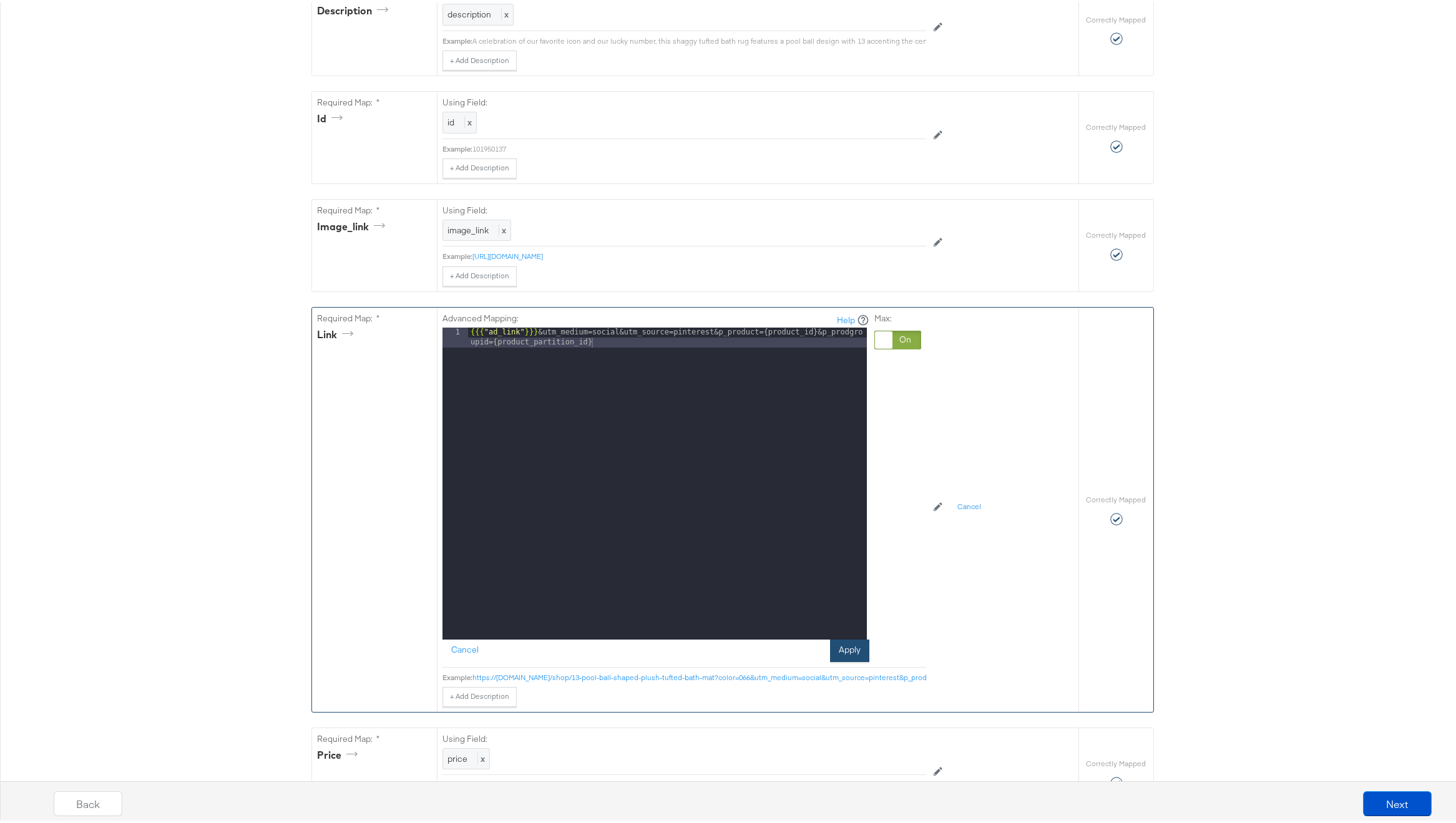
click at [830, 657] on button "Apply" at bounding box center [849, 649] width 39 height 23
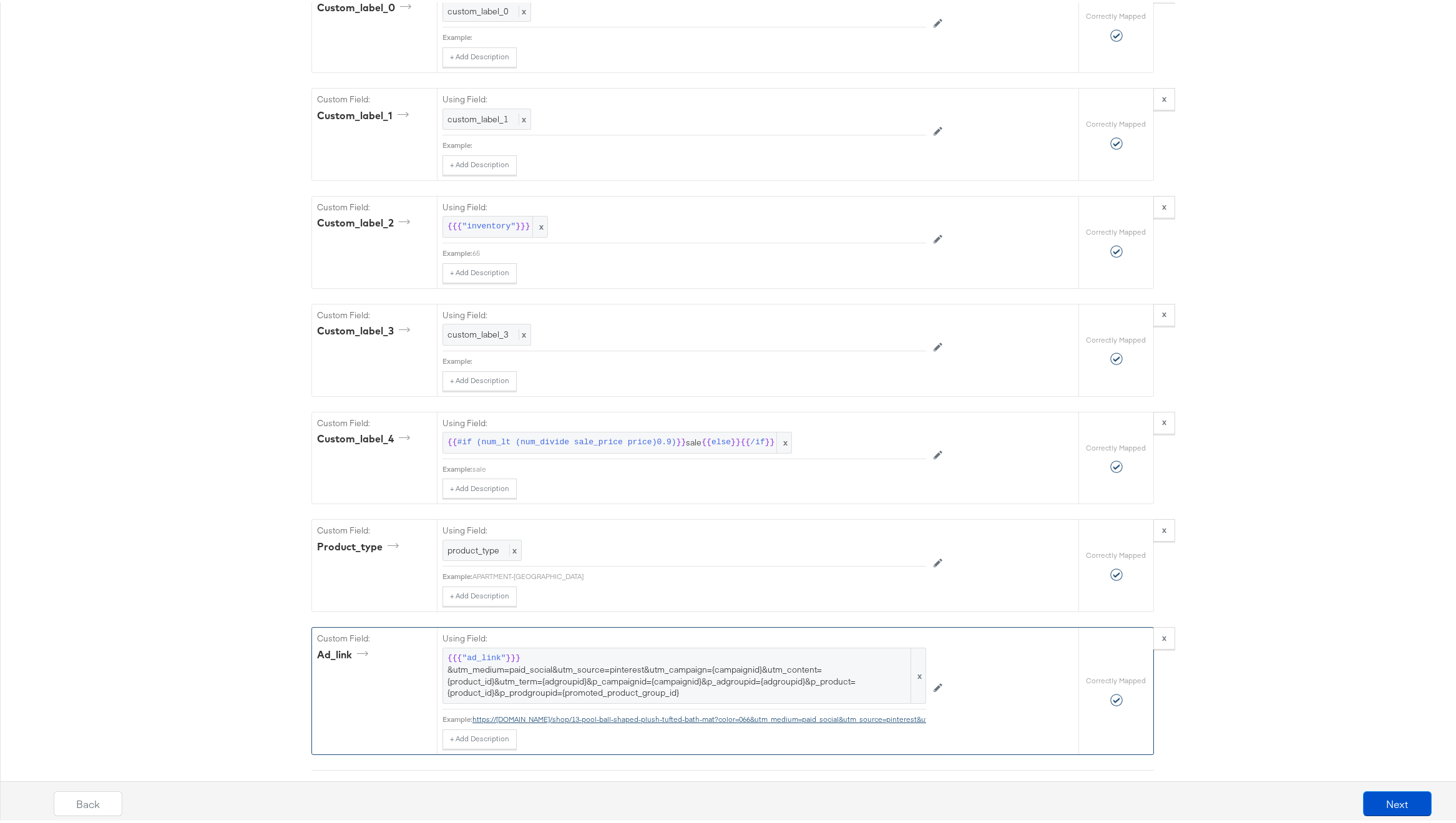
scroll to position [2708, 0]
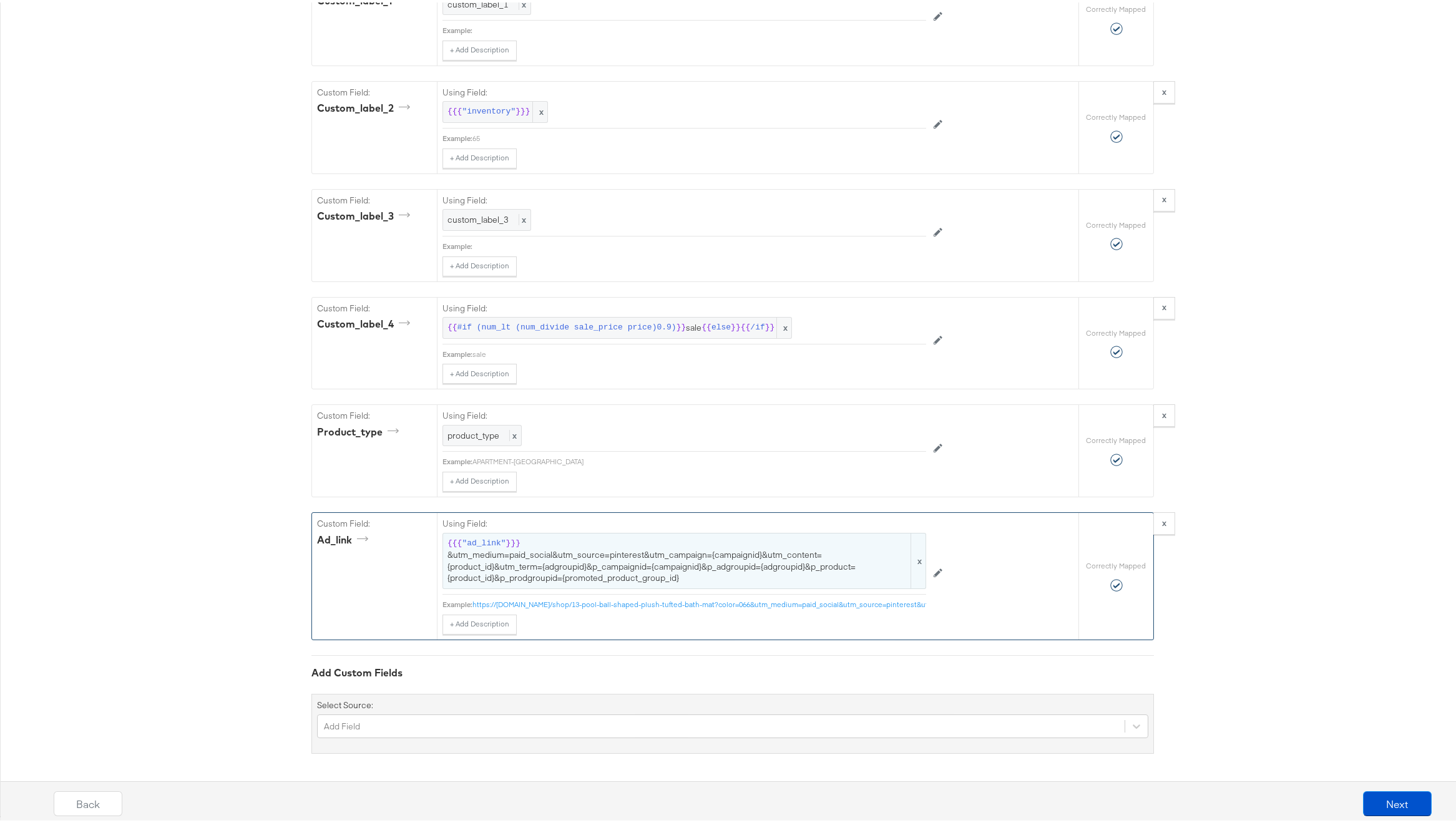
click at [570, 548] on span "{{{ "ad_link" }}} &utm_medium=paid_social&utm_source=pinterest&utm_campaign={ca…" at bounding box center [684, 559] width 474 height 46
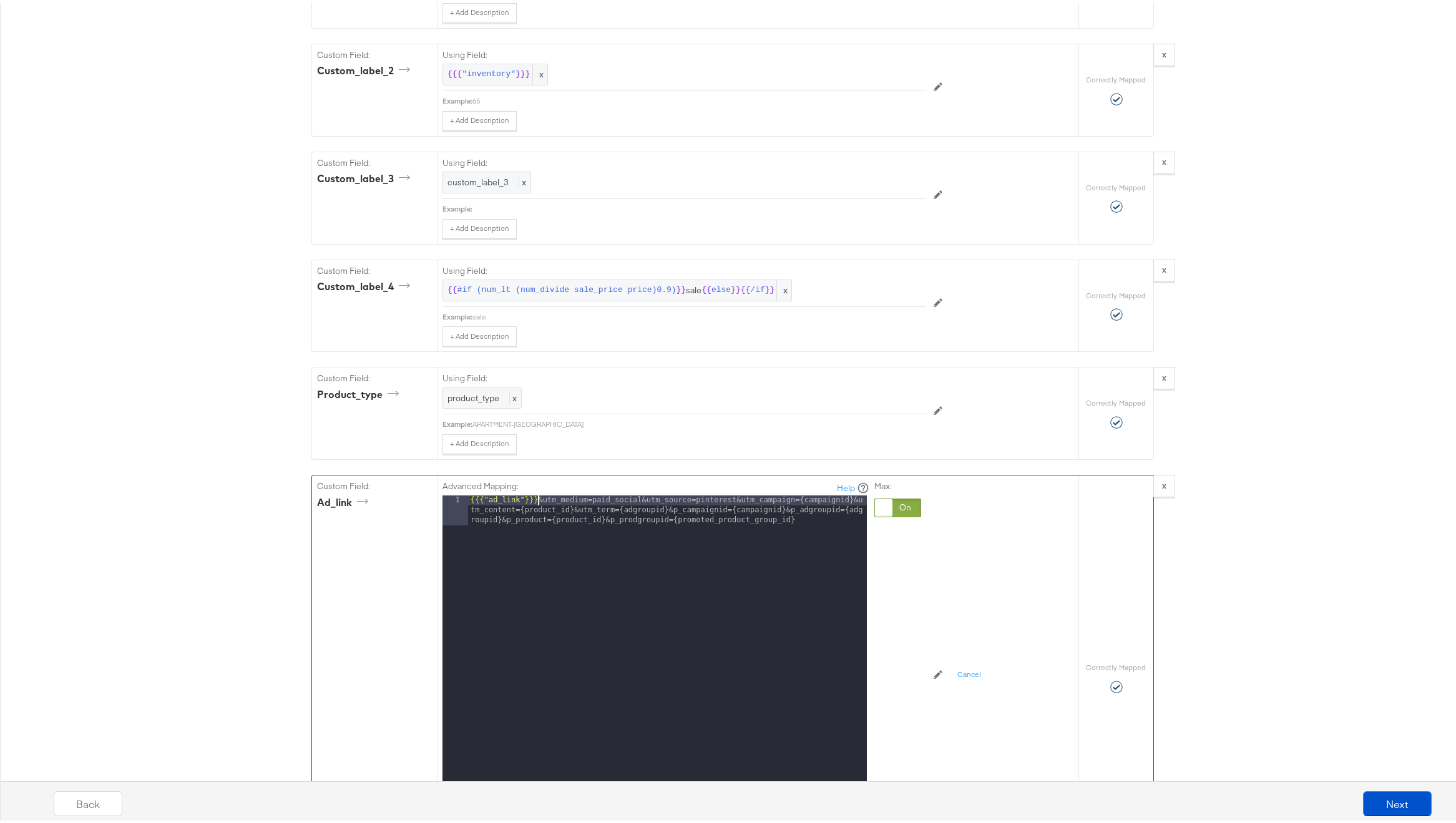
click at [533, 527] on div "{{{ "ad_link" }}} &utm_medium=paid_social&utm_source=pinterest&utm_campaign={ca…" at bounding box center [667, 679] width 399 height 372
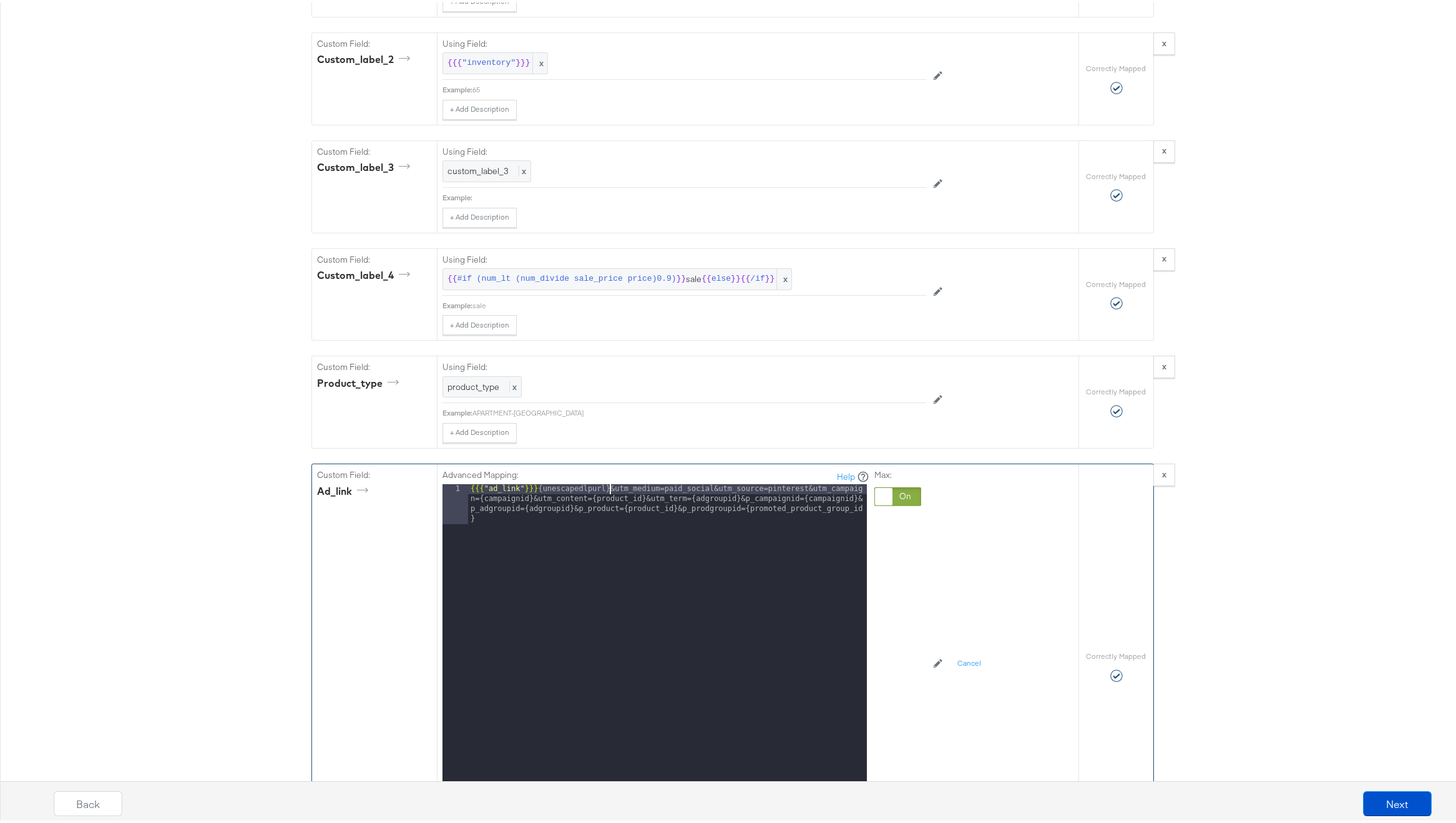
scroll to position [2850, 0]
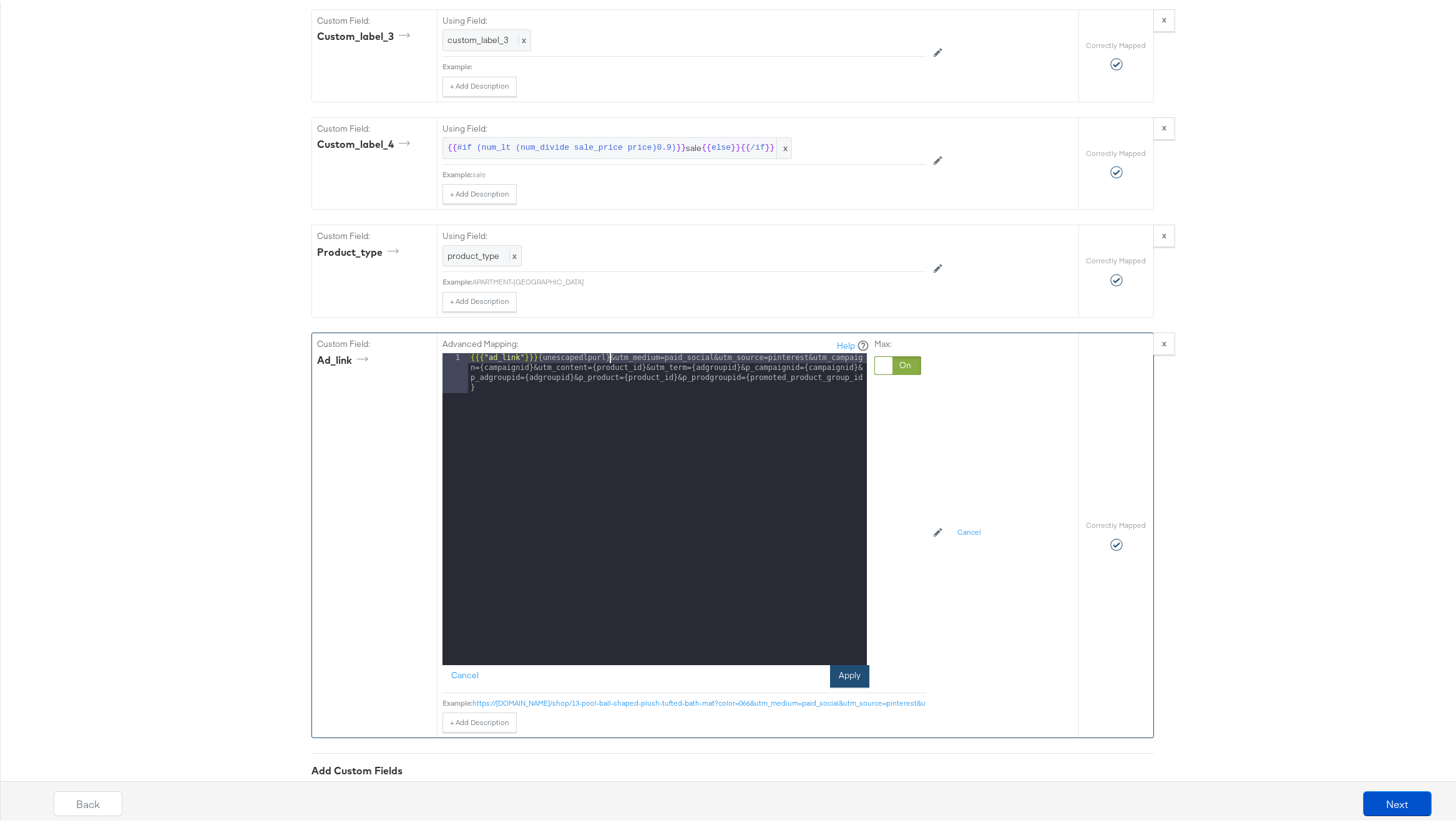
click at [848, 685] on button "Apply" at bounding box center [849, 674] width 39 height 23
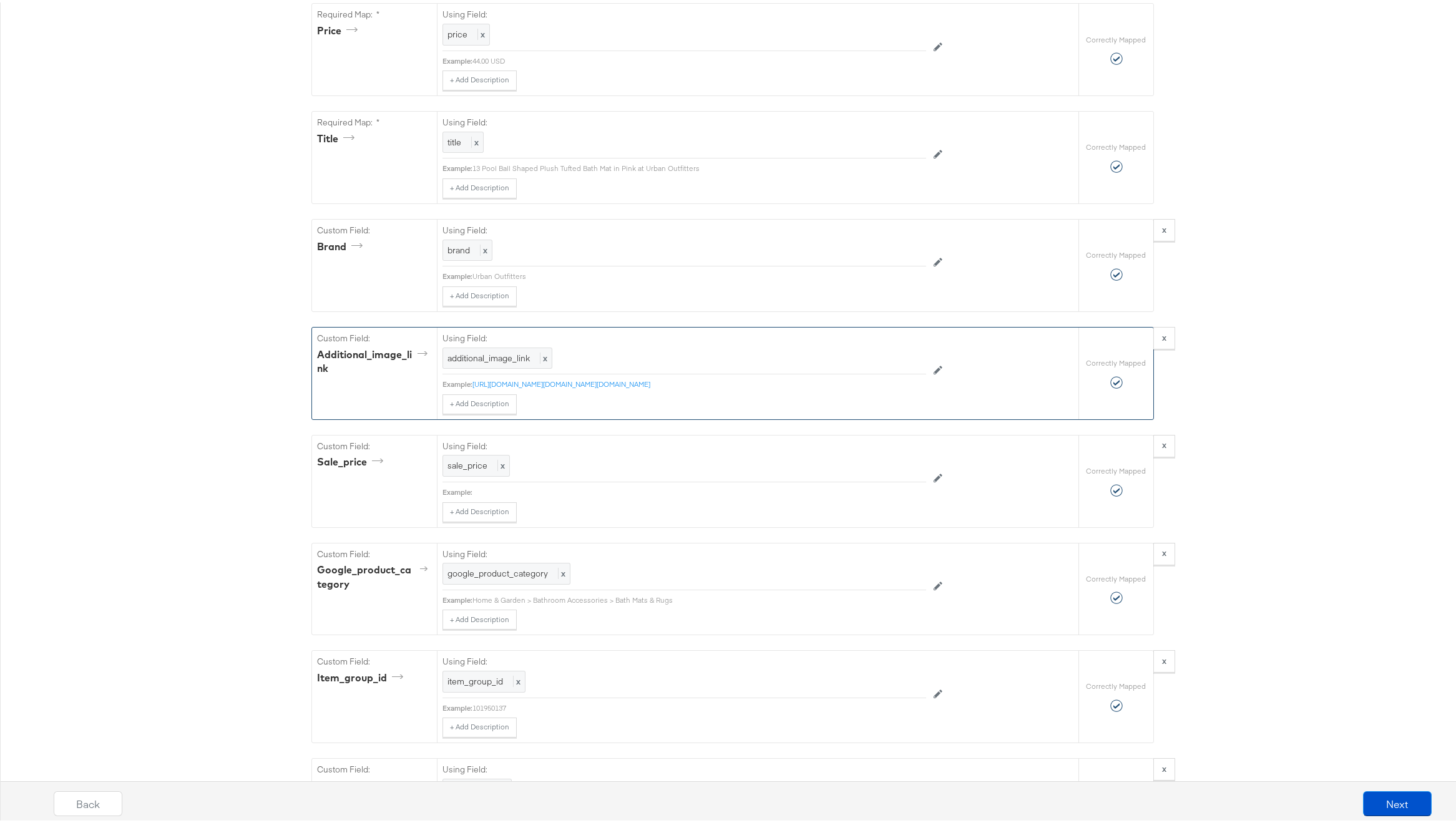
scroll to position [618, 0]
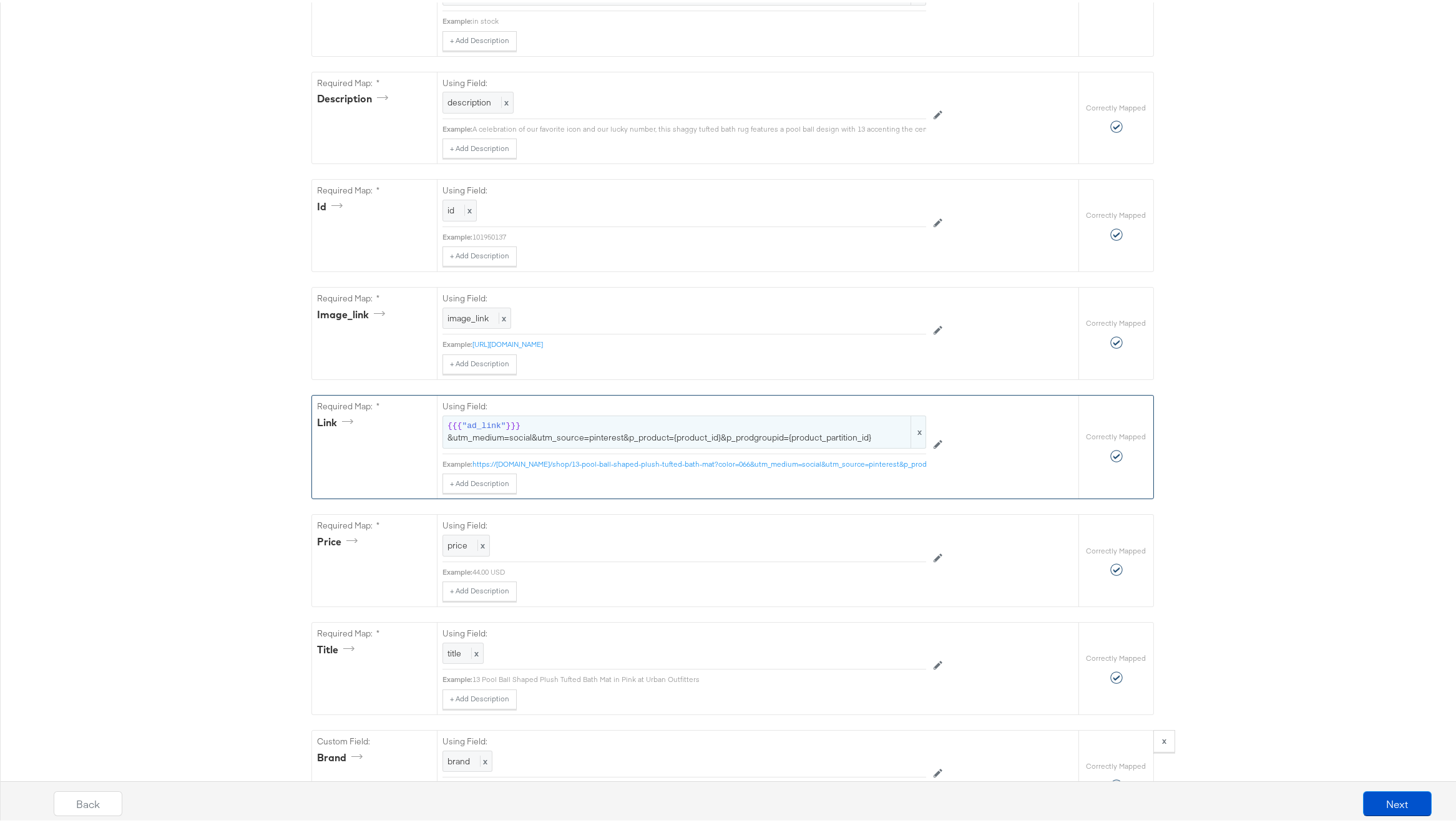
click at [544, 437] on span "{{{ "ad_link" }}} &utm_medium=social&utm_source=pinterest&p_product={product_id…" at bounding box center [684, 430] width 474 height 23
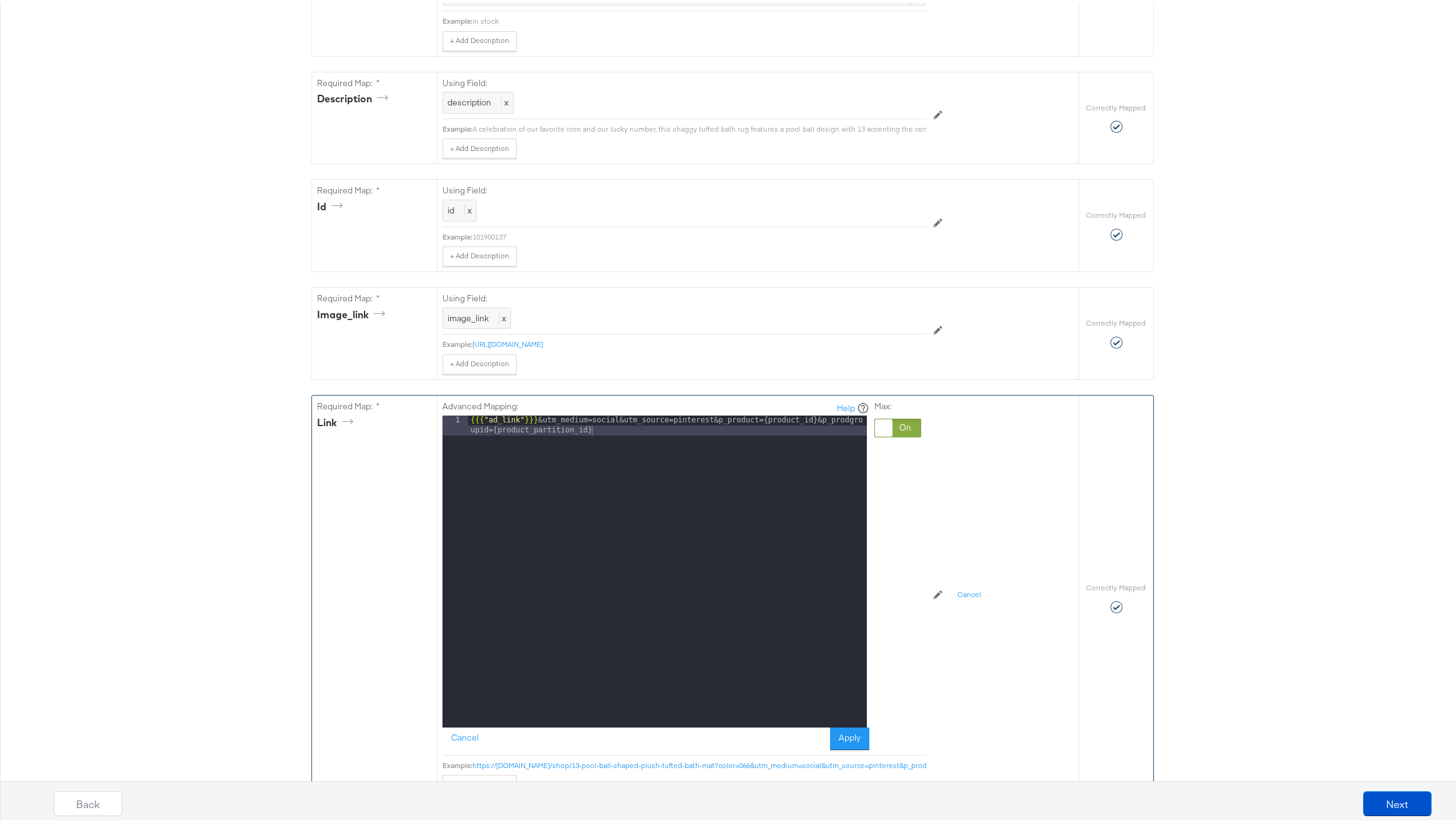
click at [533, 429] on div "{{{ "ad_link" }}} &utm_medium=social&utm_source=pinterest&p_product={product_id…" at bounding box center [667, 589] width 399 height 352
click at [848, 746] on button "Apply" at bounding box center [849, 736] width 39 height 23
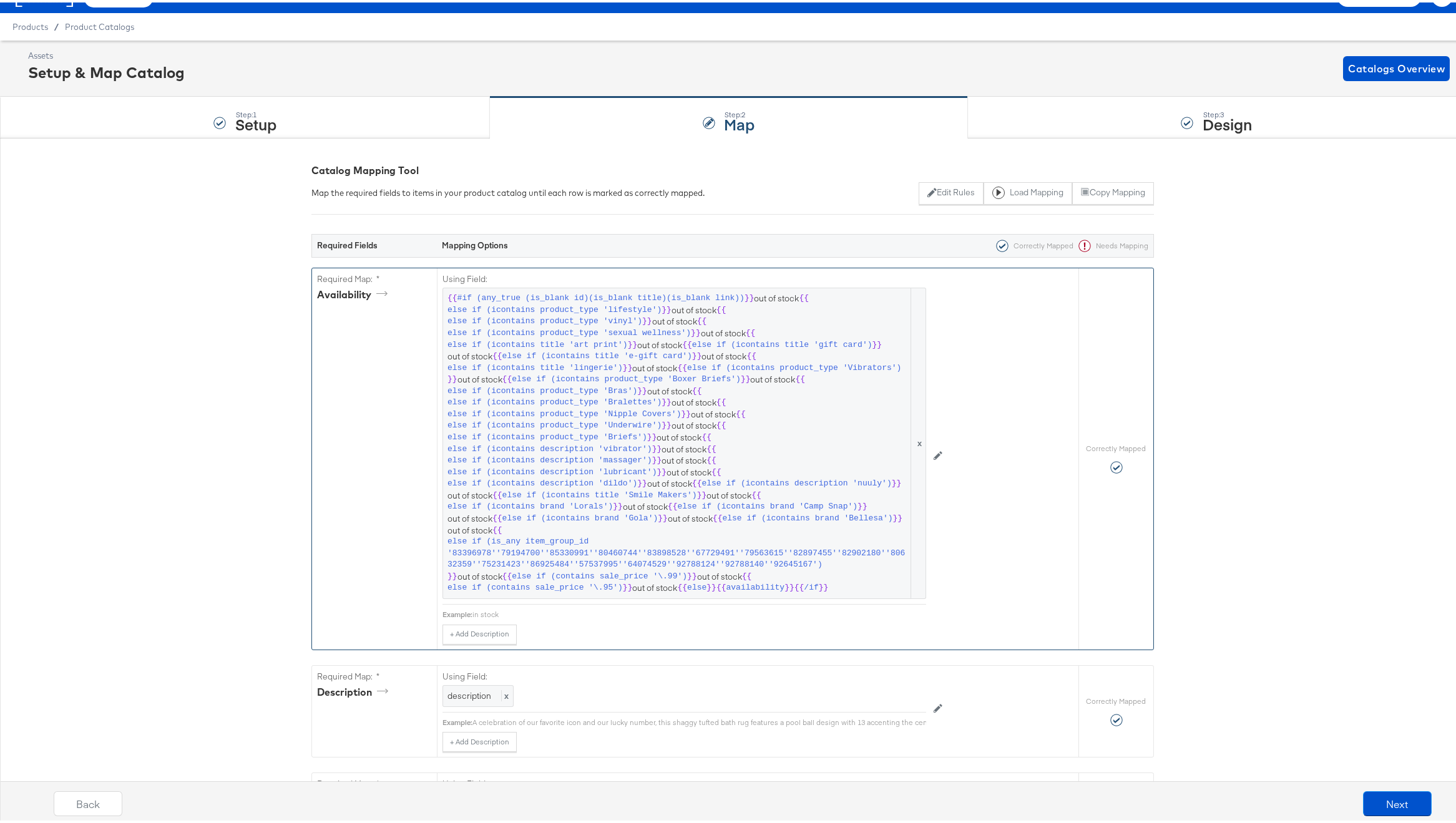
scroll to position [0, 0]
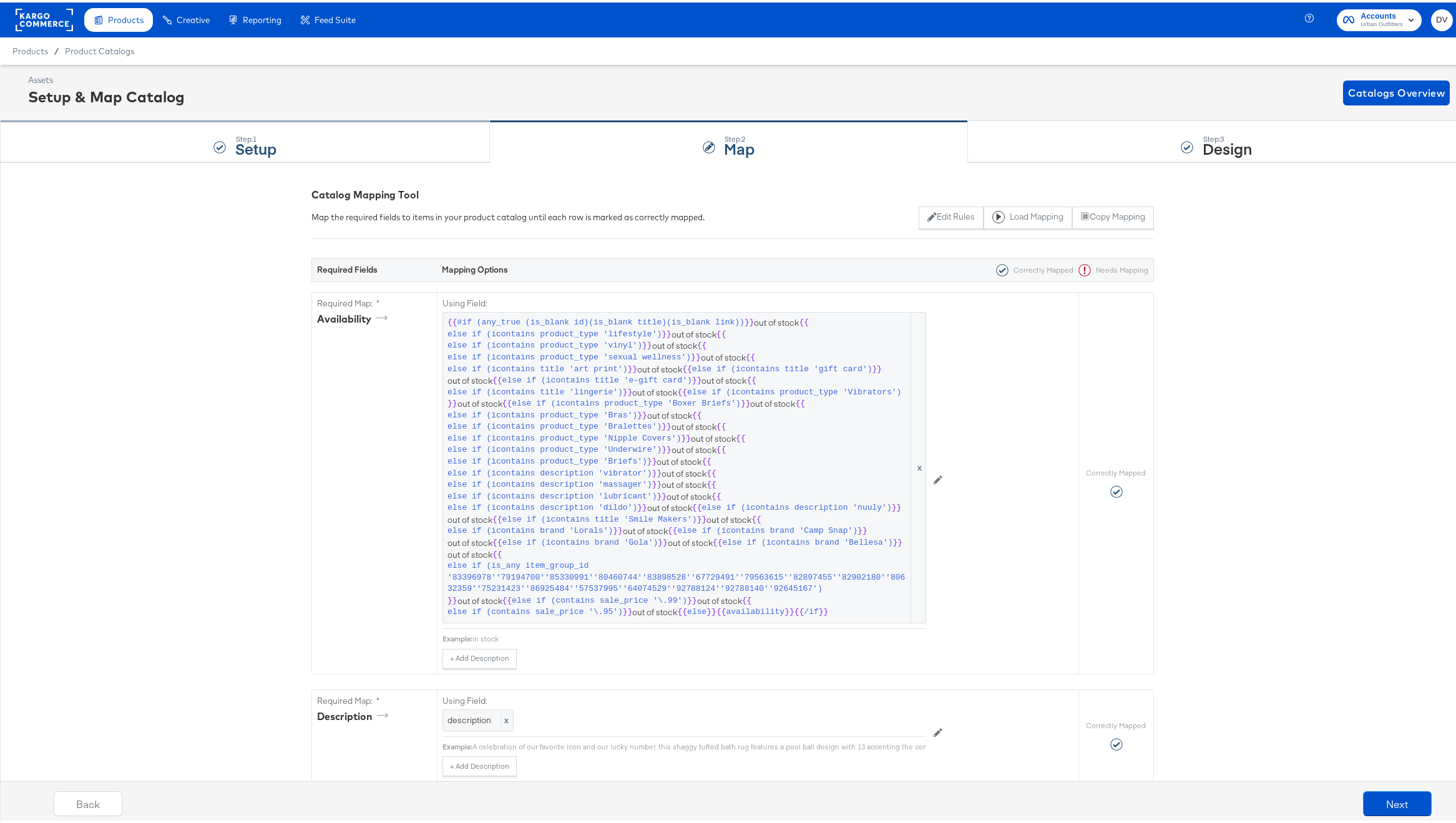
click at [419, 142] on div "Step: 1 Setup" at bounding box center [245, 139] width 490 height 41
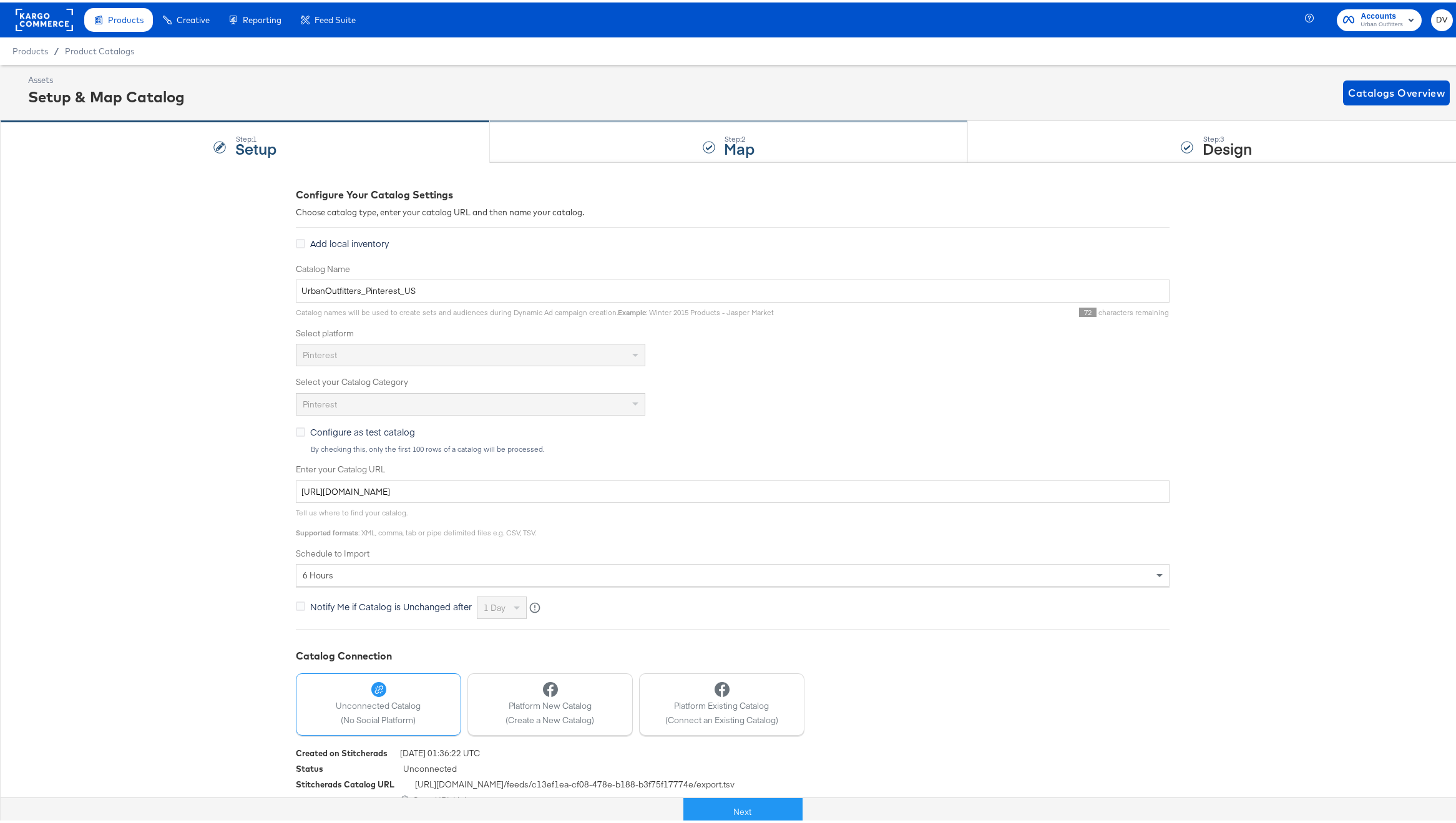
click at [600, 144] on div "Step: 2 Map" at bounding box center [729, 139] width 479 height 41
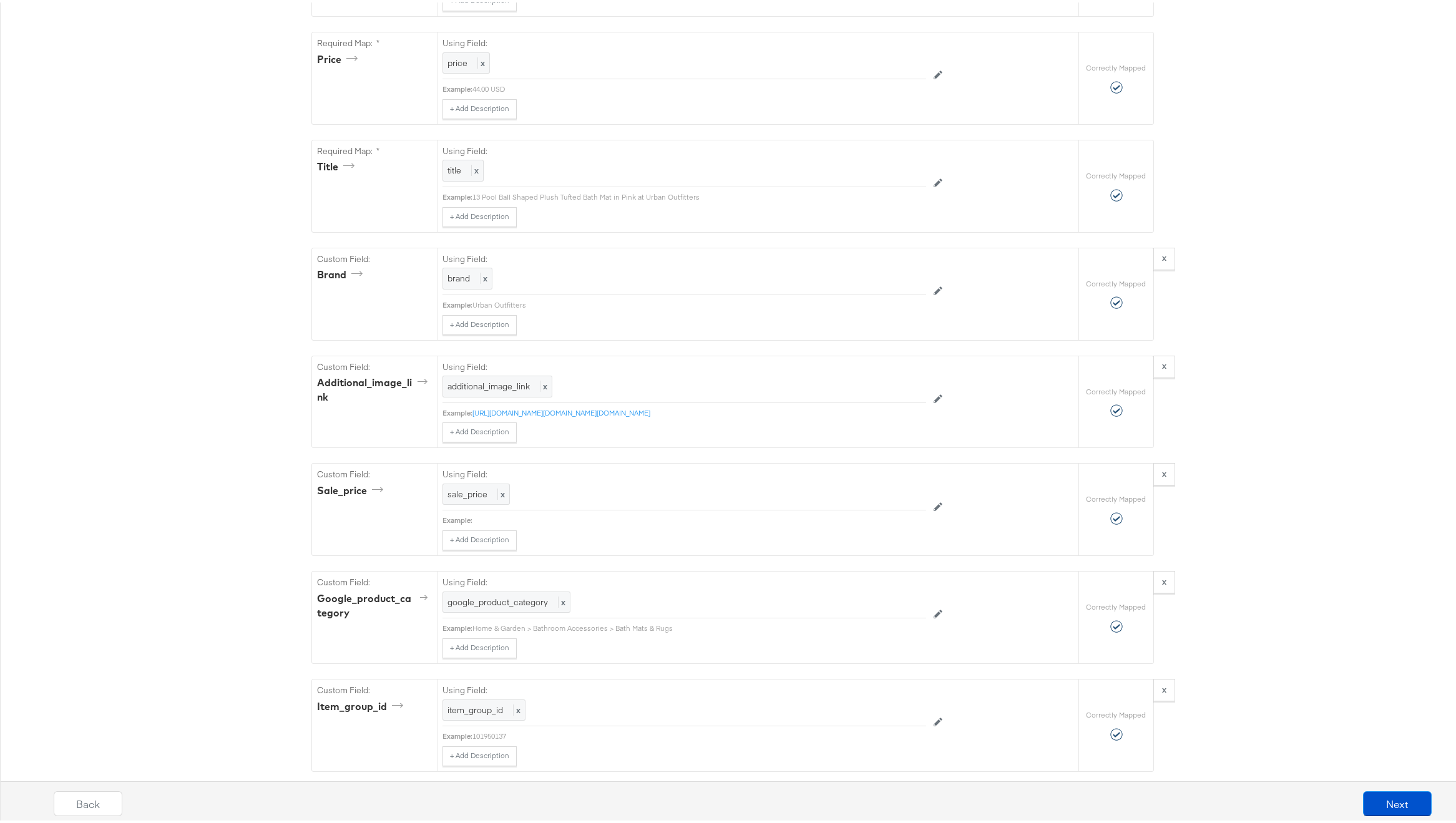
scroll to position [888, 0]
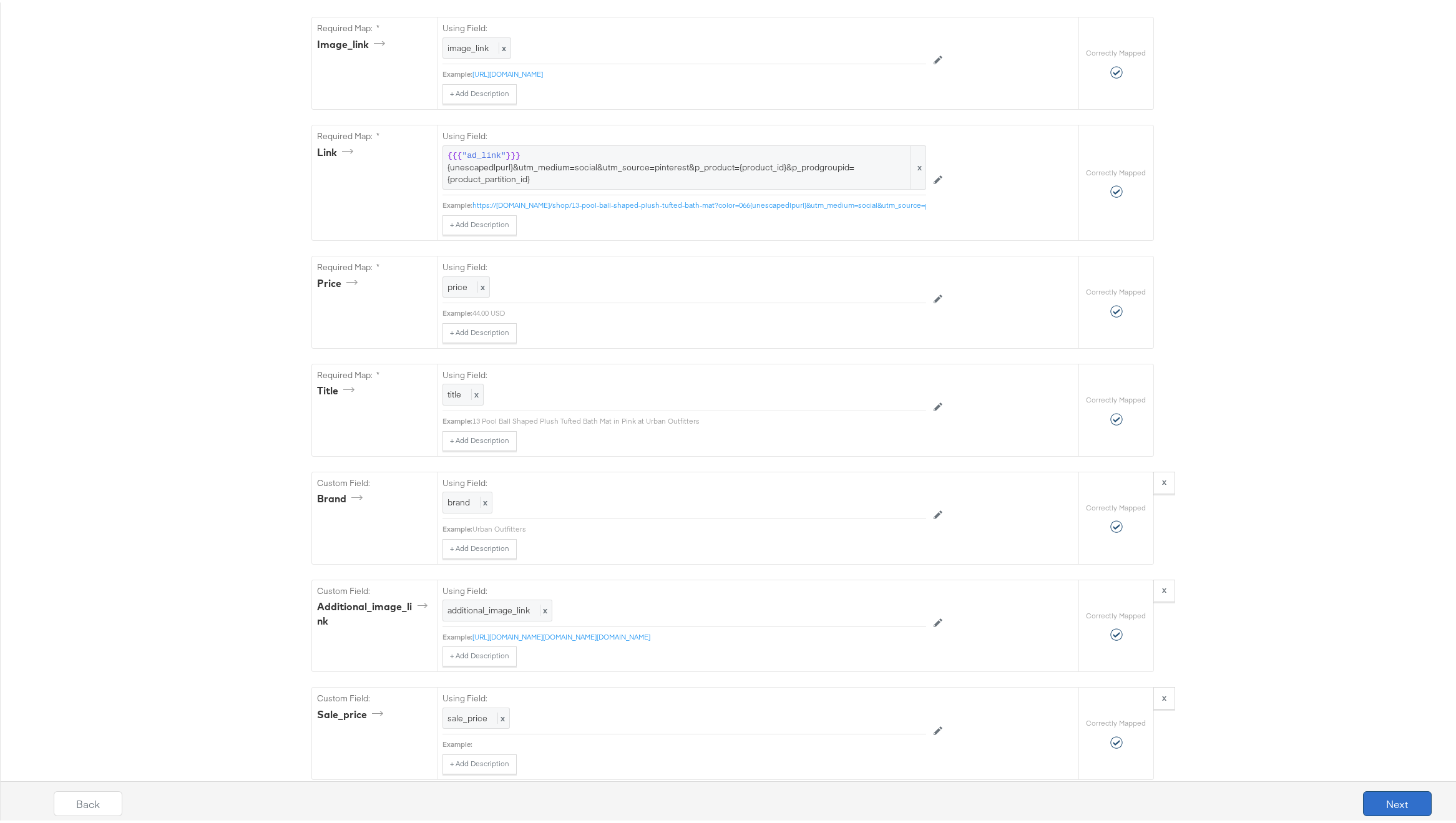
click at [1399, 812] on button "Next" at bounding box center [1397, 802] width 69 height 25
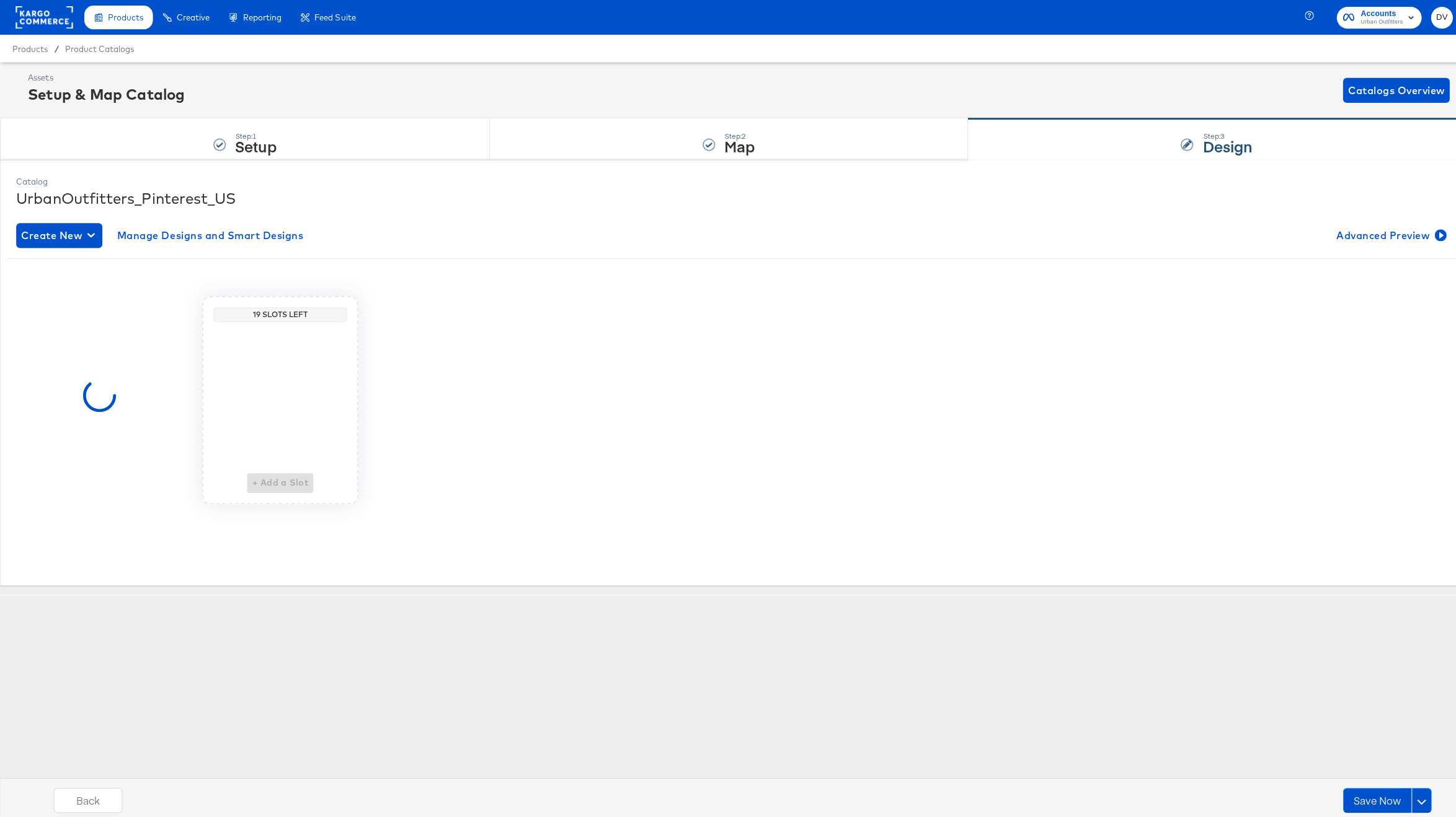
scroll to position [0, 0]
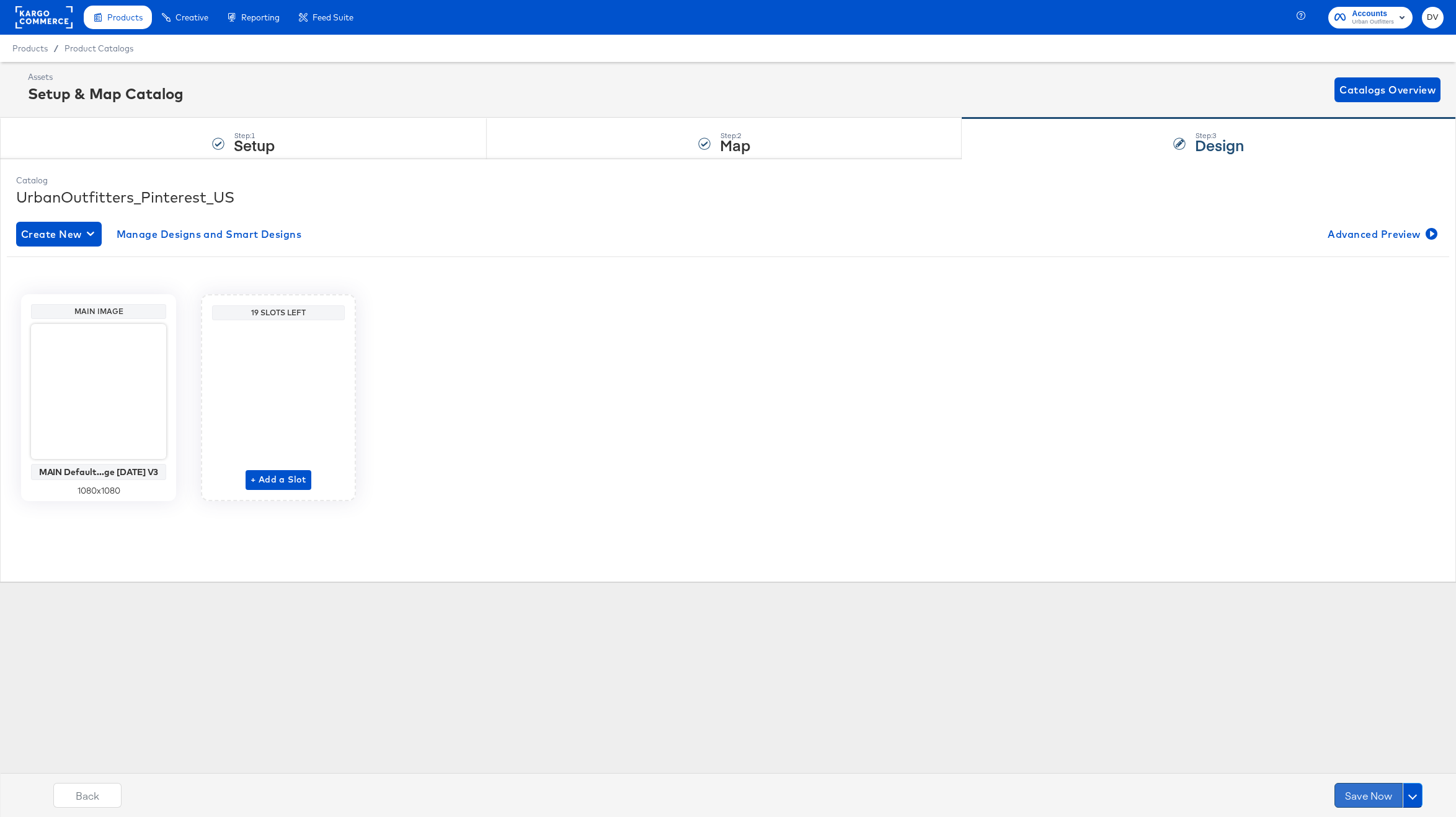
click at [1374, 793] on button "Save Now" at bounding box center [1368, 796] width 68 height 25
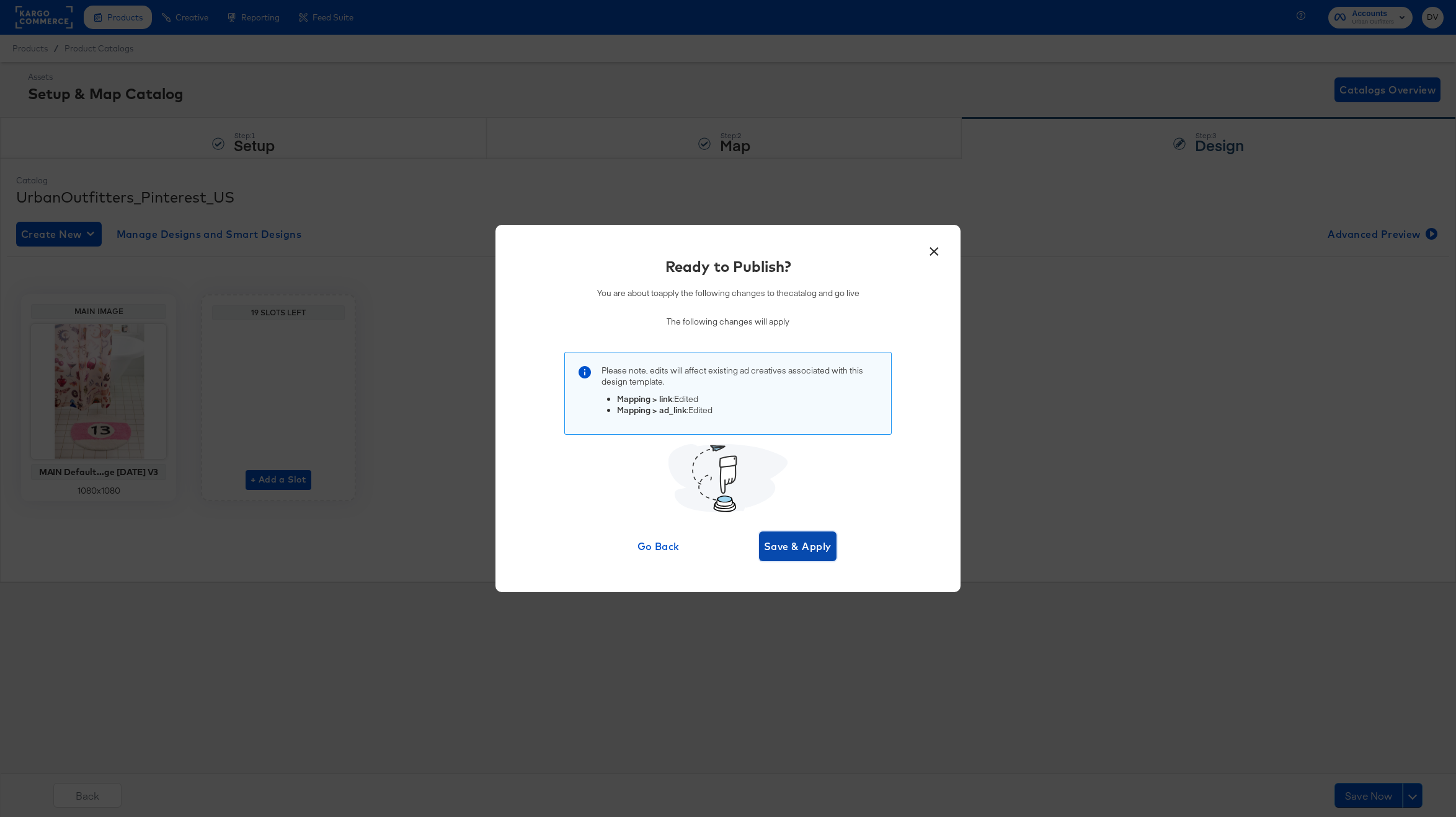
click at [814, 548] on span "Save & Apply" at bounding box center [797, 547] width 68 height 17
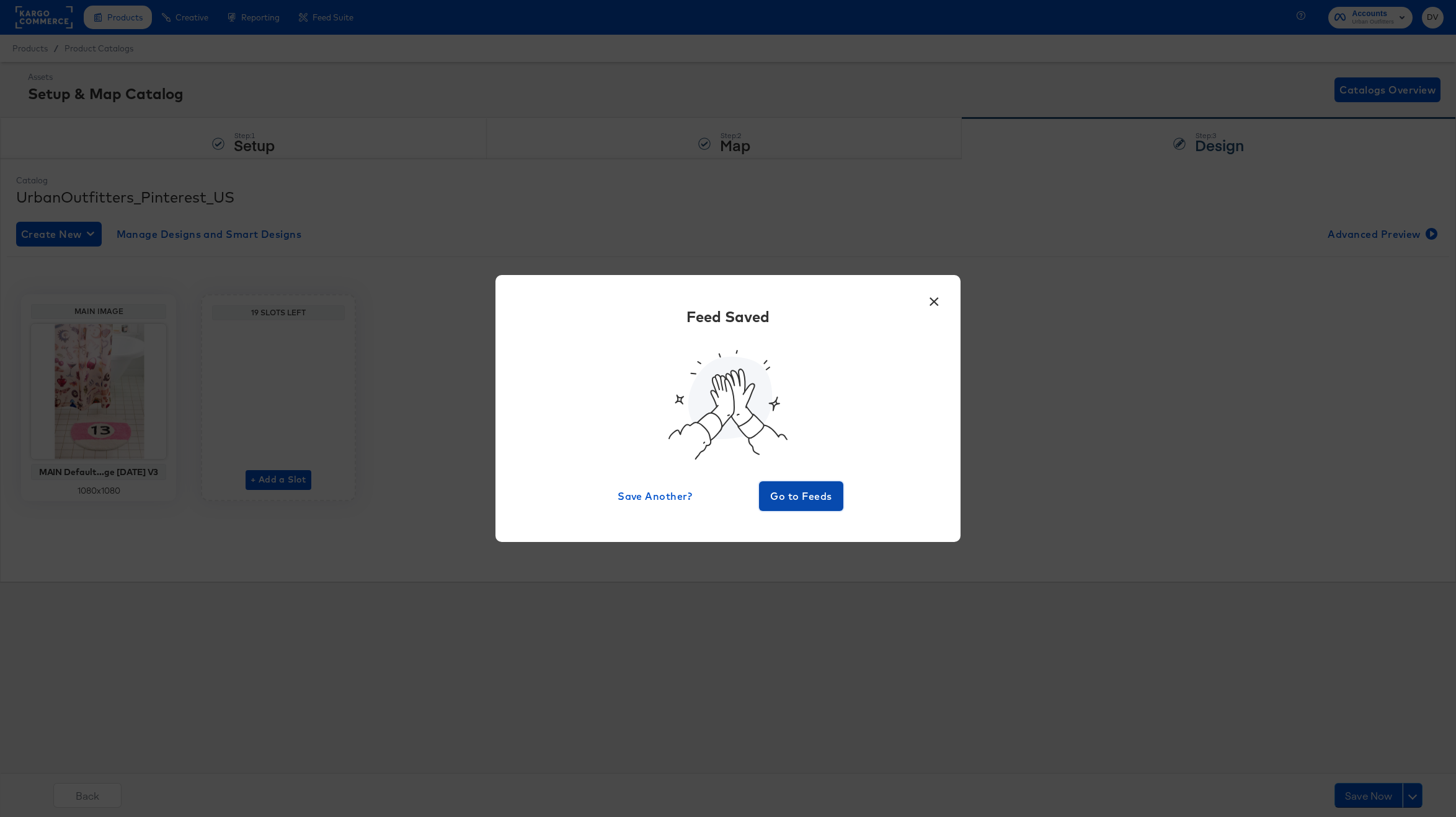
click at [803, 503] on span "Go to Feeds" at bounding box center [801, 496] width 75 height 17
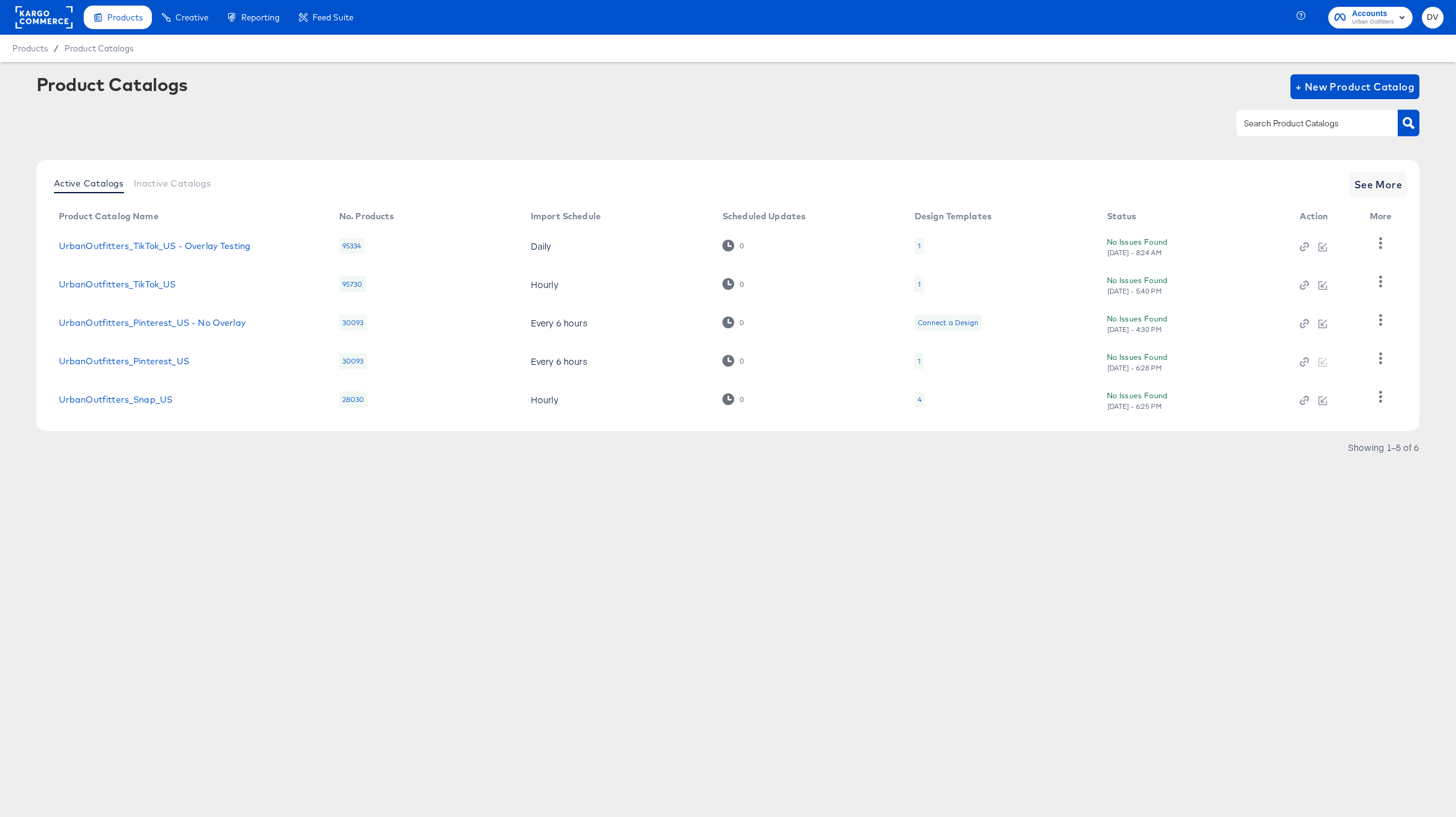
click at [59, 21] on rect at bounding box center [44, 17] width 57 height 23
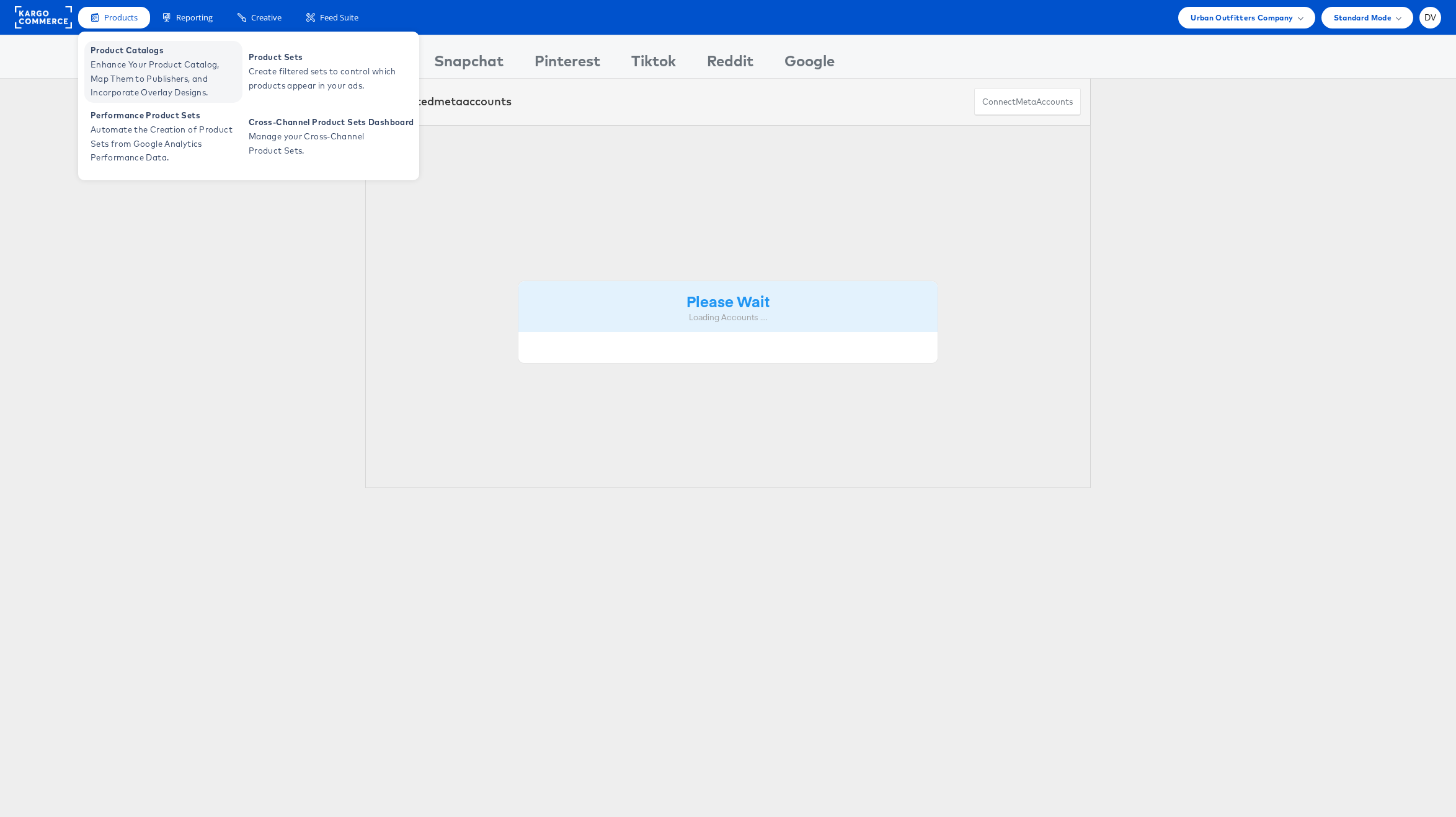
click at [116, 53] on span "Product Catalogs" at bounding box center [165, 50] width 149 height 14
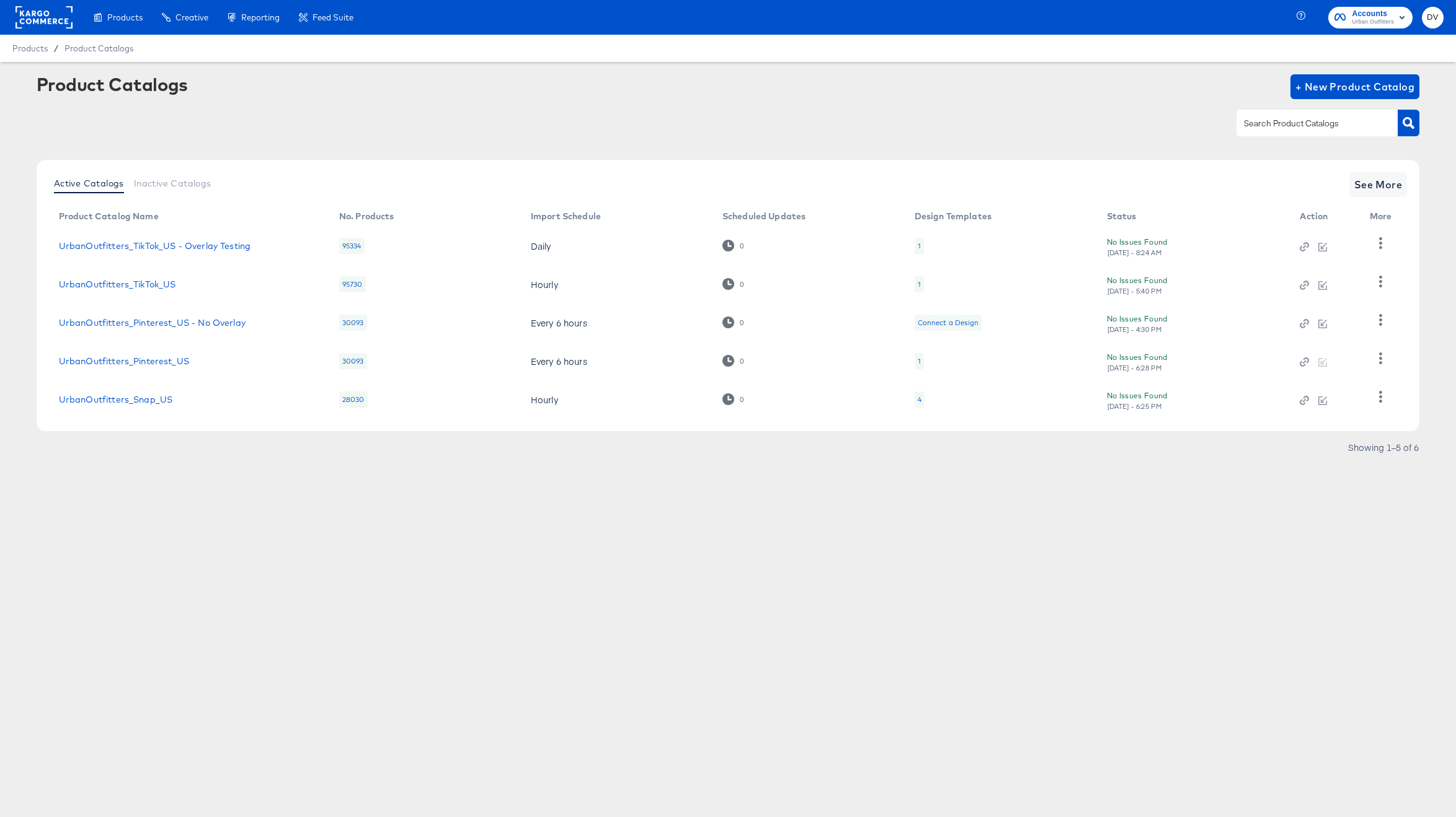
click at [38, 20] on rect at bounding box center [44, 17] width 57 height 23
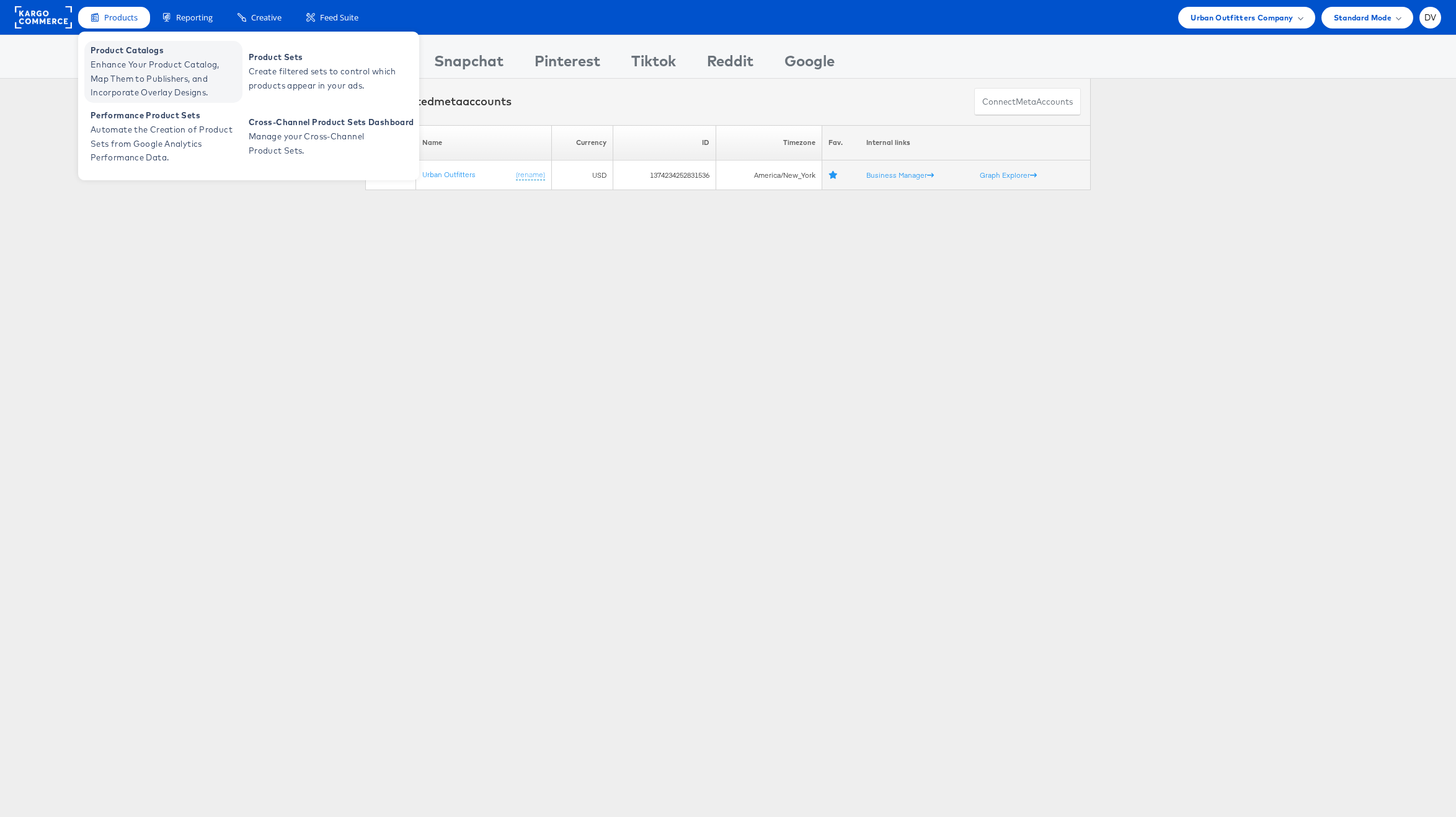
click at [141, 52] on span "Product Catalogs" at bounding box center [165, 50] width 149 height 14
